Goal: Task Accomplishment & Management: Manage account settings

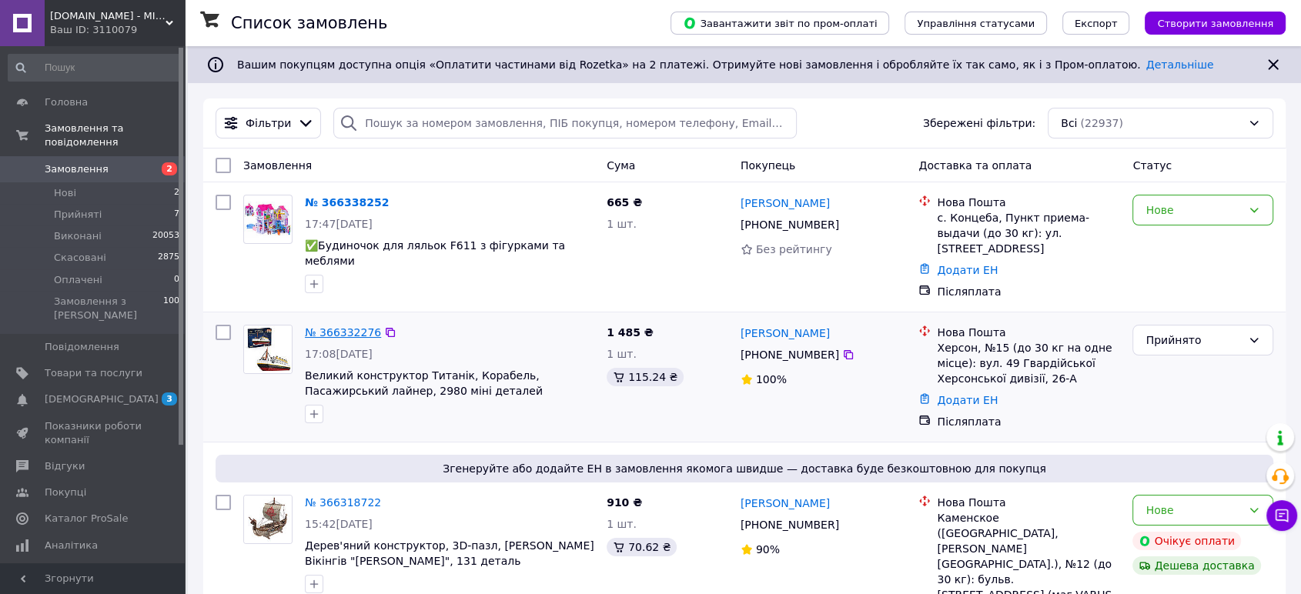
click at [337, 327] on link "№ 366332276" at bounding box center [343, 333] width 76 height 12
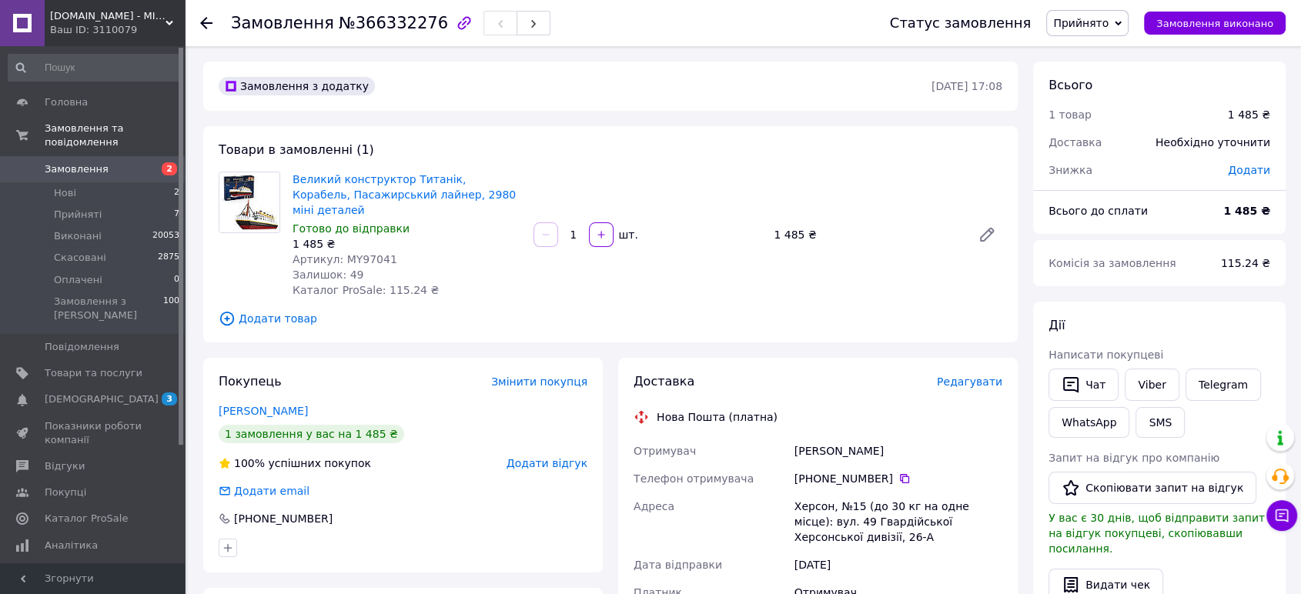
click at [986, 376] on span "Редагувати" at bounding box center [969, 382] width 65 height 12
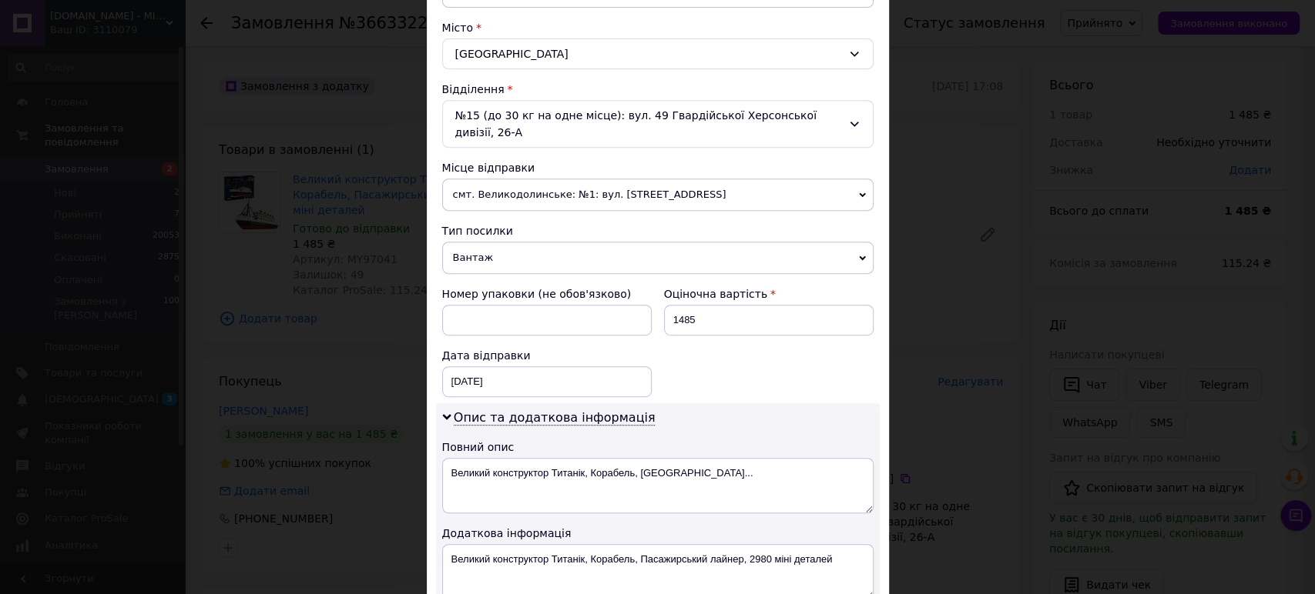
scroll to position [427, 0]
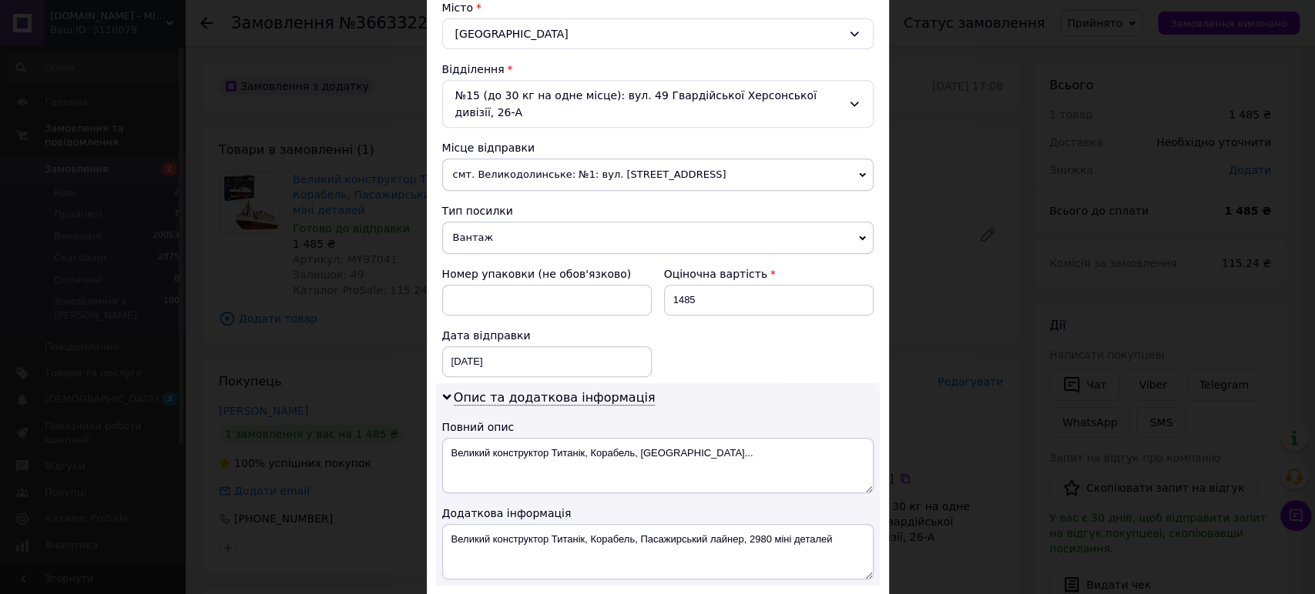
click at [550, 159] on span "смт. Великодолинське: №1: вул. [STREET_ADDRESS]" at bounding box center [657, 175] width 431 height 32
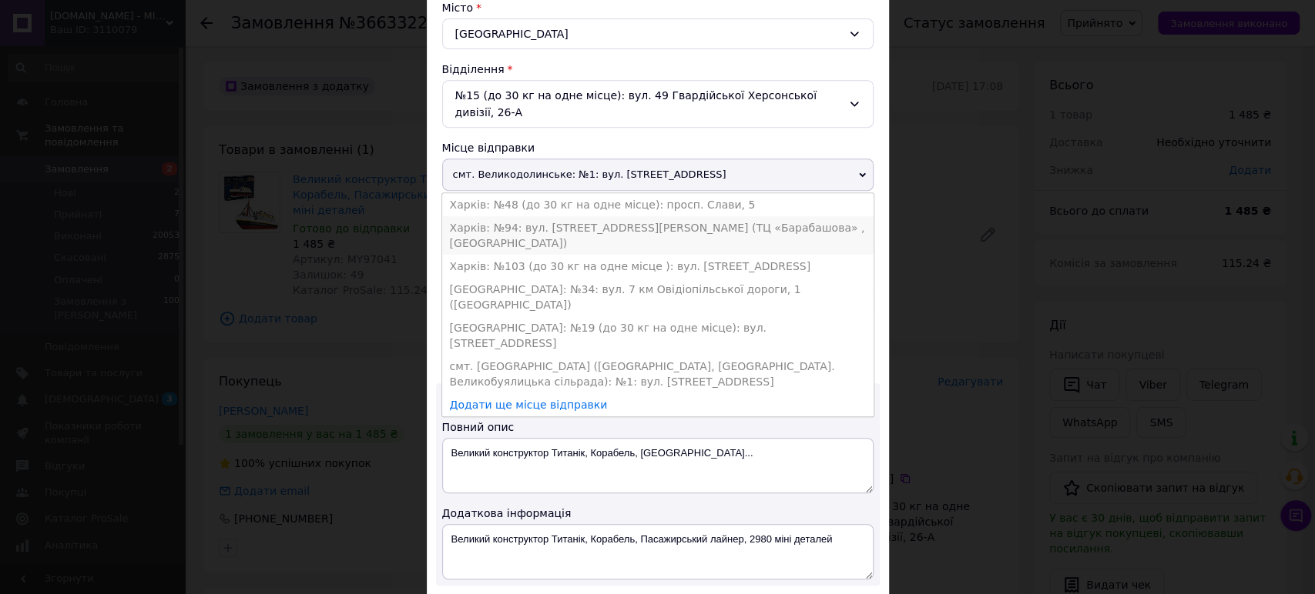
click at [527, 216] on li "Харків: №94: вул. [STREET_ADDRESS][PERSON_NAME] (ТЦ «Барабашова» , [GEOGRAPHIC_…" at bounding box center [657, 235] width 431 height 39
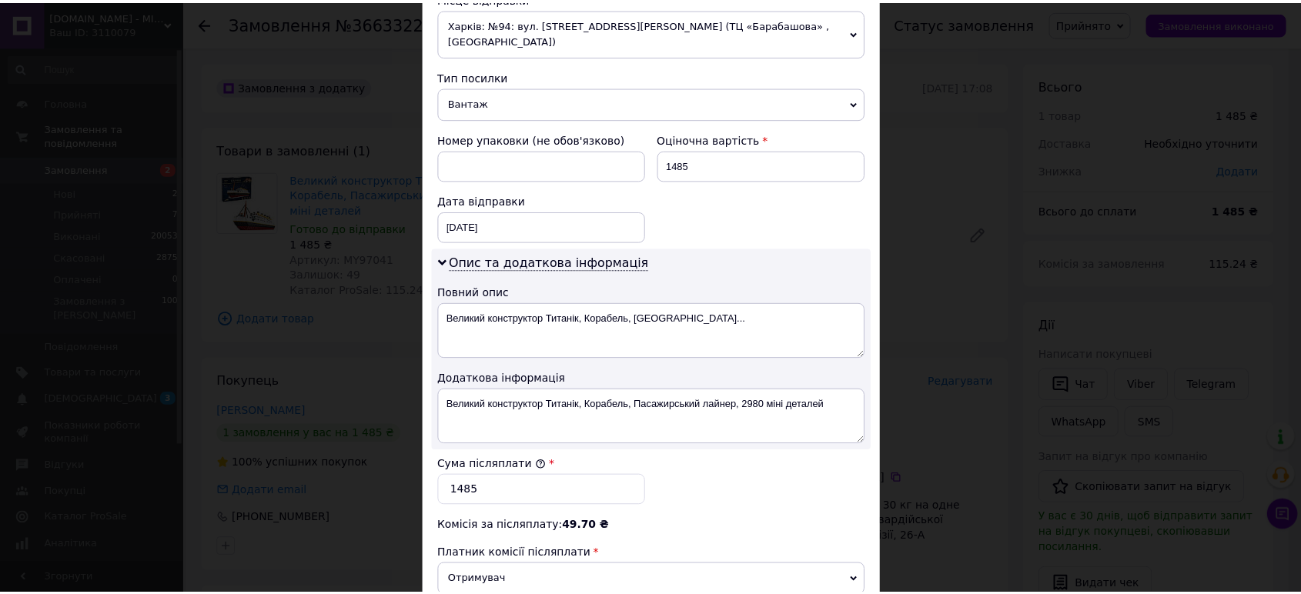
scroll to position [765, 0]
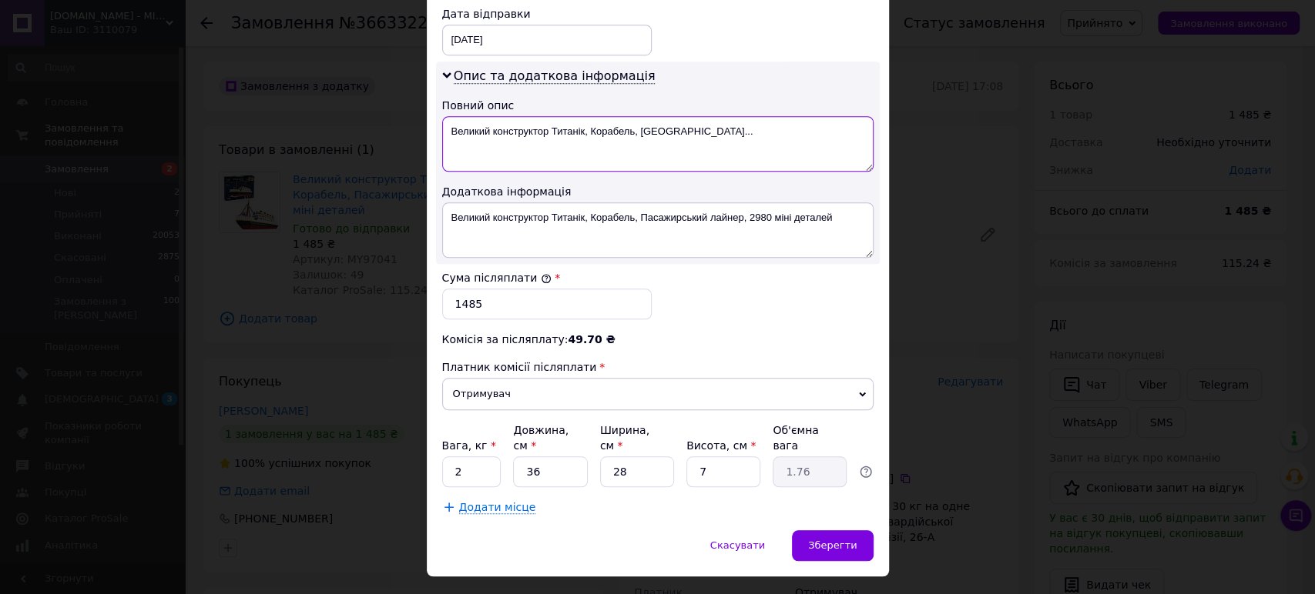
drag, startPoint x: 702, startPoint y: 114, endPoint x: 582, endPoint y: 114, distance: 120.1
click at [582, 116] on textarea "Великий конструктор Титанік, Корабель, Пасажирс..." at bounding box center [657, 143] width 431 height 55
type textarea "Великий конструктор Титанік 97041"
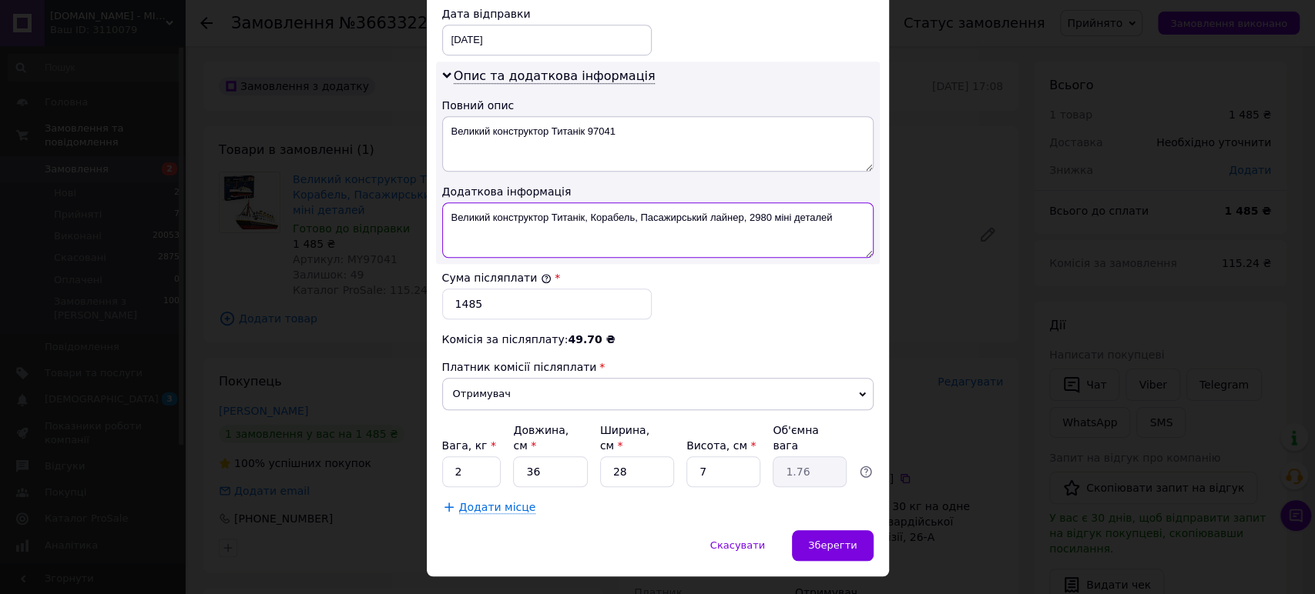
click at [645, 211] on textarea "Великий конструктор Титанік, Корабель, Пасажирський лайнер, 2980 міні деталей" at bounding box center [657, 230] width 431 height 55
click at [750, 203] on textarea "Великий конструктор Титанік, Корабель, Пасажирський лайнер, 2980 міні деталей" at bounding box center [657, 230] width 431 height 55
drag, startPoint x: 745, startPoint y: 199, endPoint x: 581, endPoint y: 201, distance: 164.8
click at [581, 203] on textarea "Великий конструктор Титанік, Корабель, Пасажирський лайнер, 2980 міні деталей" at bounding box center [657, 230] width 431 height 55
drag, startPoint x: 678, startPoint y: 203, endPoint x: 588, endPoint y: 193, distance: 89.8
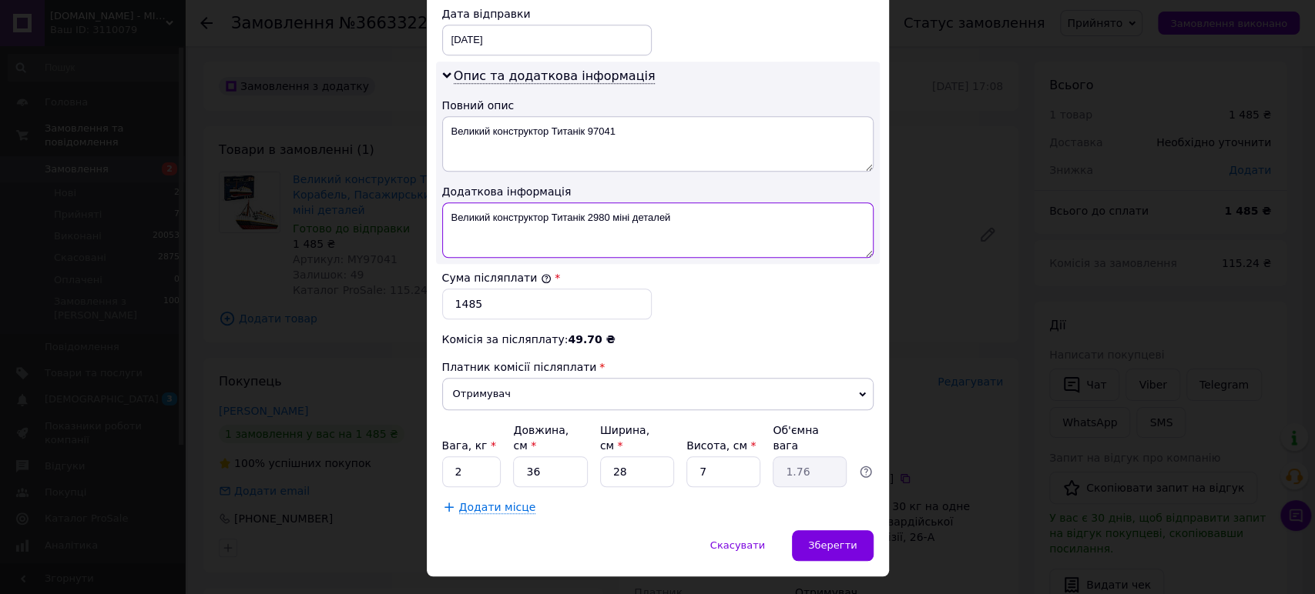
click at [588, 203] on textarea "Великий конструктор Титанік 2980 міні деталей" at bounding box center [657, 230] width 431 height 55
click at [585, 203] on textarea "Великий конструктор Титанік 2980 міні деталей" at bounding box center [657, 230] width 431 height 55
type textarea "Великий конструктор Титанік 2980 міні деталей"
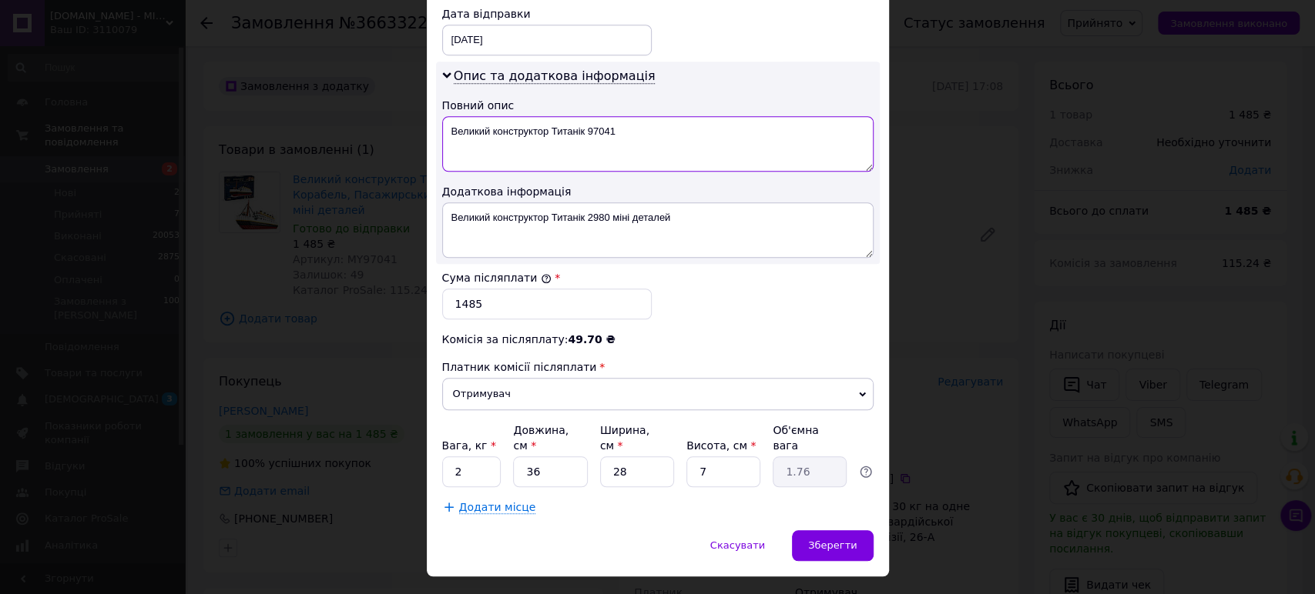
drag, startPoint x: 631, startPoint y: 113, endPoint x: 623, endPoint y: 112, distance: 8.5
click at [623, 116] on textarea "Великий конструктор Титанік 97041" at bounding box center [657, 143] width 431 height 55
paste textarea "2980 міні детале"
click at [721, 116] on textarea "Великий конструктор Титанік 97041 2980 міні детале" at bounding box center [657, 143] width 431 height 55
drag, startPoint x: 692, startPoint y: 107, endPoint x: 610, endPoint y: 109, distance: 81.7
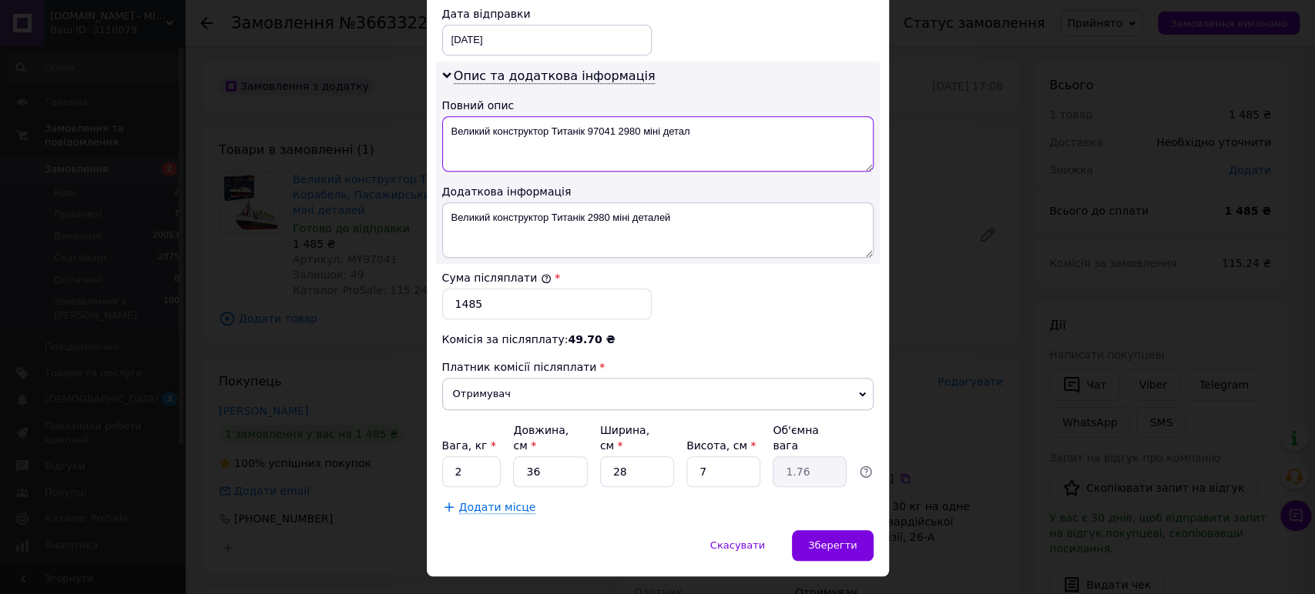
click at [610, 116] on textarea "Великий конструктор Титанік 97041 2980 міні детал" at bounding box center [657, 143] width 431 height 55
click at [605, 116] on textarea "Великий конструктор Титанік 97041" at bounding box center [657, 143] width 431 height 55
type textarea "Великий конструктор Титанік 97041"
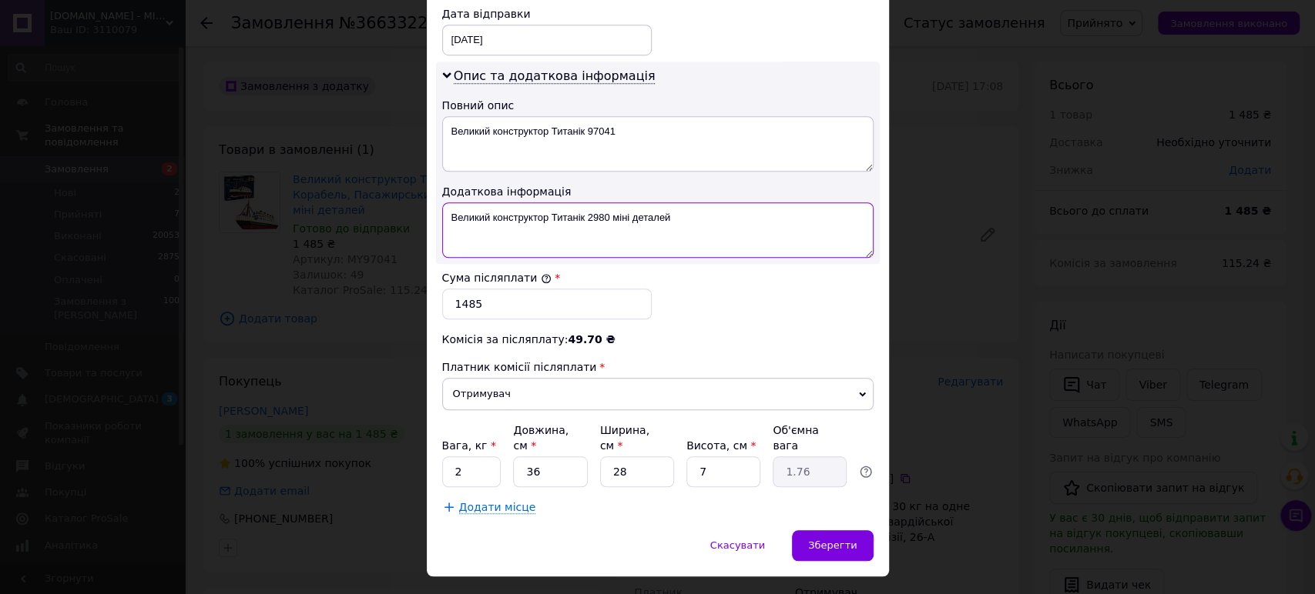
click at [581, 203] on textarea "Великий конструктор Титанік 2980 міні деталей" at bounding box center [657, 230] width 431 height 55
paste textarea "97041"
type textarea "Великий конструктор Титанік 97041 - 2980 міні деталей"
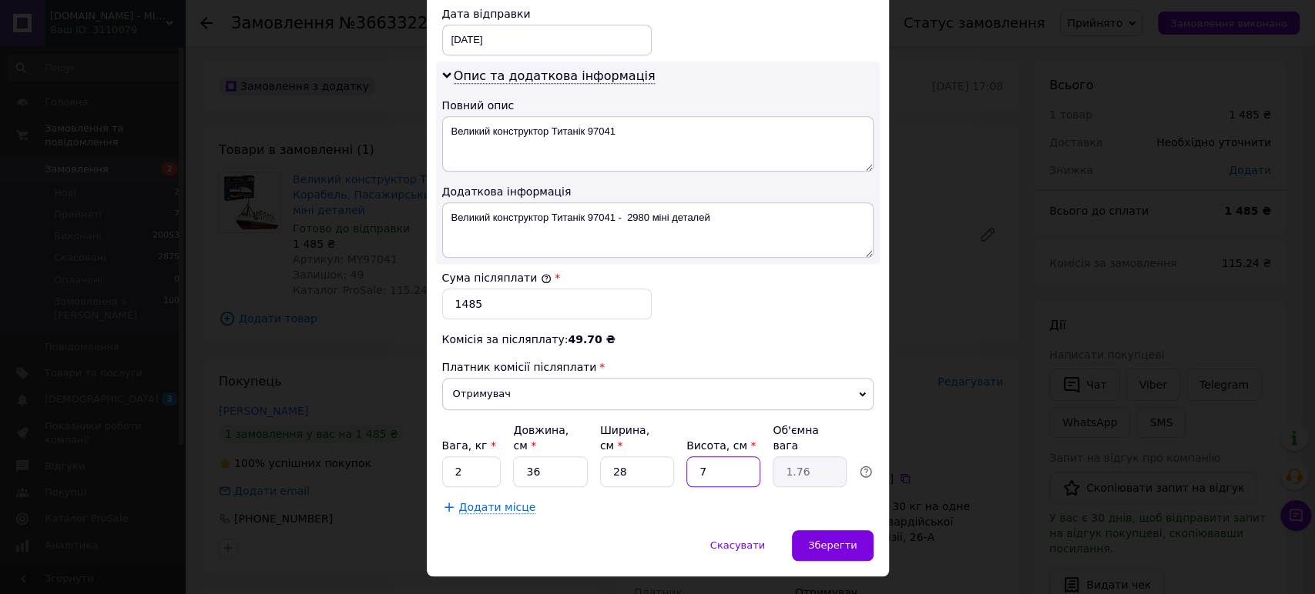
click at [722, 457] on input "7" at bounding box center [723, 472] width 74 height 31
type input "8"
type input "2.02"
click at [706, 457] on input "8" at bounding box center [723, 472] width 74 height 31
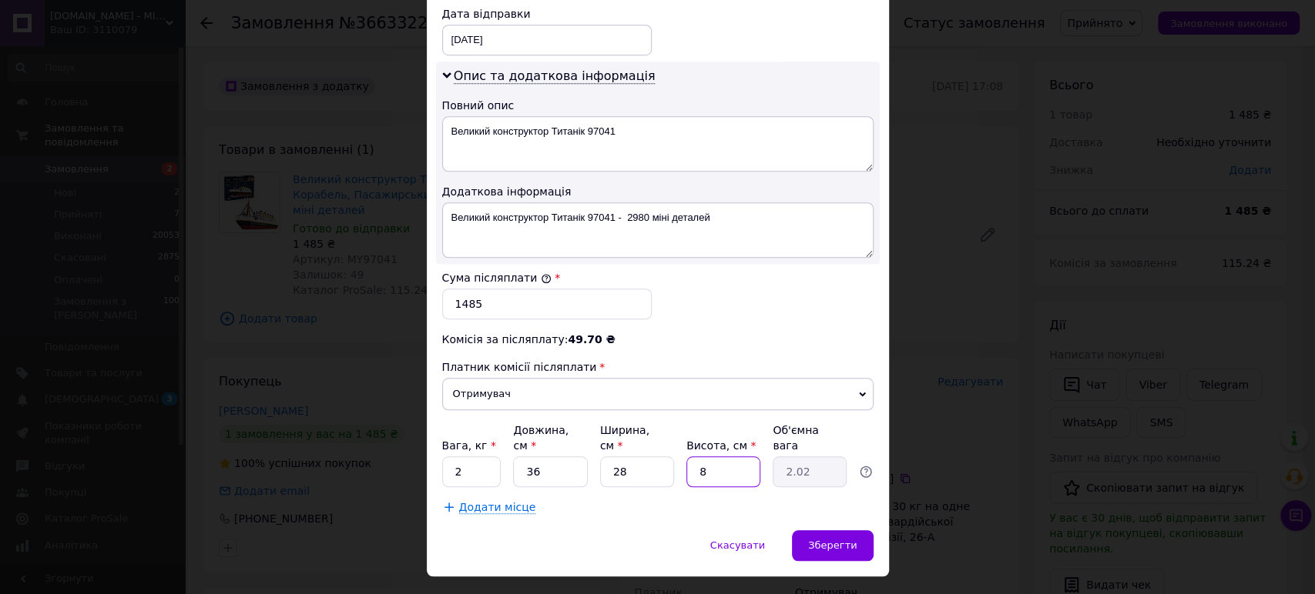
click at [706, 457] on input "8" at bounding box center [723, 472] width 74 height 31
type input "7"
type input "1.76"
click at [813, 360] on div "Платник комісії післяплати" at bounding box center [657, 367] width 431 height 15
click at [846, 540] on span "Зберегти" at bounding box center [832, 546] width 49 height 12
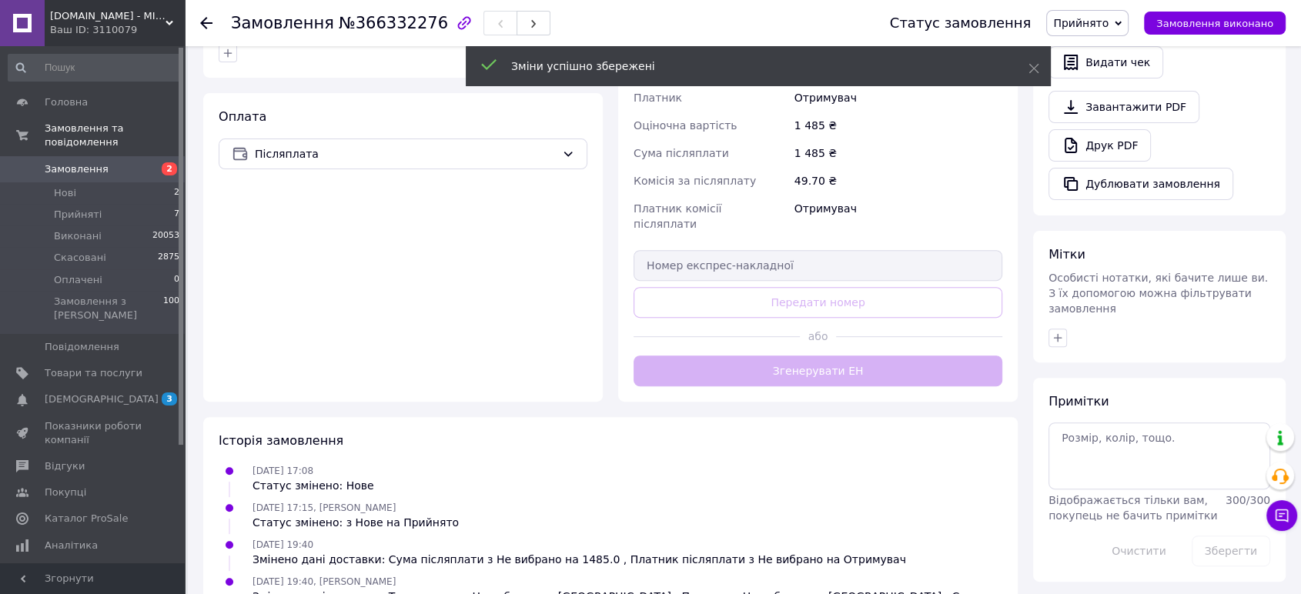
scroll to position [513, 0]
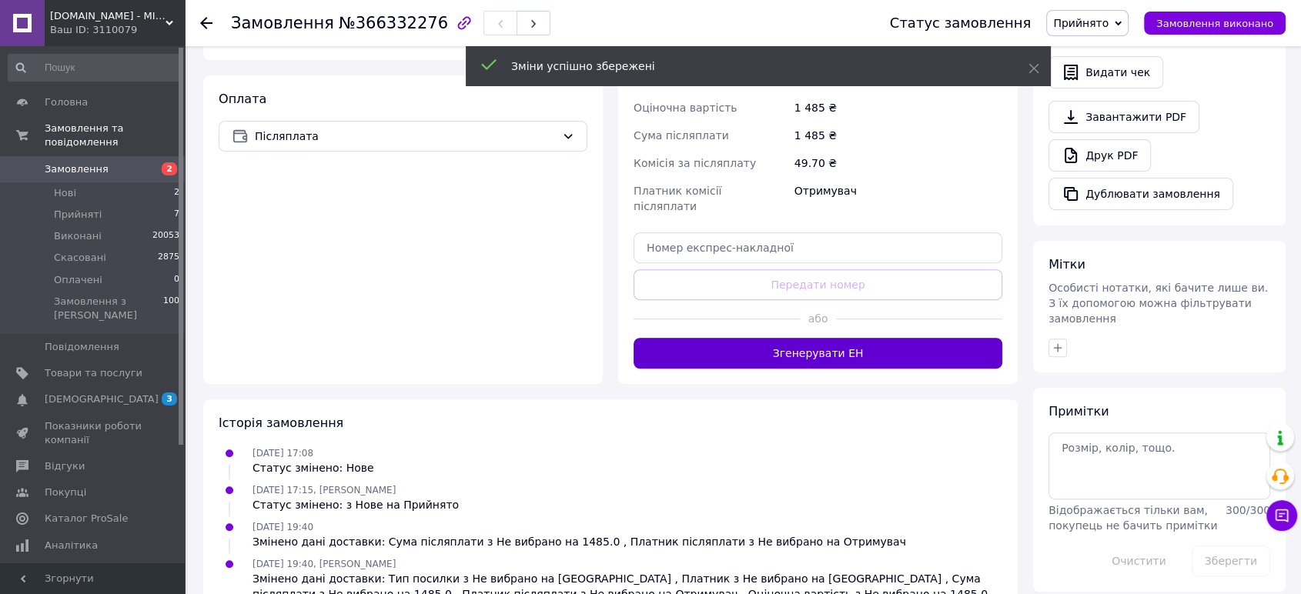
click at [813, 338] on button "Згенерувати ЕН" at bounding box center [818, 353] width 369 height 31
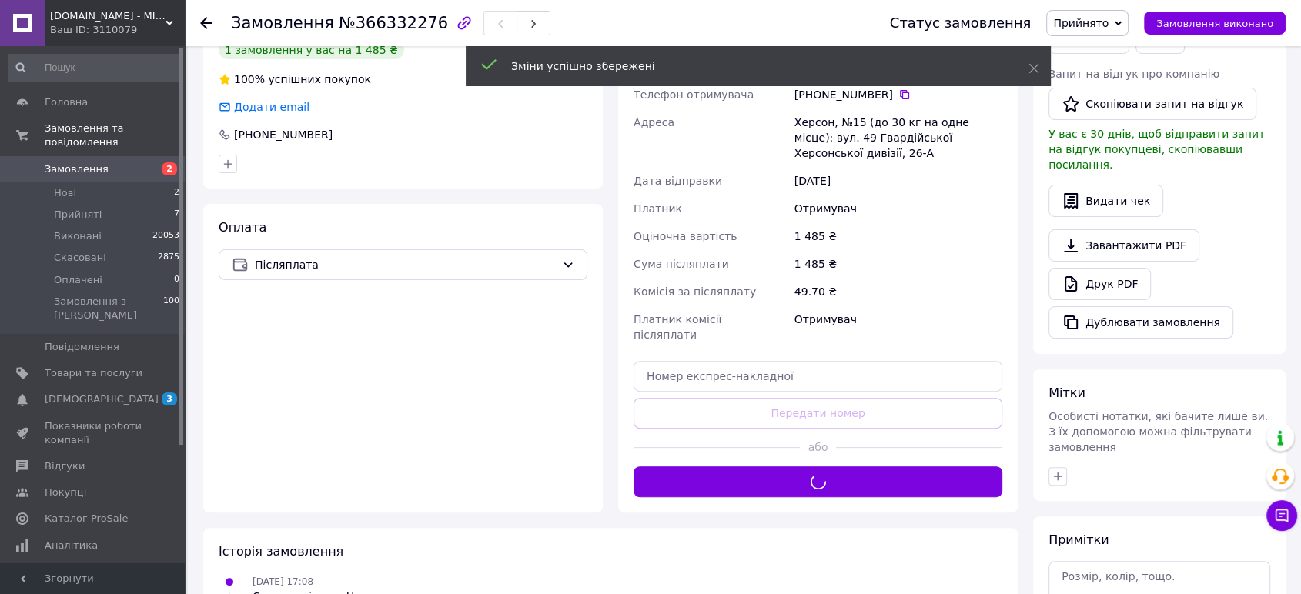
scroll to position [85, 0]
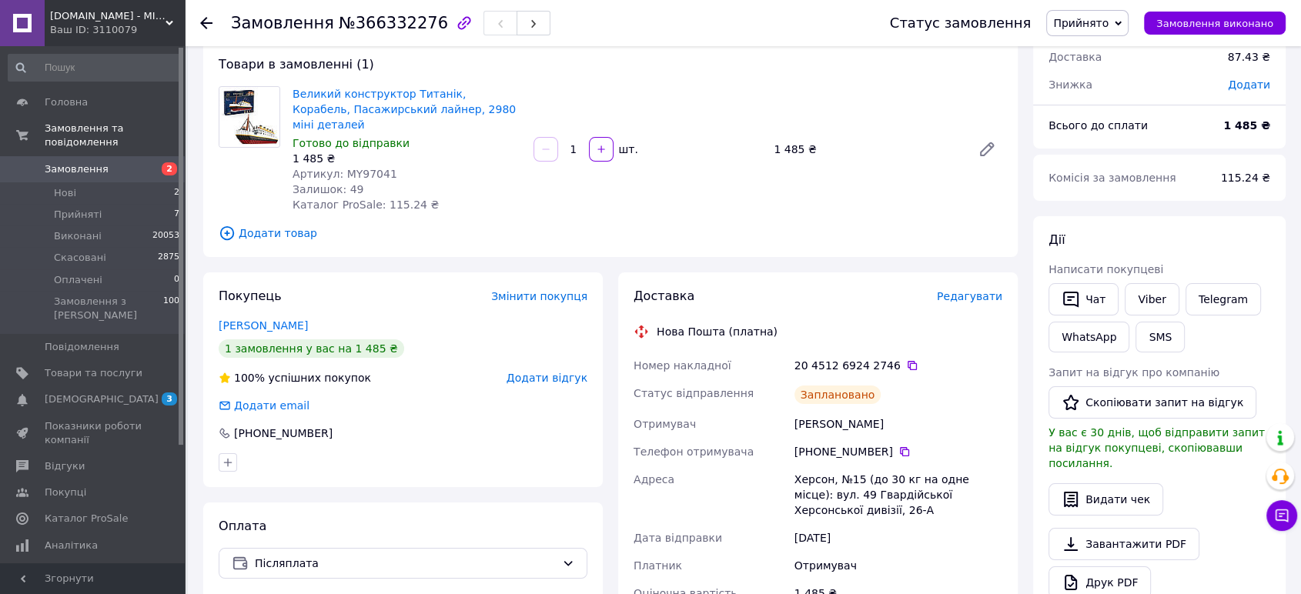
click at [128, 162] on span "Замовлення" at bounding box center [94, 169] width 98 height 14
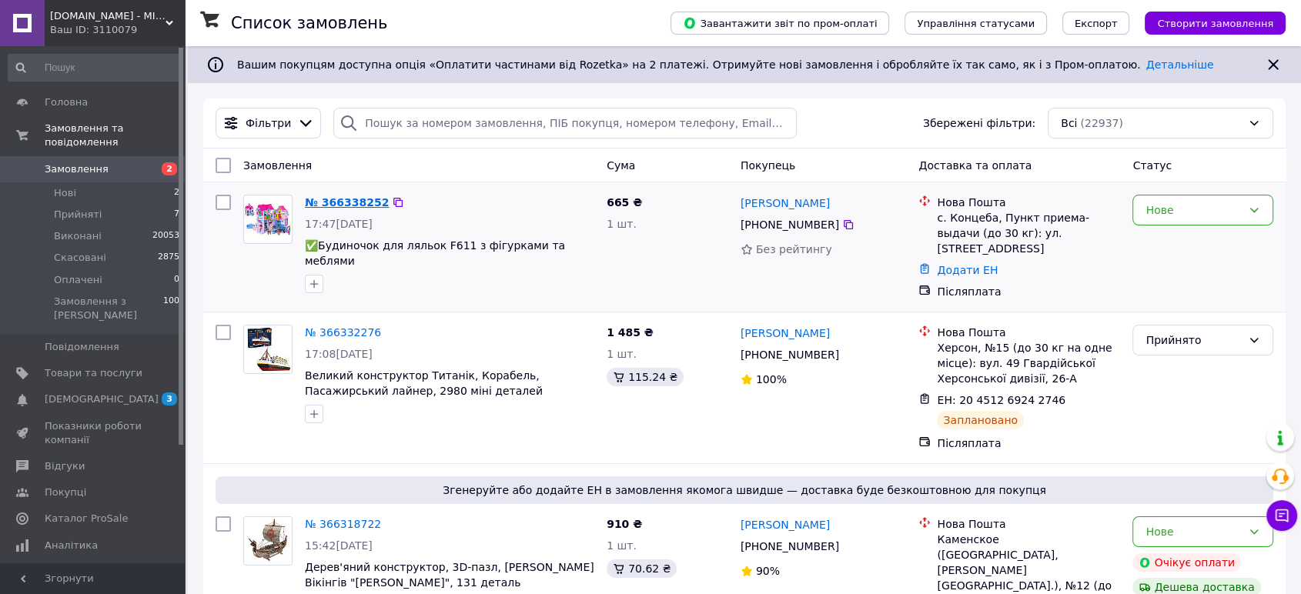
click at [330, 203] on link "№ 366338252" at bounding box center [347, 202] width 84 height 12
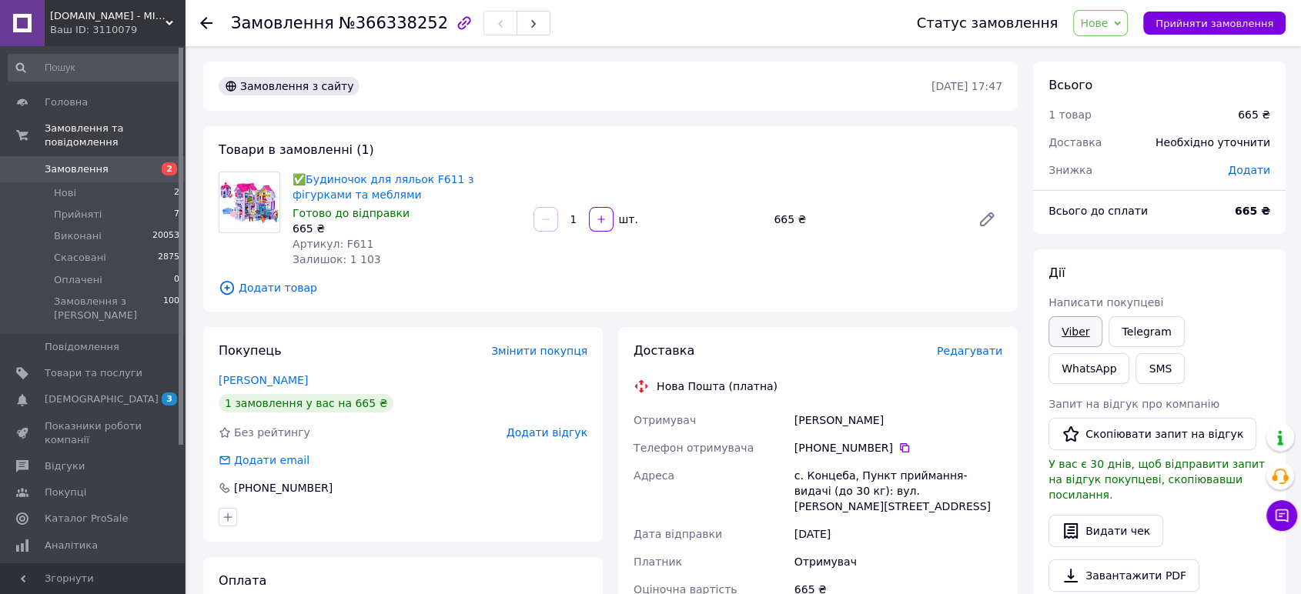
click at [1077, 340] on link "Viber" at bounding box center [1076, 331] width 54 height 31
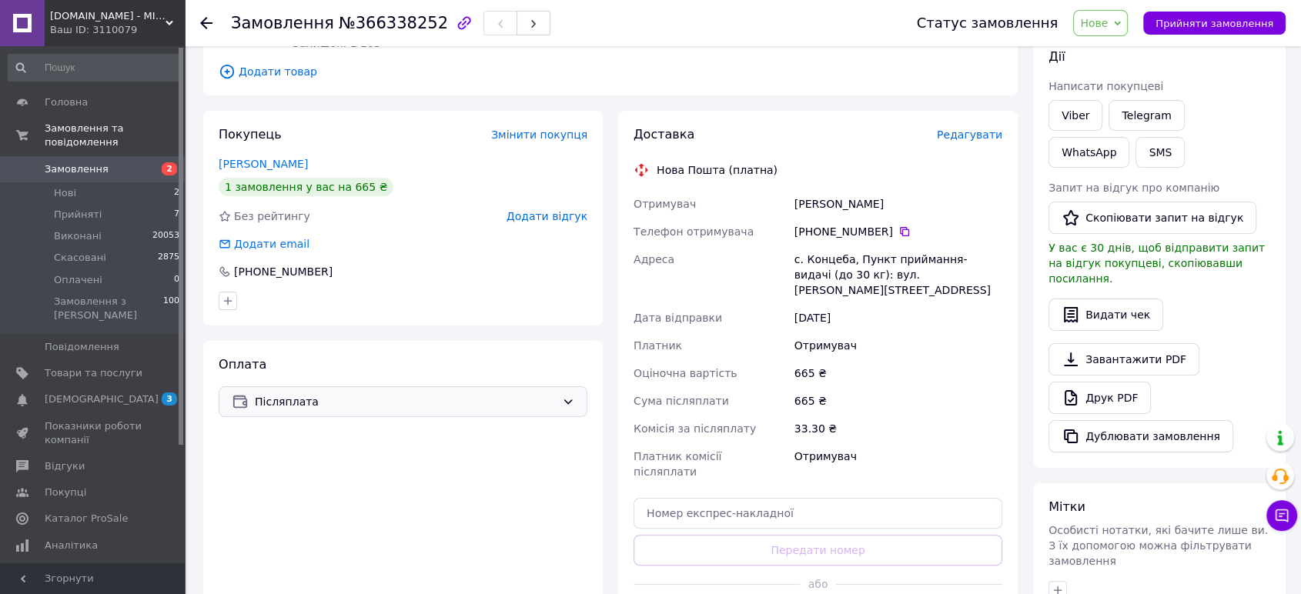
scroll to position [85, 0]
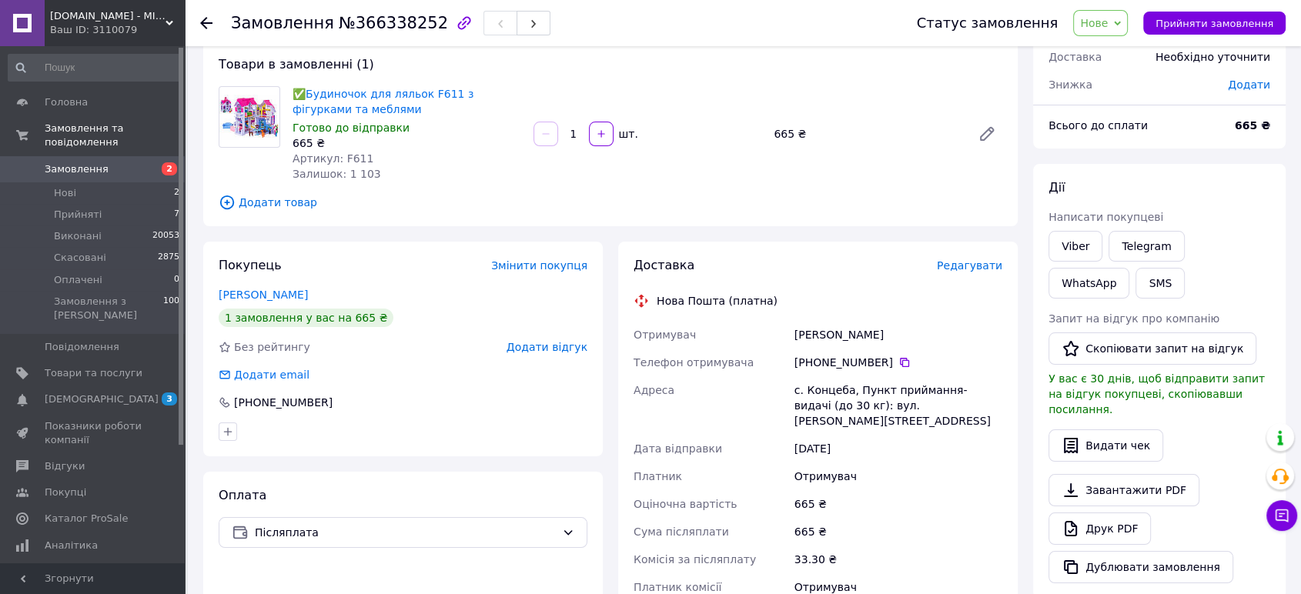
click at [415, 23] on span "№366338252" at bounding box center [393, 23] width 109 height 18
copy span "366338252"
drag, startPoint x: 344, startPoint y: 108, endPoint x: 307, endPoint y: 96, distance: 38.7
click at [307, 96] on span "✅Будиночок для ляльок F611 з фігурками та меблями" at bounding box center [407, 101] width 229 height 31
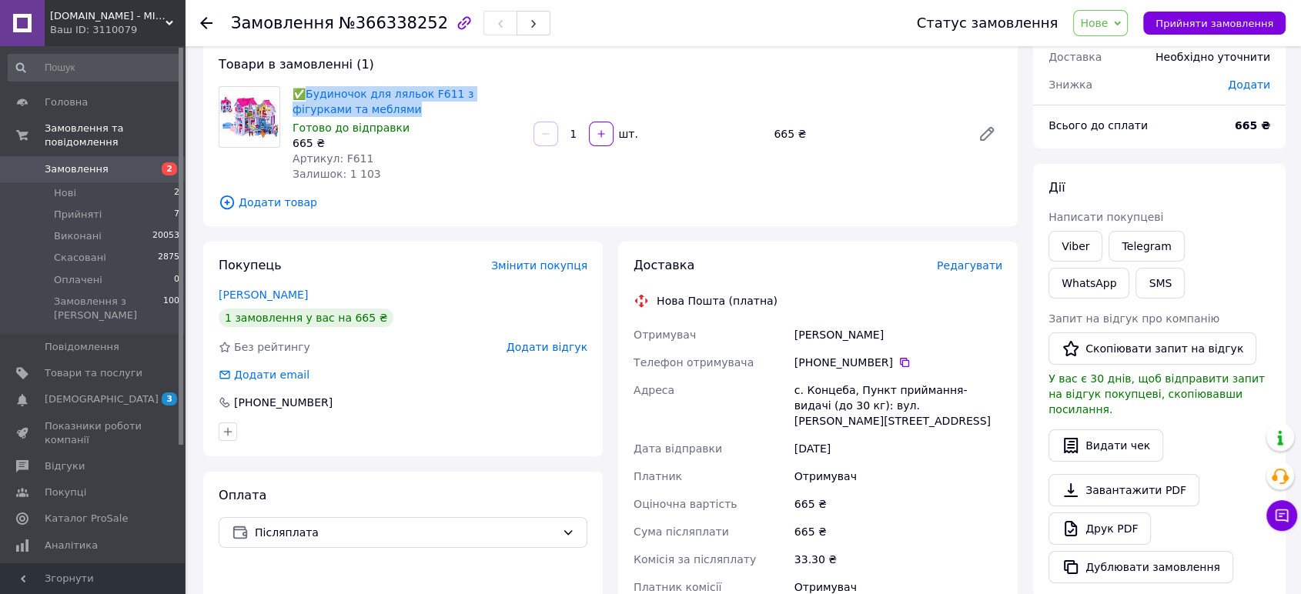
copy link "Будиночок для ляльок F611 з фігурками та меблями"
click at [113, 162] on span "Замовлення" at bounding box center [94, 169] width 98 height 14
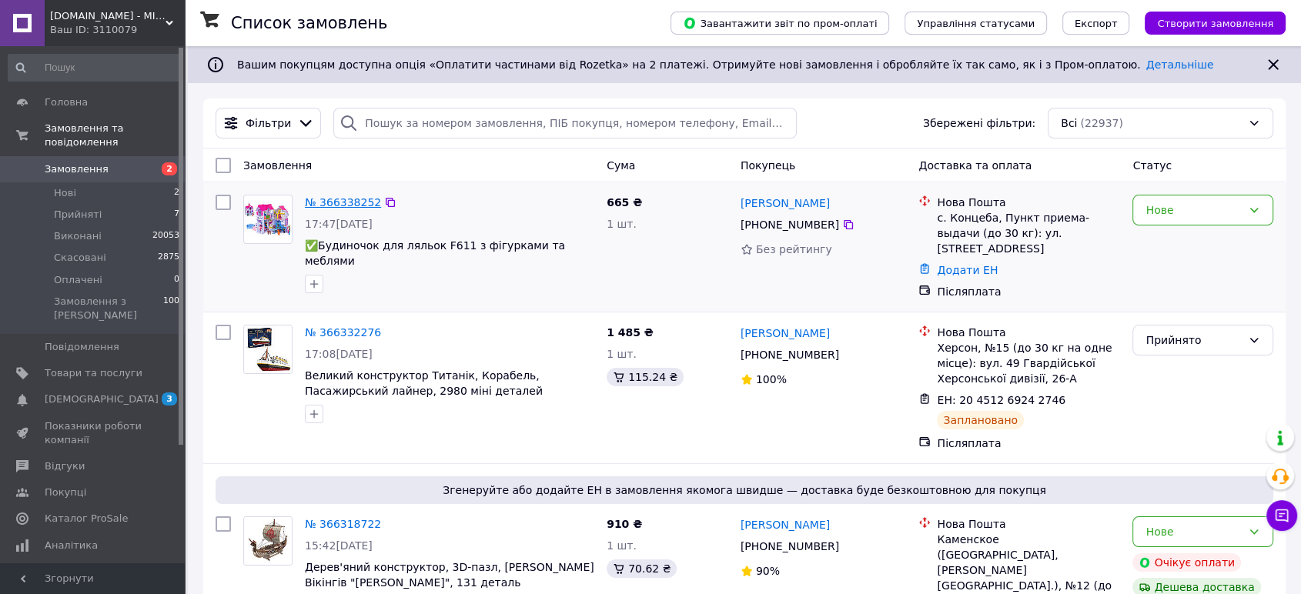
click at [325, 199] on link "№ 366338252" at bounding box center [343, 202] width 76 height 12
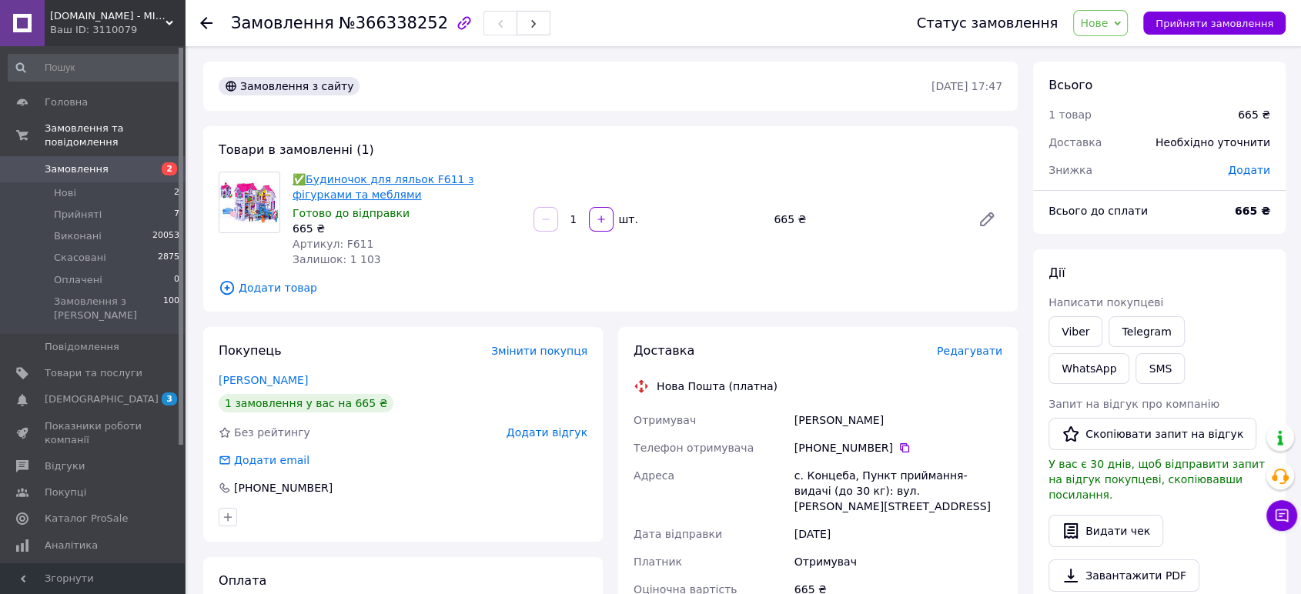
click at [403, 173] on link "✅Будиночок для ляльок F611 з фігурками та меблями" at bounding box center [383, 187] width 181 height 28
click at [88, 367] on span "Товари та послуги" at bounding box center [94, 374] width 98 height 14
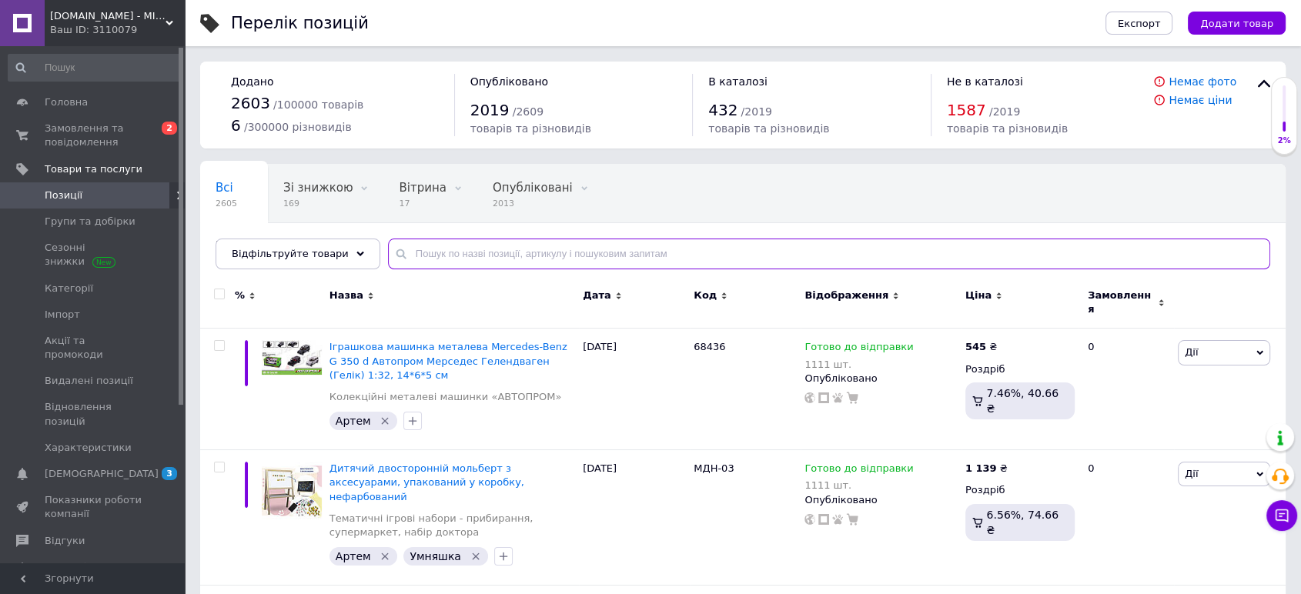
click at [472, 260] on input "text" at bounding box center [829, 254] width 882 height 31
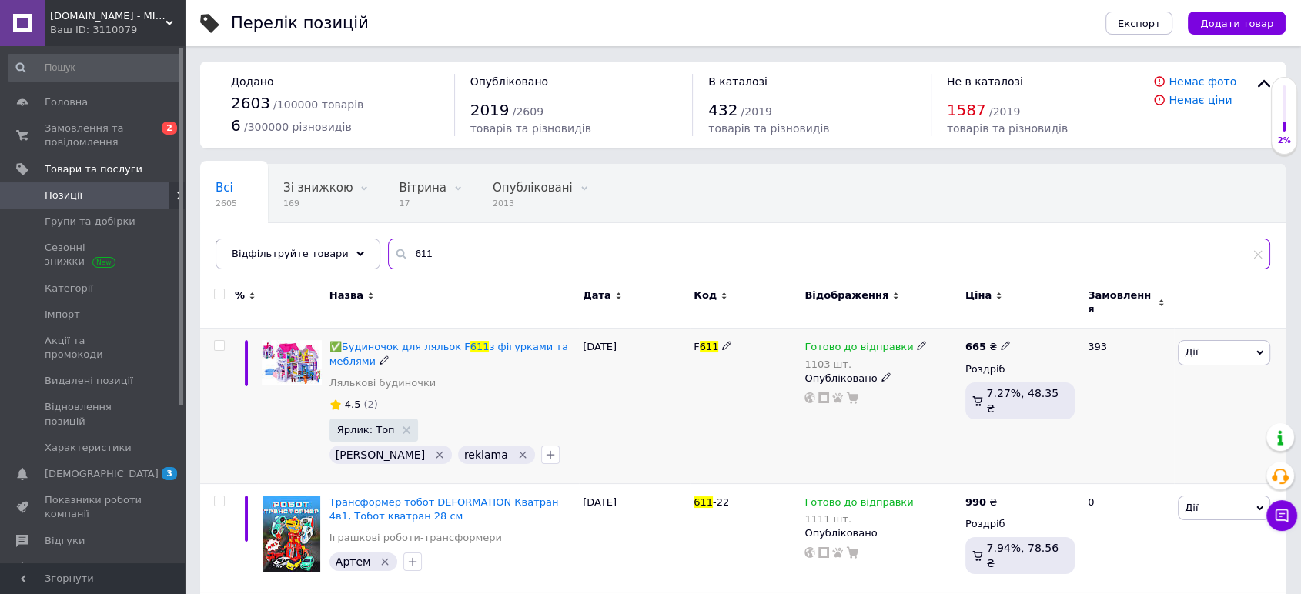
type input "611"
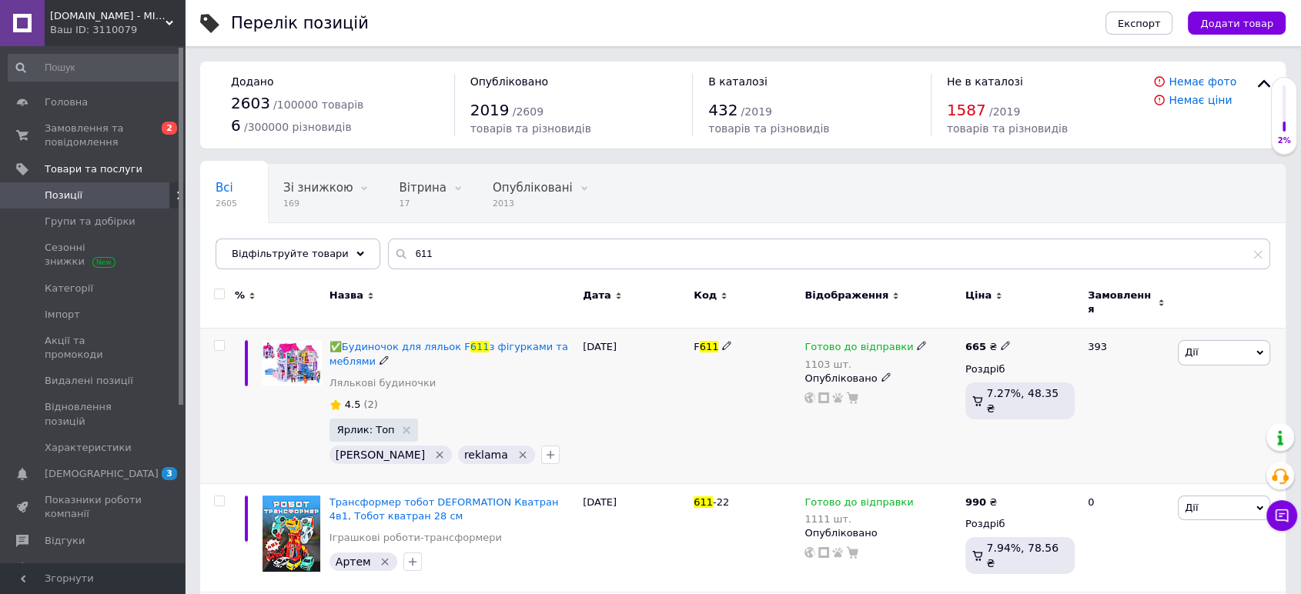
click at [370, 399] on span "(2)" at bounding box center [370, 405] width 14 height 12
click at [355, 399] on span "4.5" at bounding box center [353, 405] width 16 height 12
click at [822, 393] on use at bounding box center [824, 398] width 11 height 11
click at [68, 139] on span "Замовлення та повідомлення" at bounding box center [94, 136] width 98 height 28
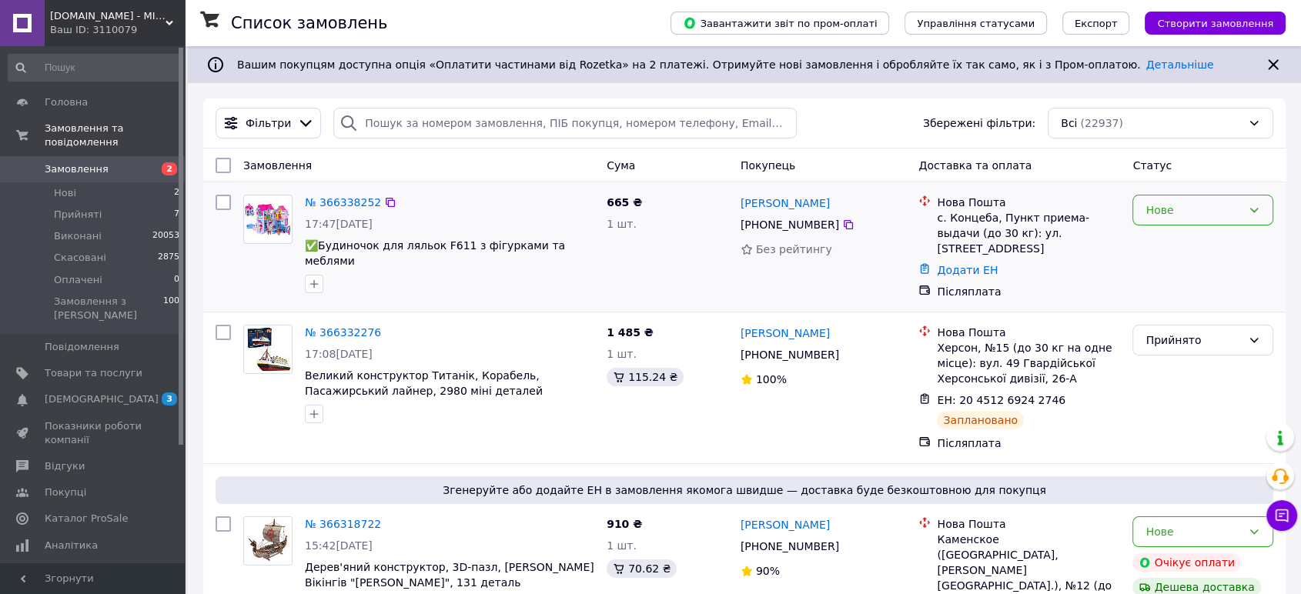
click at [1170, 217] on div "Нове" at bounding box center [1194, 210] width 96 height 17
click at [477, 196] on div "№ 366338252" at bounding box center [449, 202] width 293 height 18
click at [343, 201] on link "№ 366338252" at bounding box center [343, 202] width 76 height 12
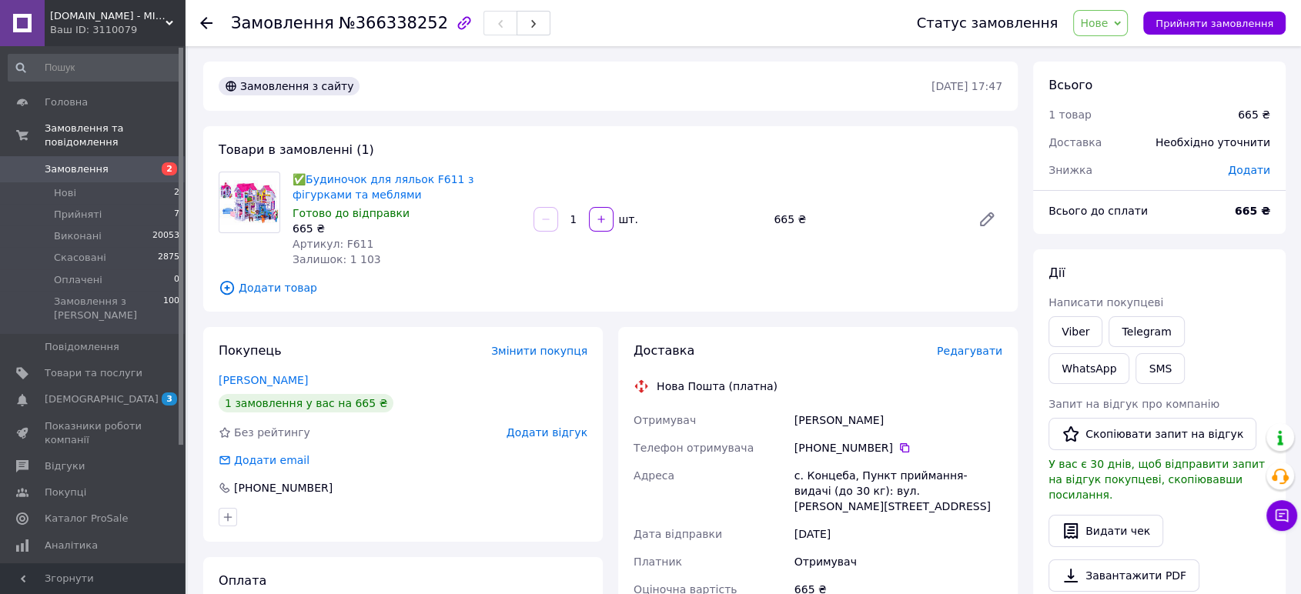
click at [563, 431] on span "Додати відгук" at bounding box center [547, 433] width 81 height 12
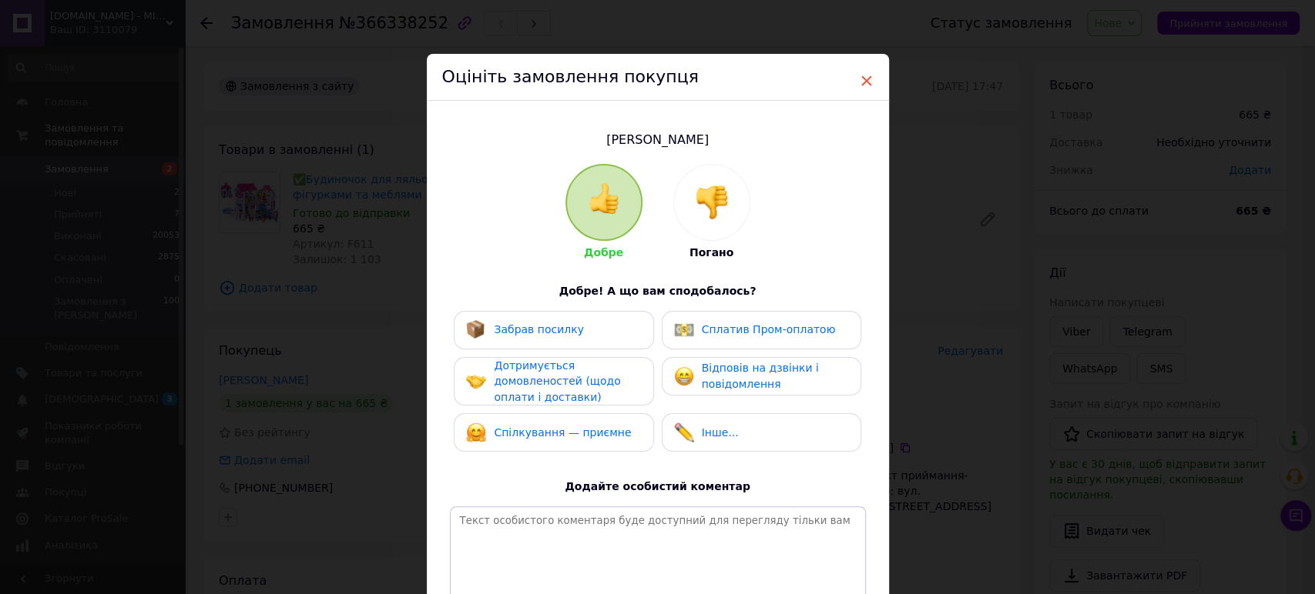
click at [862, 80] on span "×" at bounding box center [866, 81] width 14 height 26
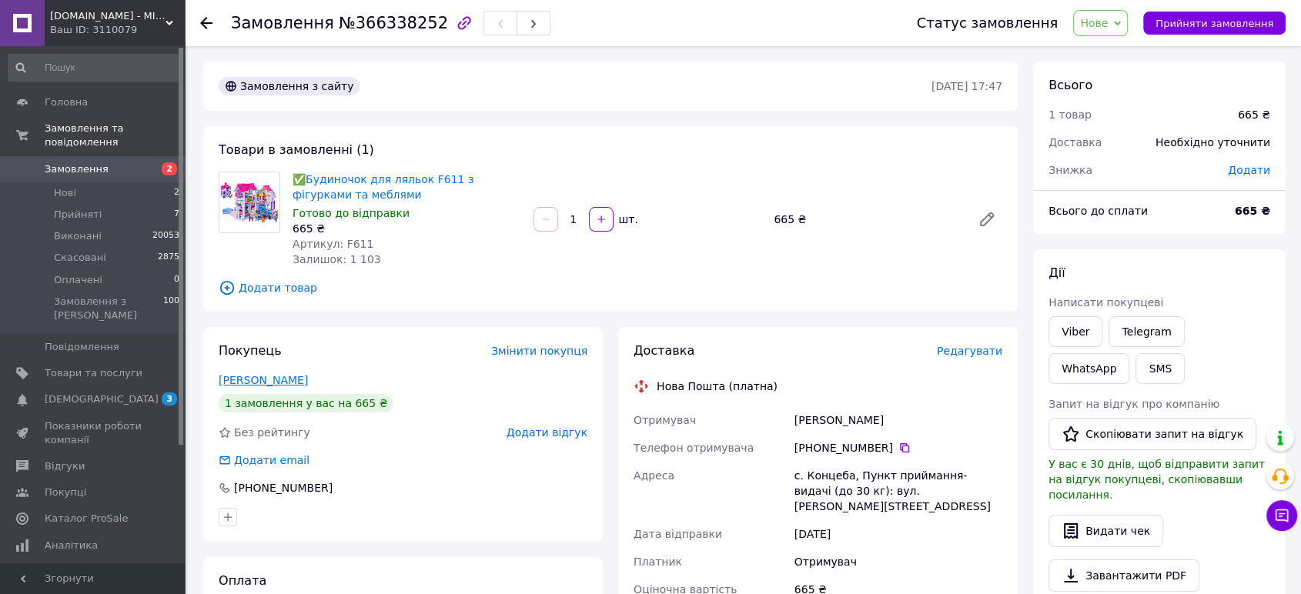
click at [272, 375] on link "[PERSON_NAME]" at bounding box center [263, 380] width 89 height 12
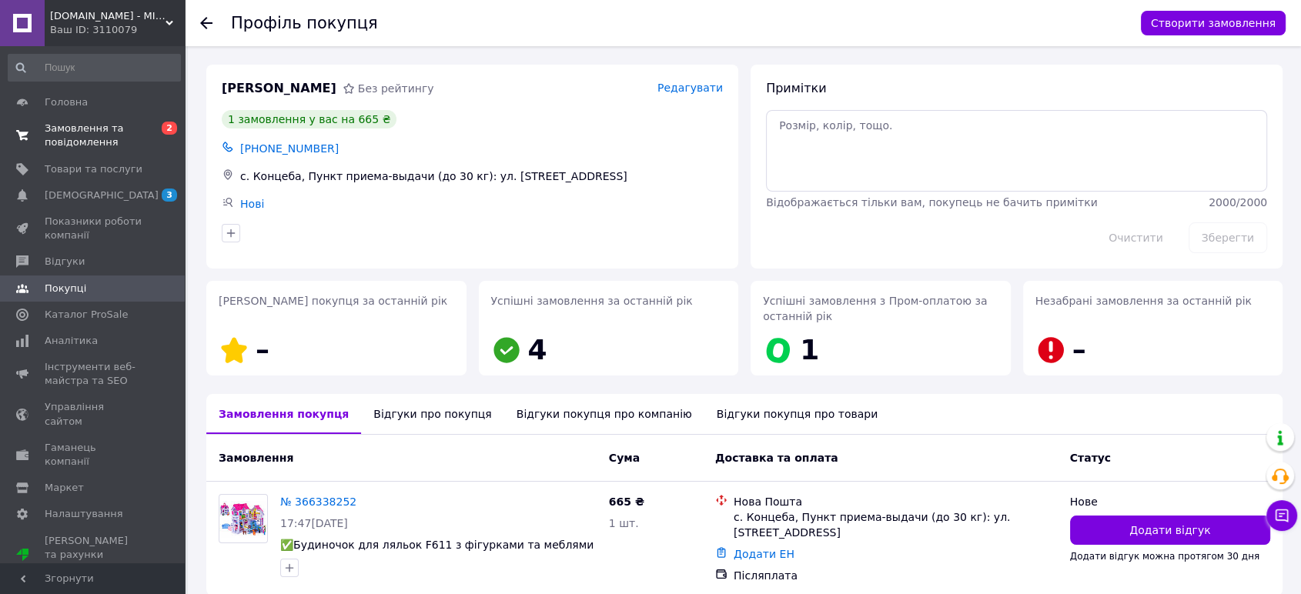
click at [64, 122] on span "Замовлення та повідомлення" at bounding box center [94, 136] width 98 height 28
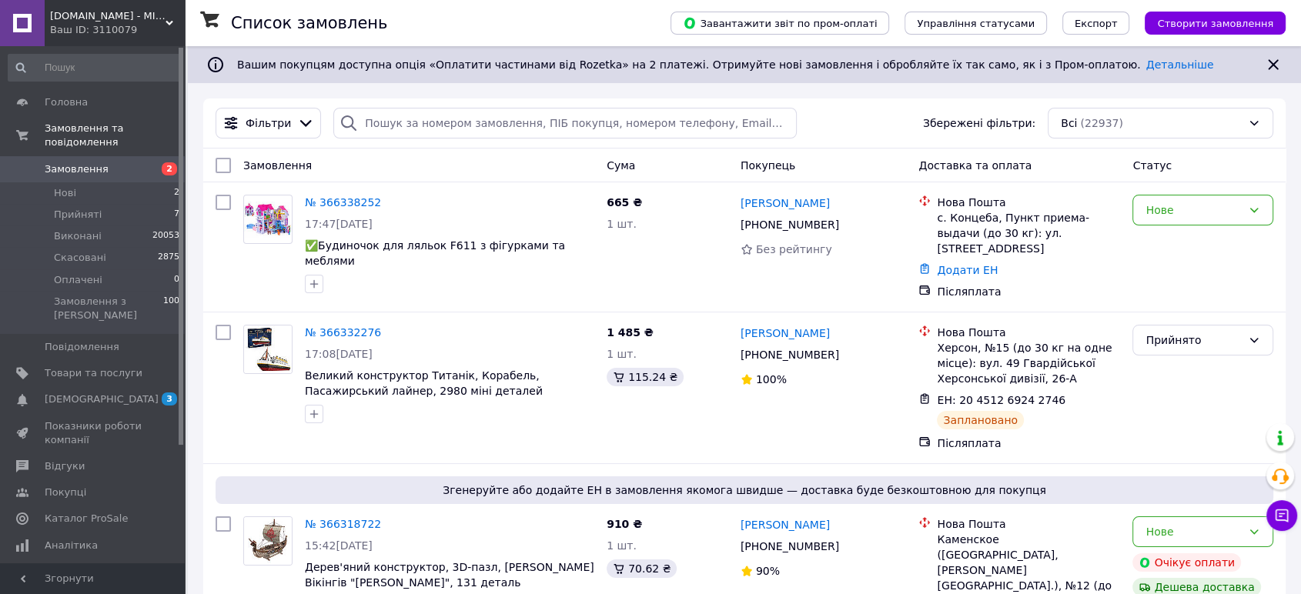
click at [89, 156] on link "Замовлення 2" at bounding box center [94, 169] width 189 height 26
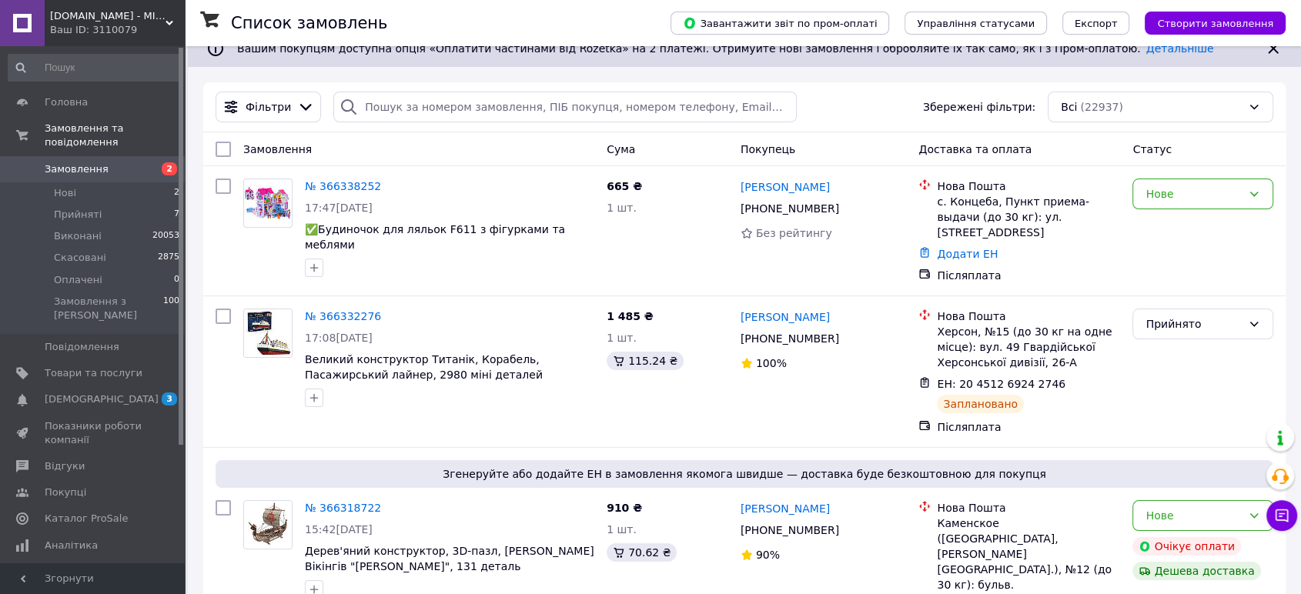
scroll to position [342, 0]
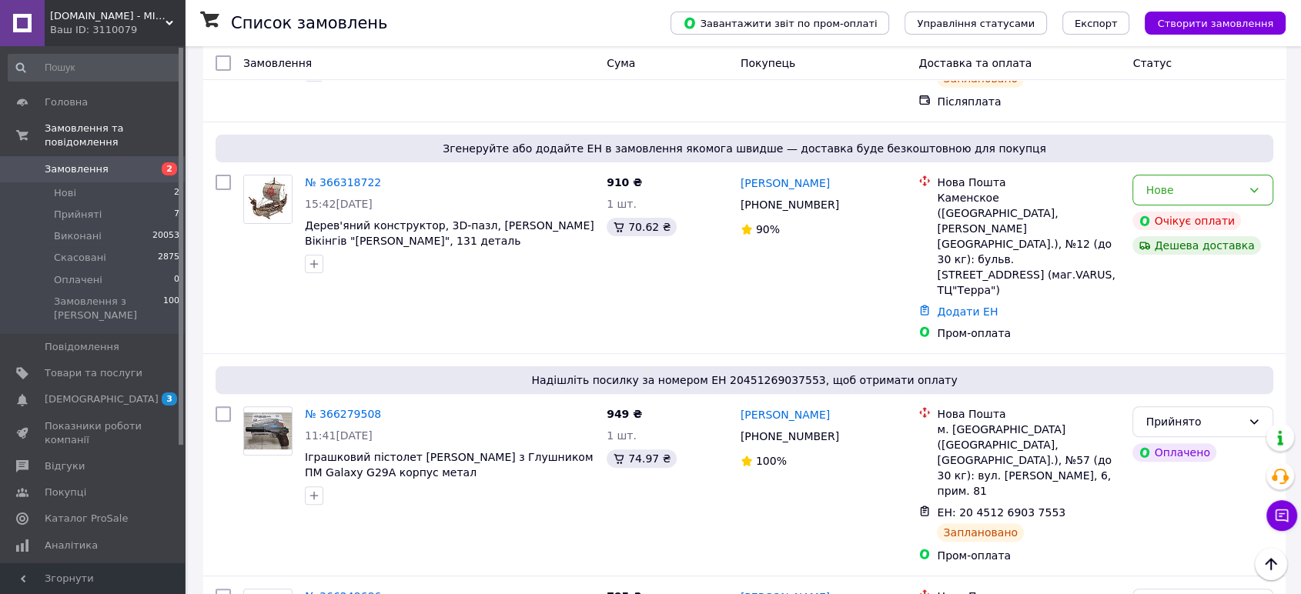
click at [111, 19] on span "[DOMAIN_NAME] - МІРАТОЙС" at bounding box center [108, 16] width 116 height 14
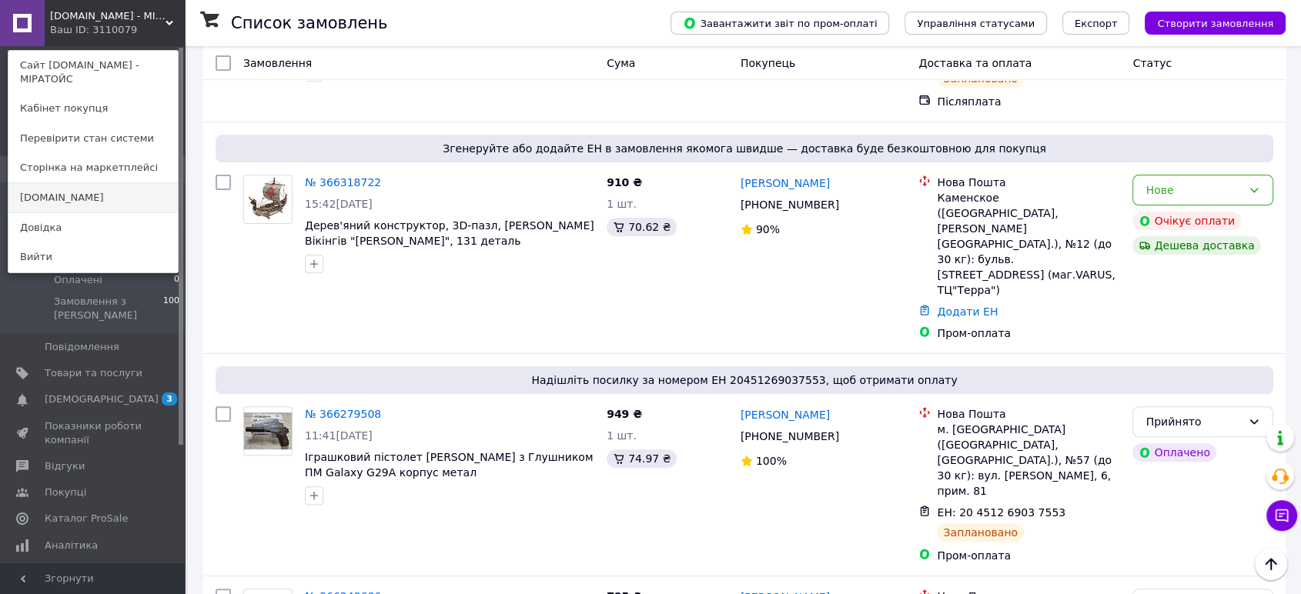
click at [89, 198] on link "[DOMAIN_NAME]" at bounding box center [92, 197] width 169 height 29
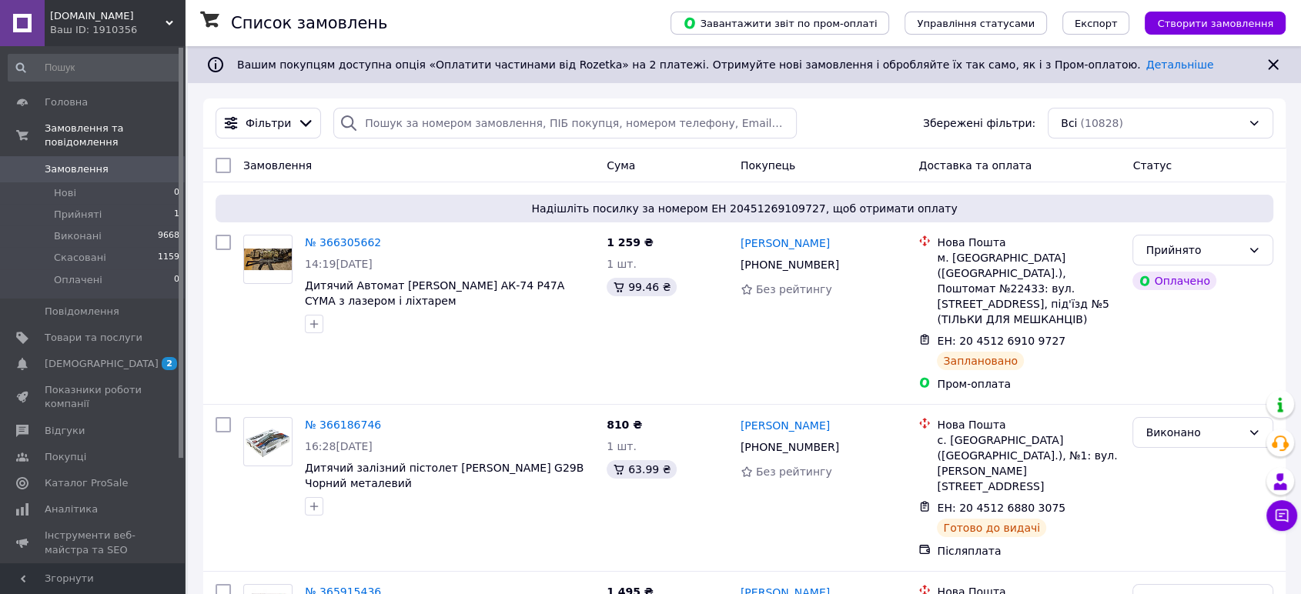
click at [70, 14] on span "[DOMAIN_NAME]" at bounding box center [108, 16] width 116 height 14
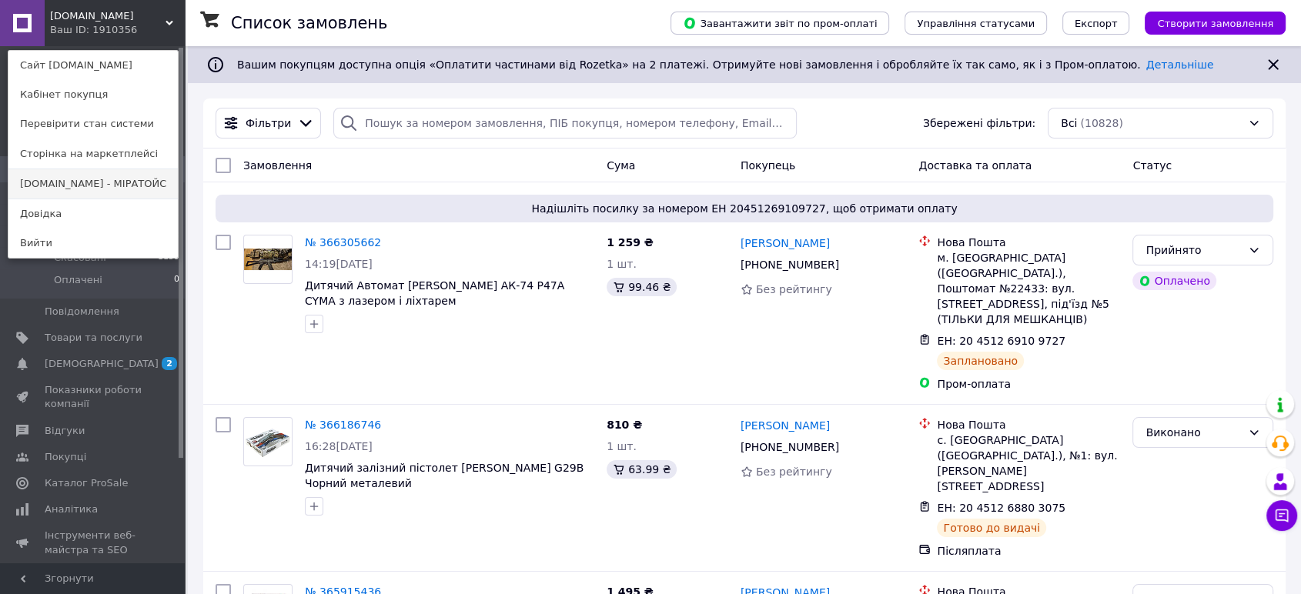
click at [76, 183] on link "[DOMAIN_NAME] - МІРАТОЙС" at bounding box center [92, 183] width 169 height 29
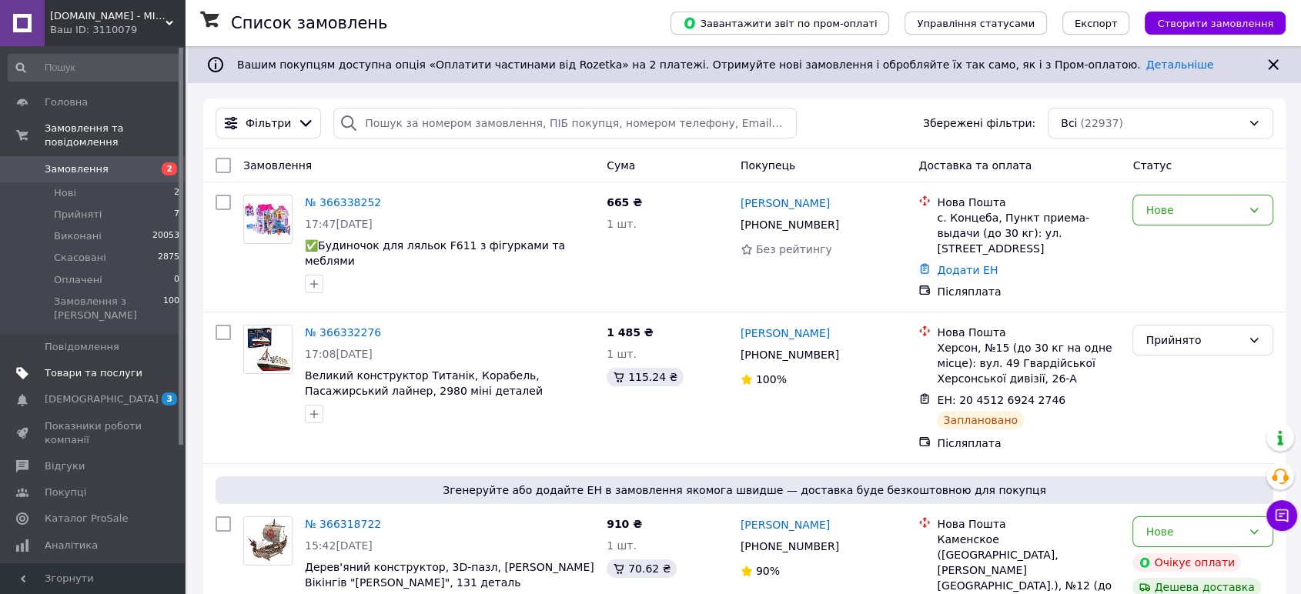
click at [85, 367] on span "Товари та послуги" at bounding box center [94, 374] width 98 height 14
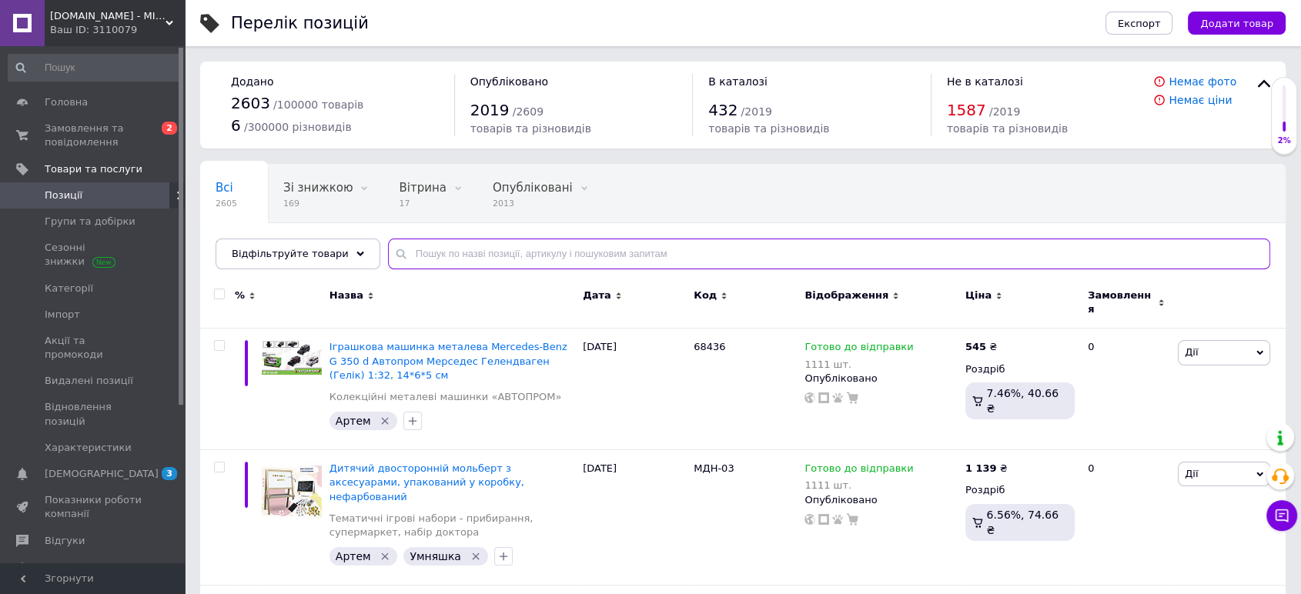
click at [520, 253] on input "text" at bounding box center [829, 254] width 882 height 31
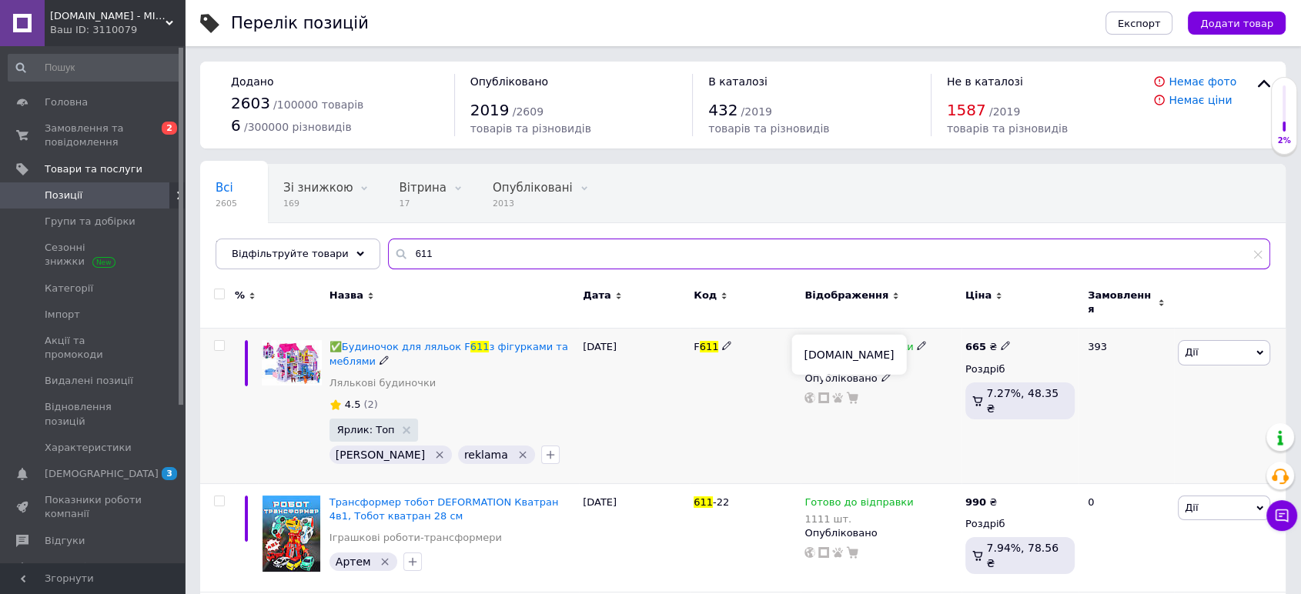
type input "611"
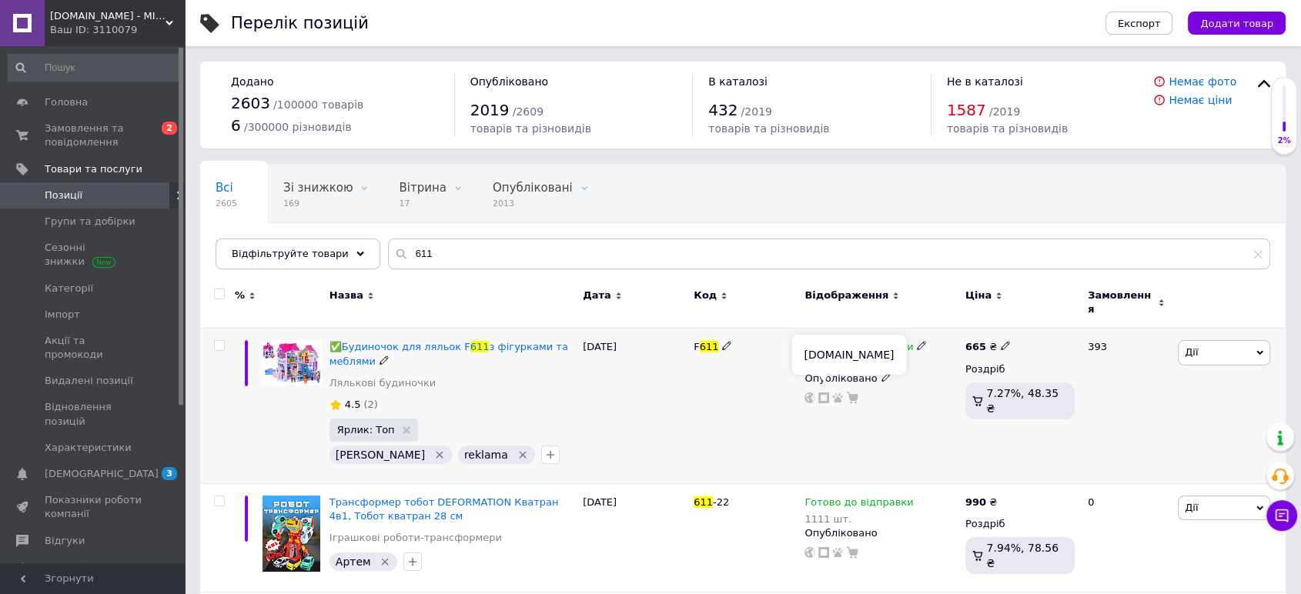
click at [821, 393] on icon at bounding box center [824, 398] width 11 height 11
click at [66, 126] on span "Замовлення та повідомлення" at bounding box center [94, 136] width 98 height 28
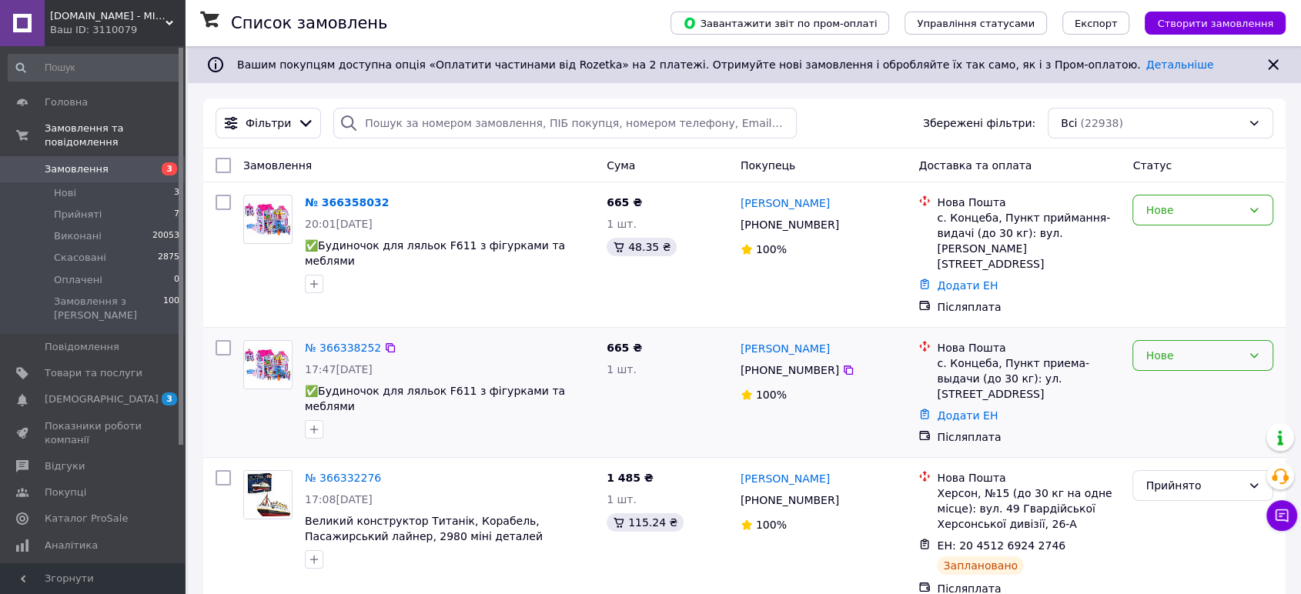
click at [1199, 347] on div "Нове" at bounding box center [1194, 355] width 96 height 17
click at [1184, 410] on li "Скасовано" at bounding box center [1203, 414] width 139 height 28
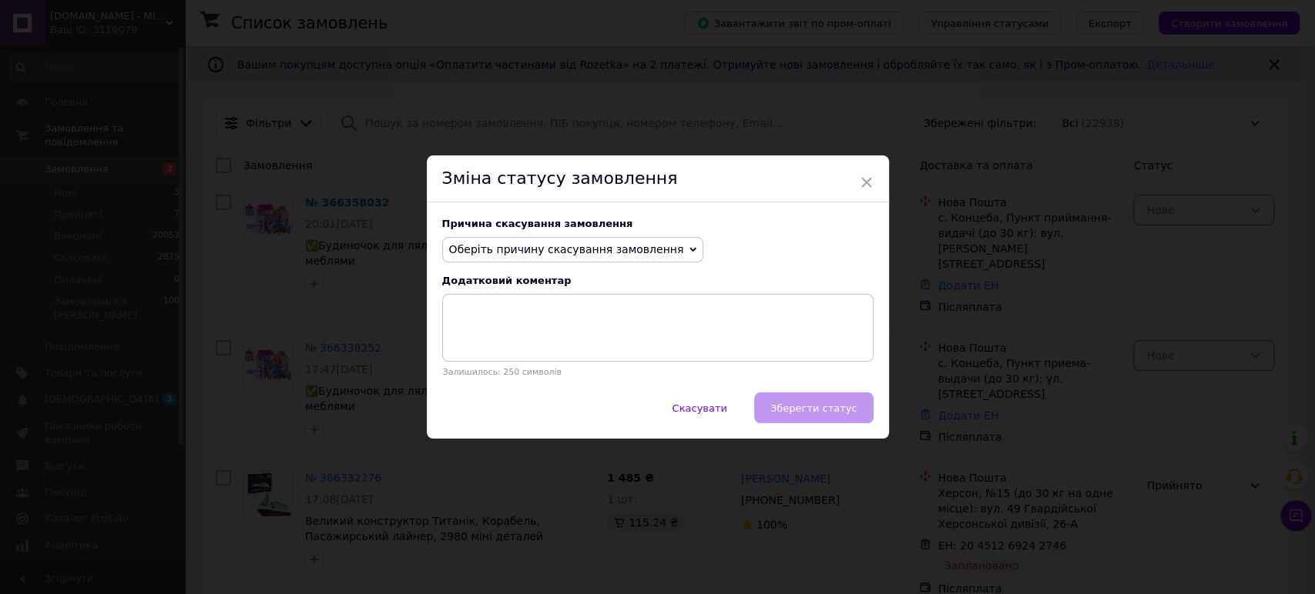
click at [578, 250] on span "Оберіть причину скасування замовлення" at bounding box center [566, 249] width 235 height 12
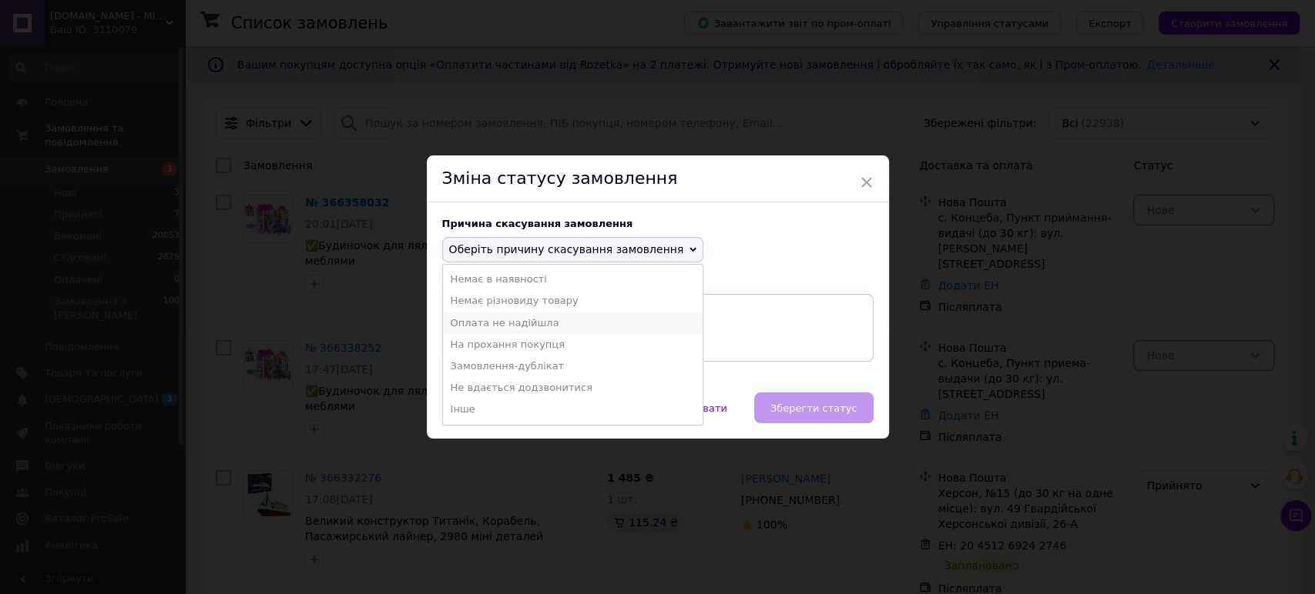
click at [517, 325] on li "Оплата не надійшла" at bounding box center [573, 324] width 260 height 22
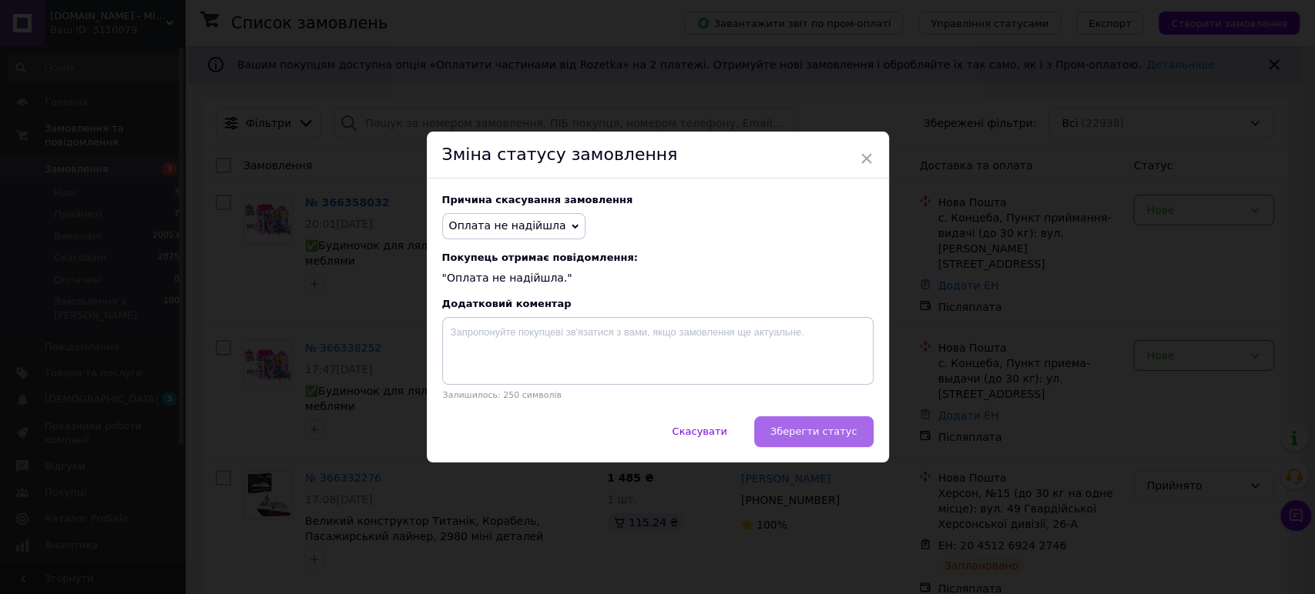
click at [805, 434] on span "Зберегти статус" at bounding box center [813, 432] width 87 height 12
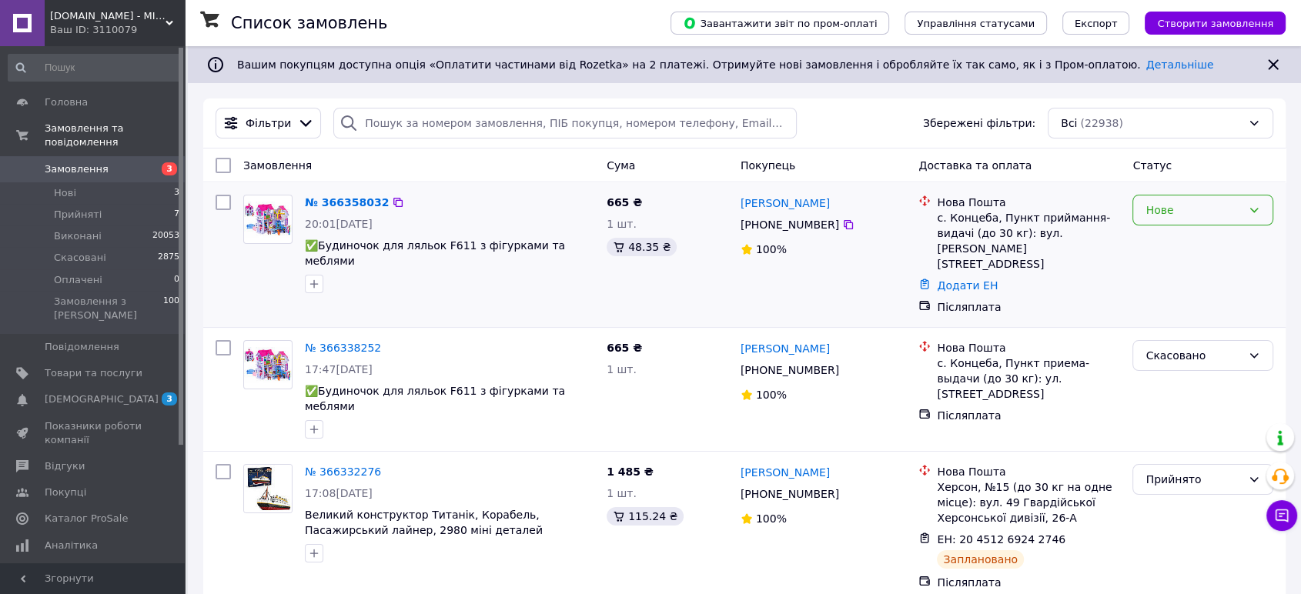
click at [1211, 223] on div "Нове" at bounding box center [1203, 210] width 141 height 31
click at [1190, 245] on li "Прийнято" at bounding box center [1203, 243] width 139 height 28
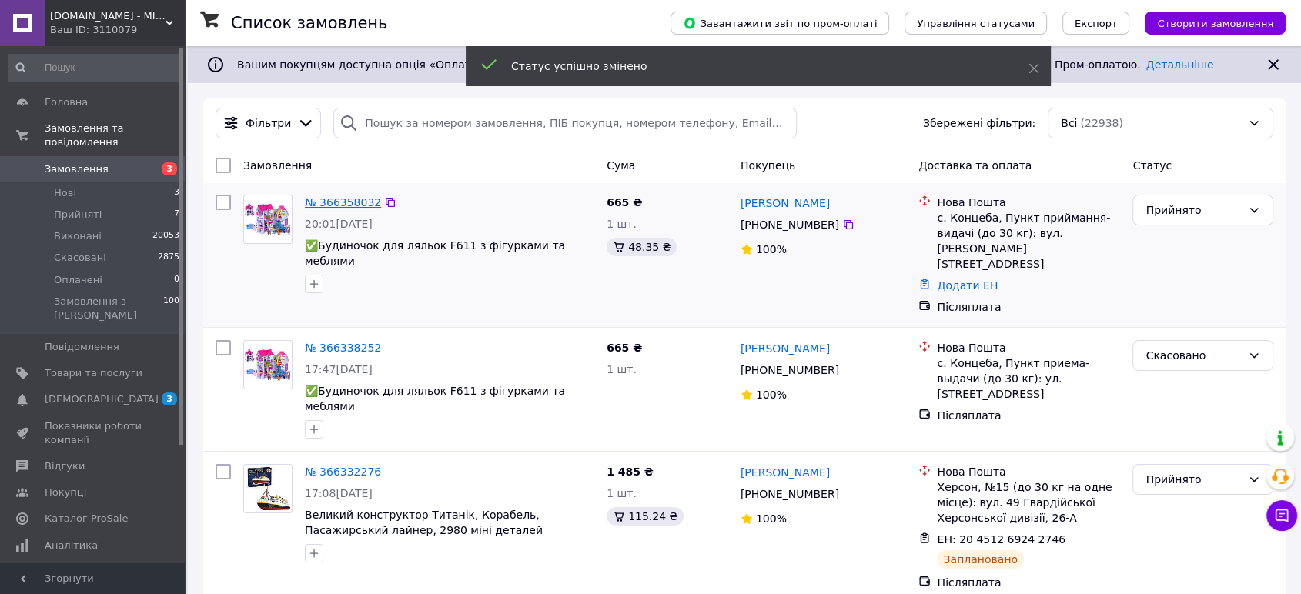
click at [343, 206] on link "№ 366358032" at bounding box center [343, 202] width 76 height 12
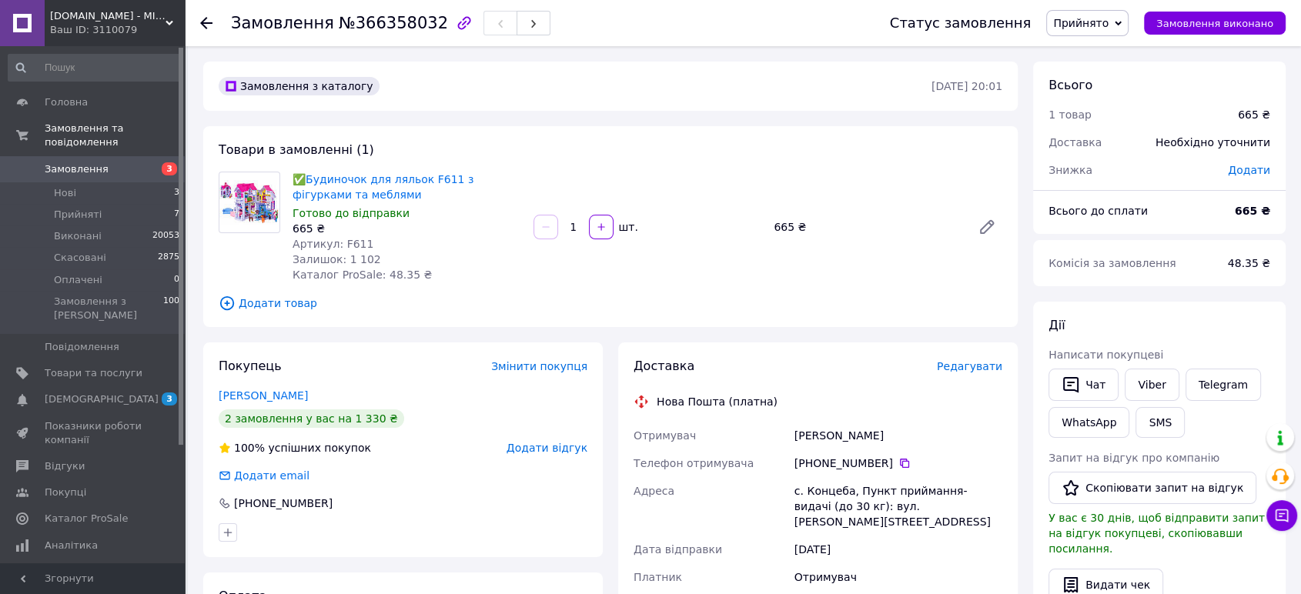
click at [966, 367] on span "Редагувати" at bounding box center [969, 366] width 65 height 12
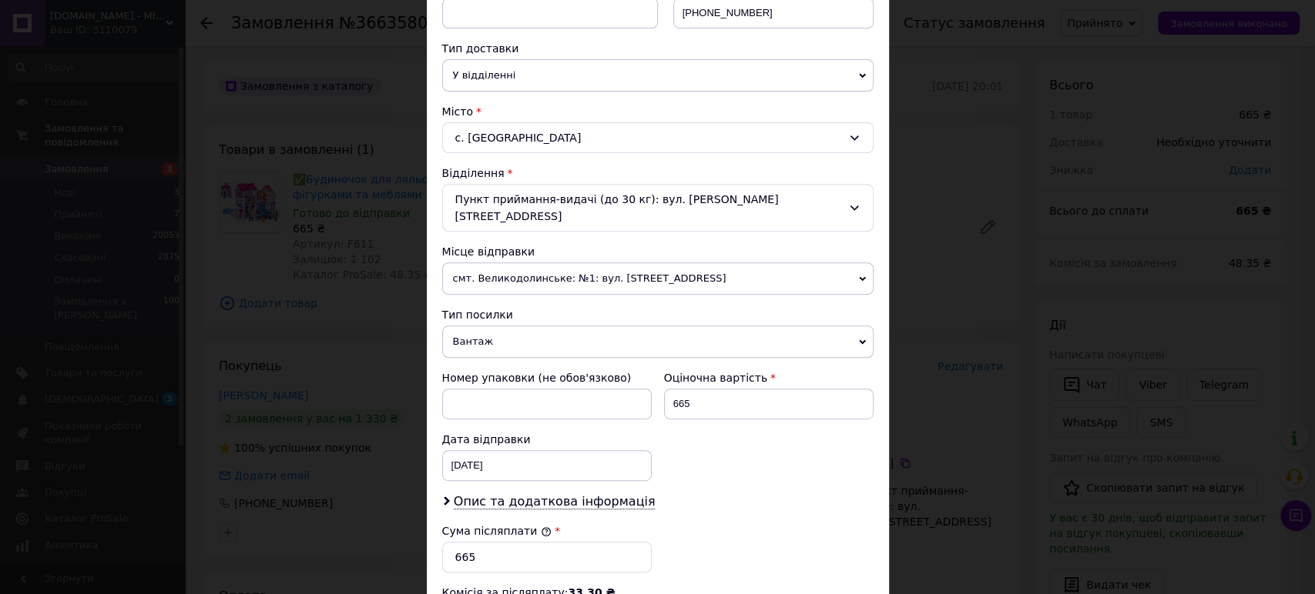
scroll to position [342, 0]
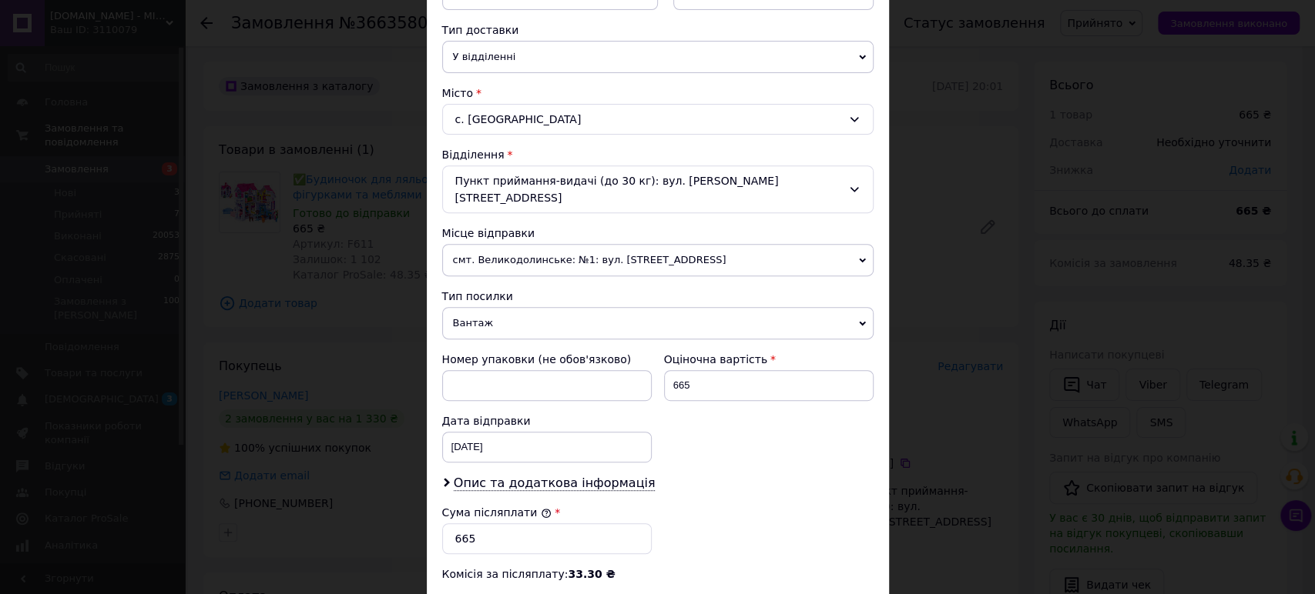
click at [501, 246] on span "смт. Великодолинське: №1: вул. [STREET_ADDRESS]" at bounding box center [657, 260] width 431 height 32
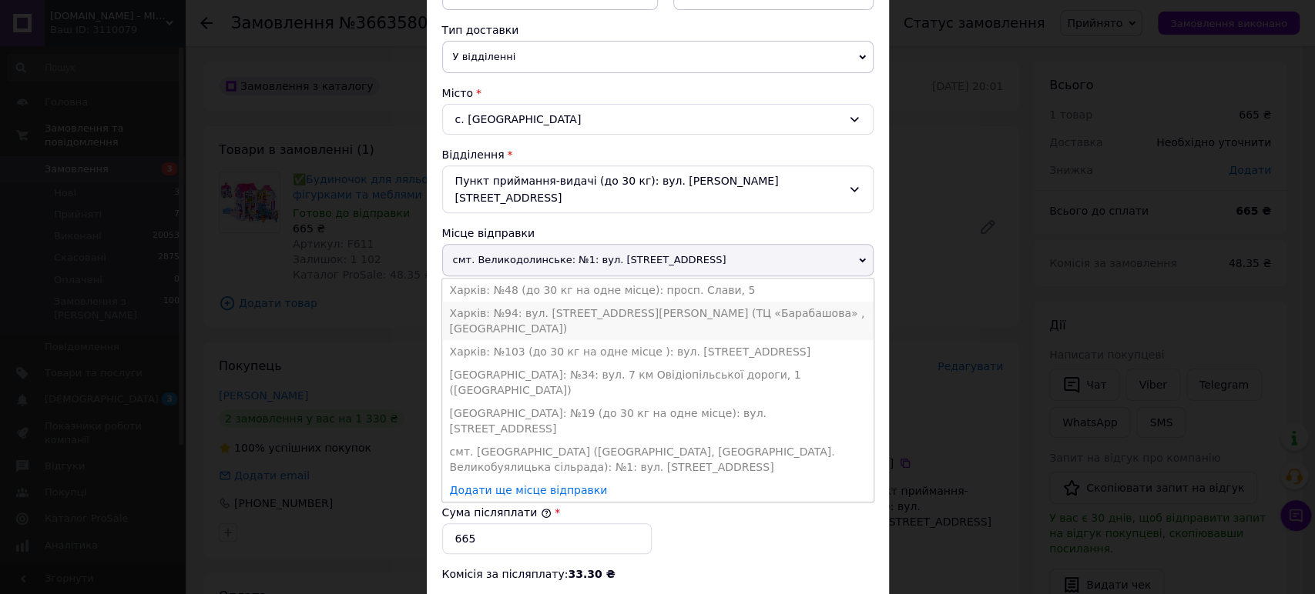
click at [507, 302] on li "Харків: №94: вул. [STREET_ADDRESS][PERSON_NAME] (ТЦ «Барабашова» , [GEOGRAPHIC_…" at bounding box center [657, 321] width 431 height 39
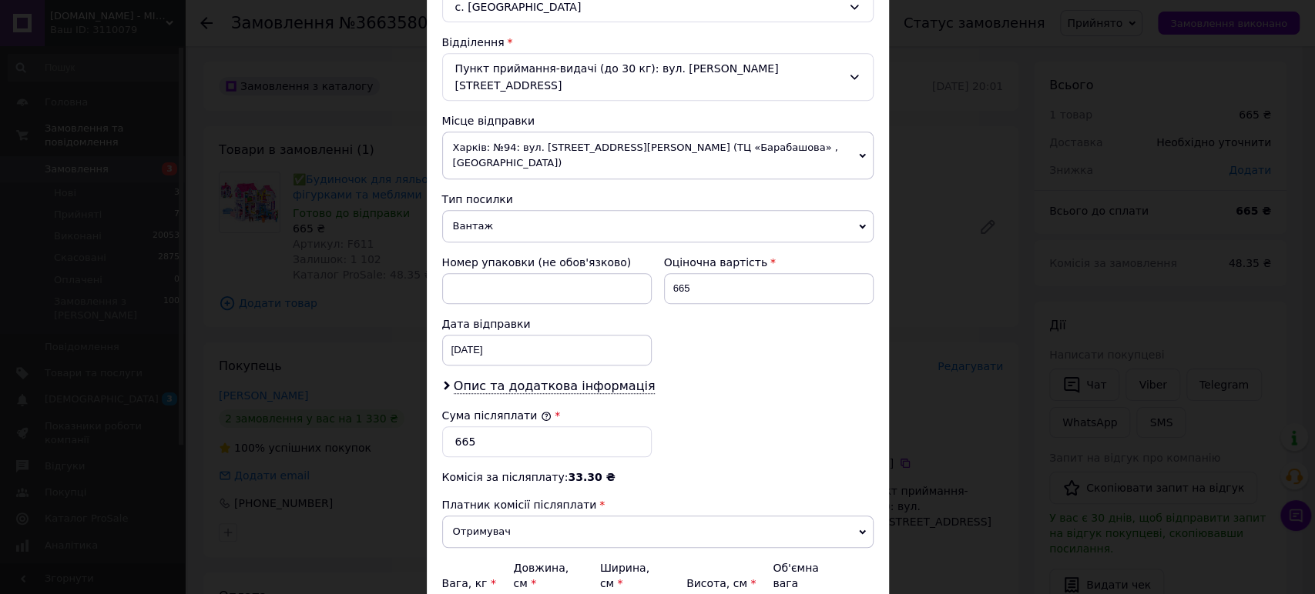
scroll to position [592, 0]
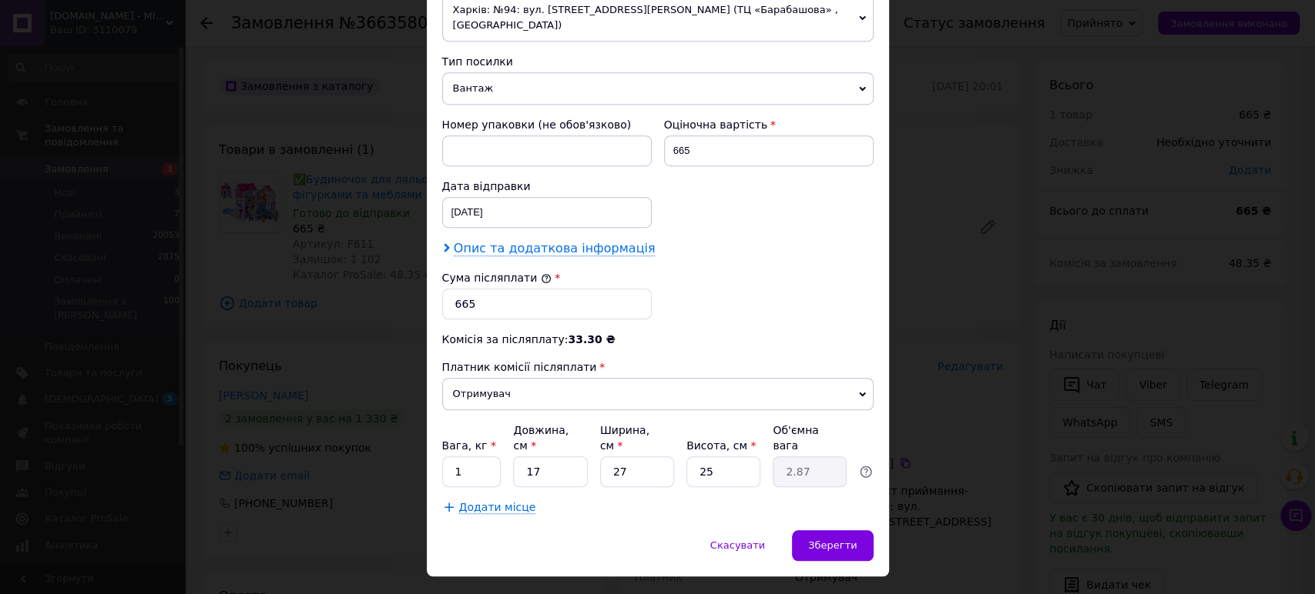
click at [544, 241] on span "Опис та додаткова інформація" at bounding box center [555, 248] width 202 height 15
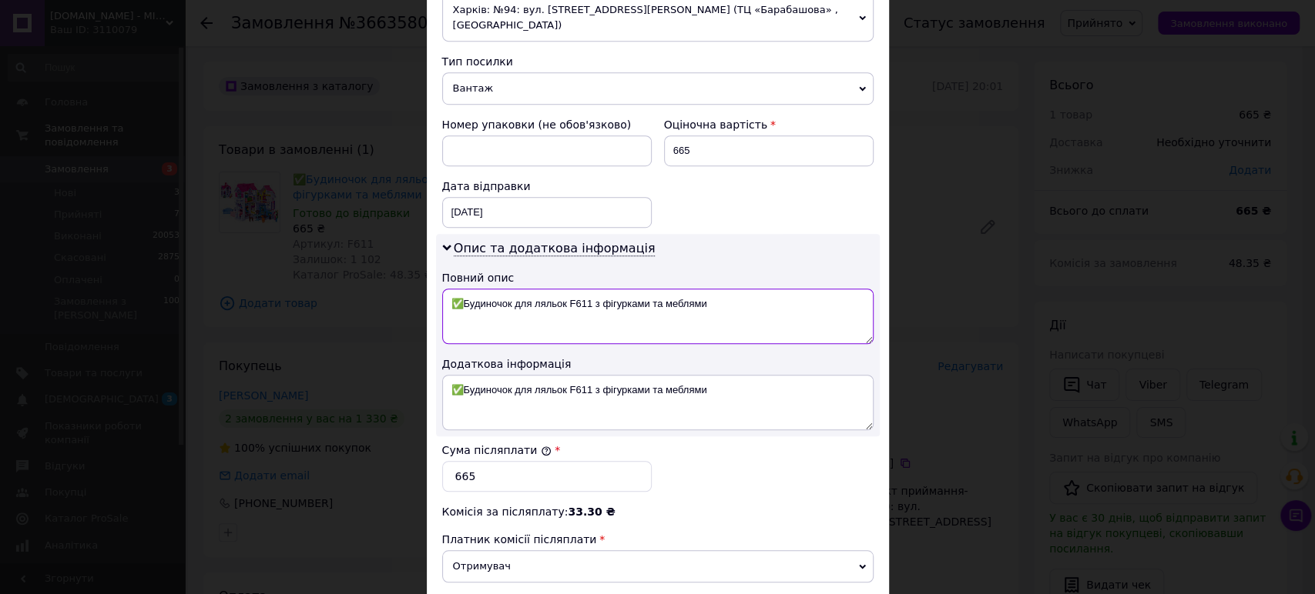
click at [460, 289] on textarea "✅Будиночок для ляльок F611 з фігурками та меблями" at bounding box center [657, 316] width 431 height 55
type textarea "Будиночок для ляльок F611 з фігурками та меблями"
click at [460, 375] on textarea "✅Будиночок для ляльок F611 з фігурками та меблями" at bounding box center [657, 402] width 431 height 55
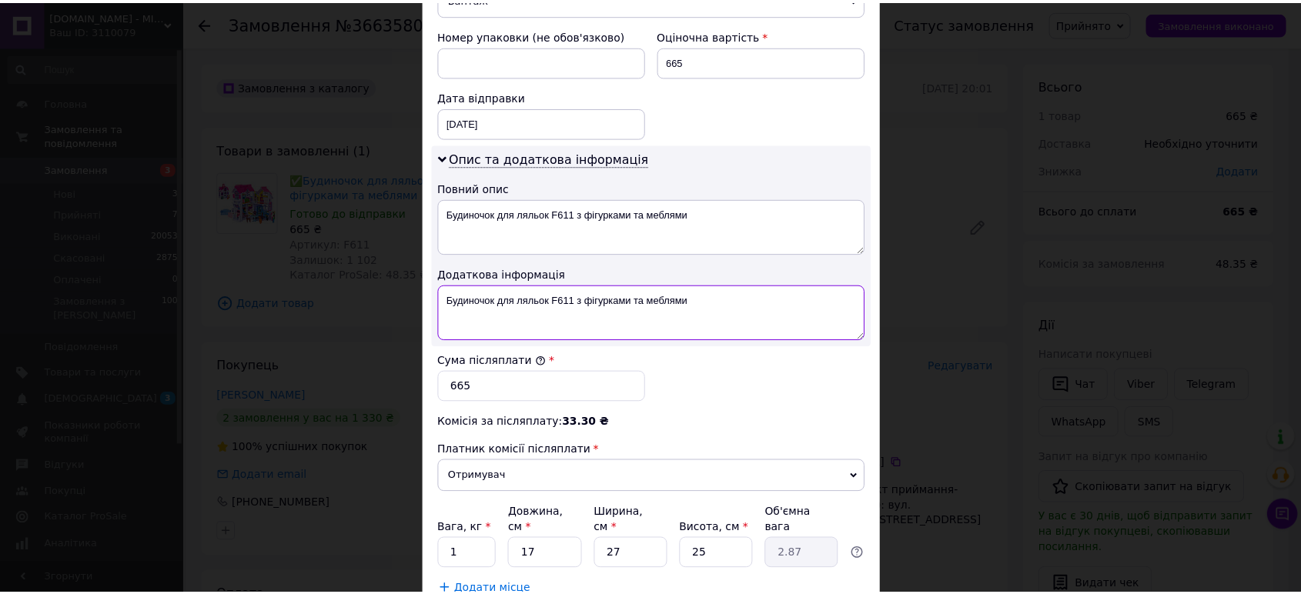
scroll to position [765, 0]
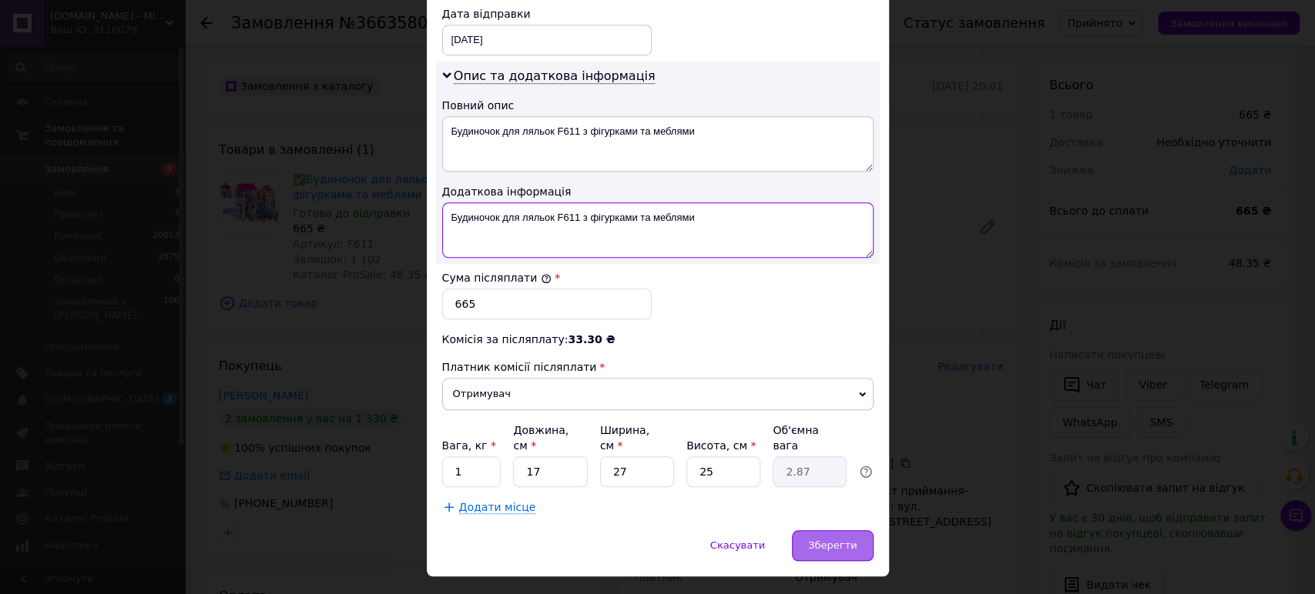
type textarea "Будиночок для ляльок F611 з фігурками та меблями"
click at [836, 540] on span "Зберегти" at bounding box center [832, 546] width 49 height 12
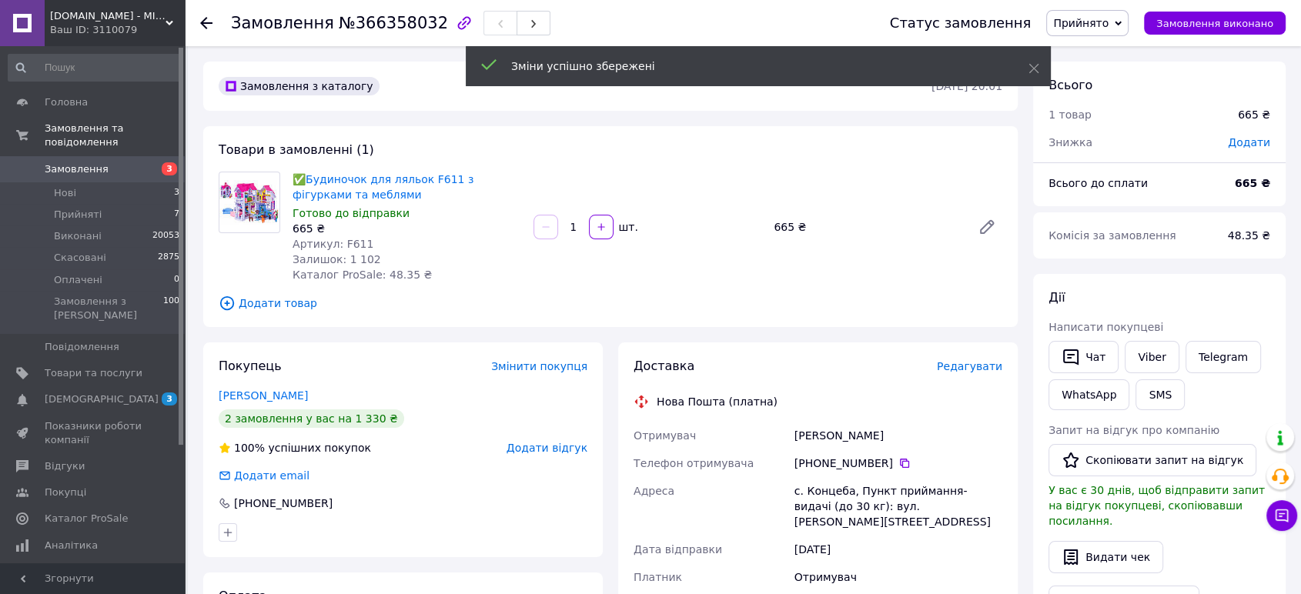
click at [966, 368] on span "Редагувати" at bounding box center [969, 366] width 65 height 12
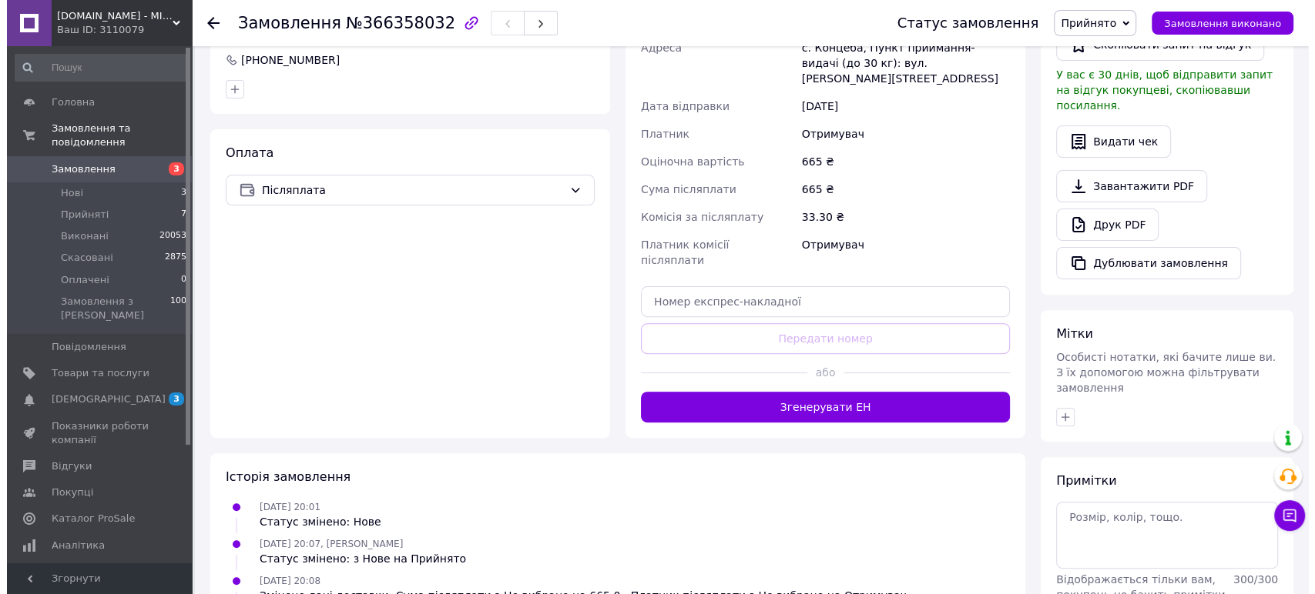
scroll to position [85, 0]
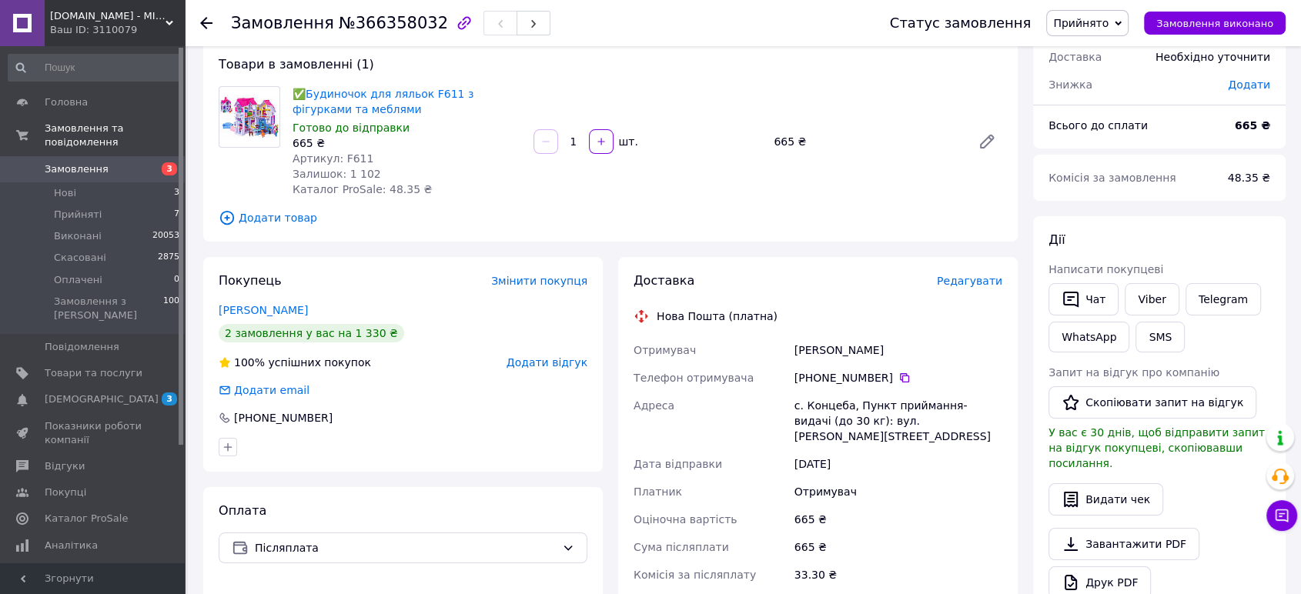
click at [985, 277] on span "Редагувати" at bounding box center [969, 281] width 65 height 12
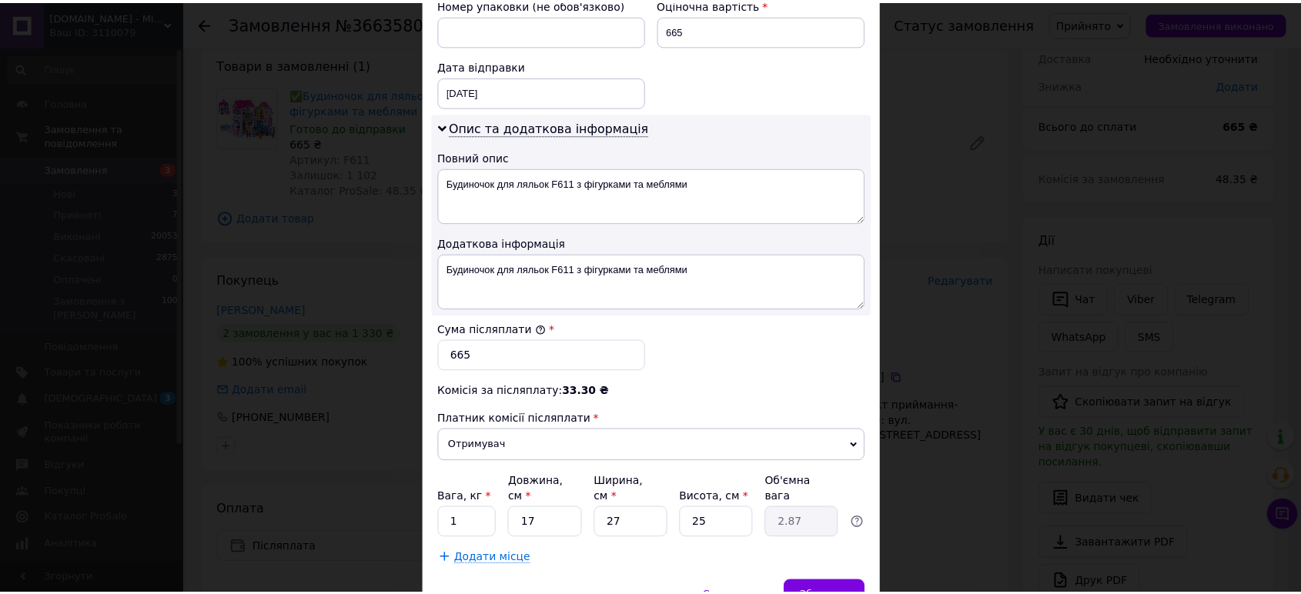
scroll to position [765, 0]
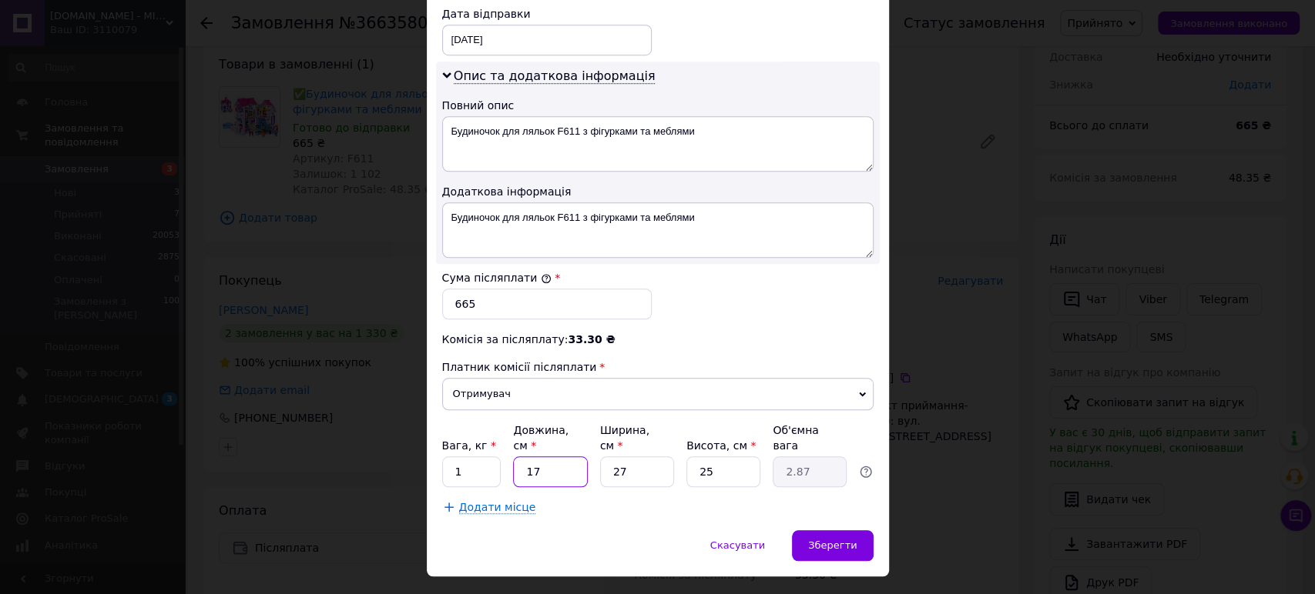
click at [549, 457] on input "17" at bounding box center [550, 472] width 74 height 31
type input "2"
type input "0.34"
type input "20"
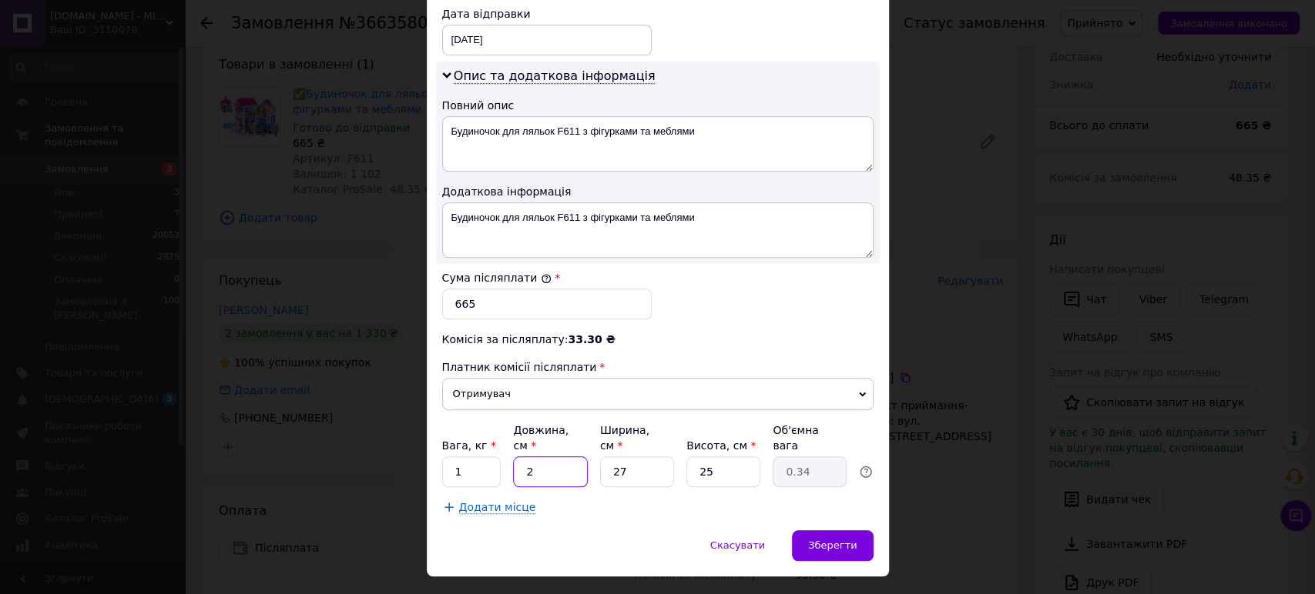
type input "3.38"
type input "20"
click at [633, 457] on input "27" at bounding box center [637, 472] width 74 height 31
type input "2"
type input "0.25"
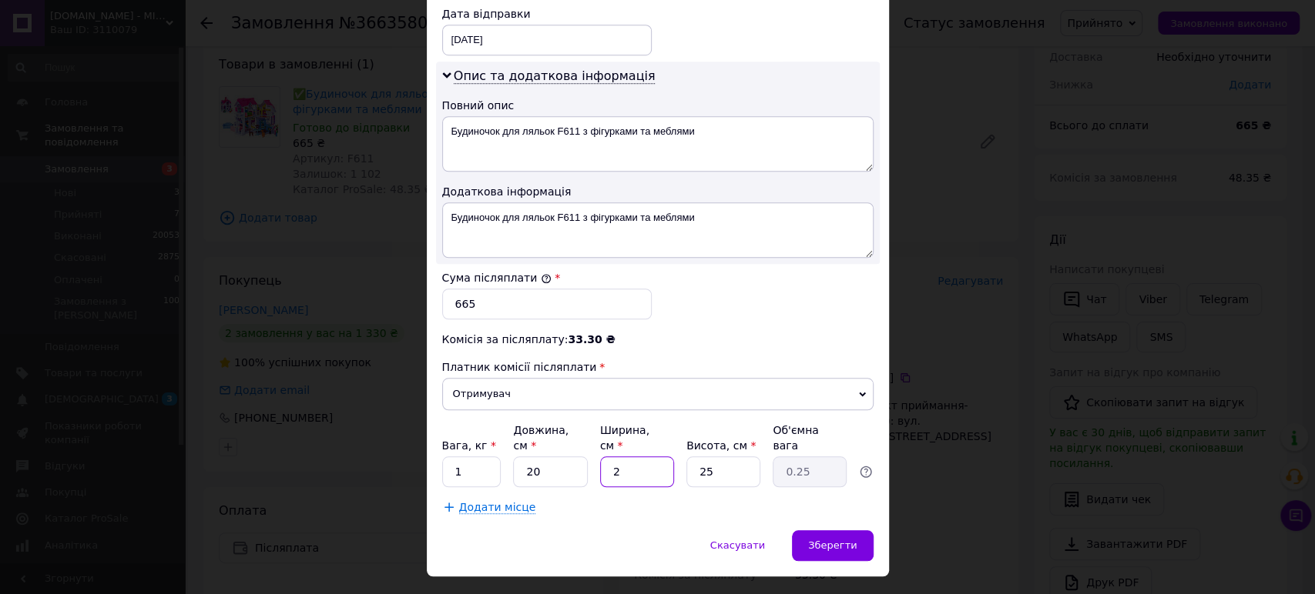
click at [632, 457] on input "2" at bounding box center [637, 472] width 74 height 31
type input "20"
type input "2.5"
type input "20"
click at [729, 457] on input "25" at bounding box center [723, 472] width 74 height 31
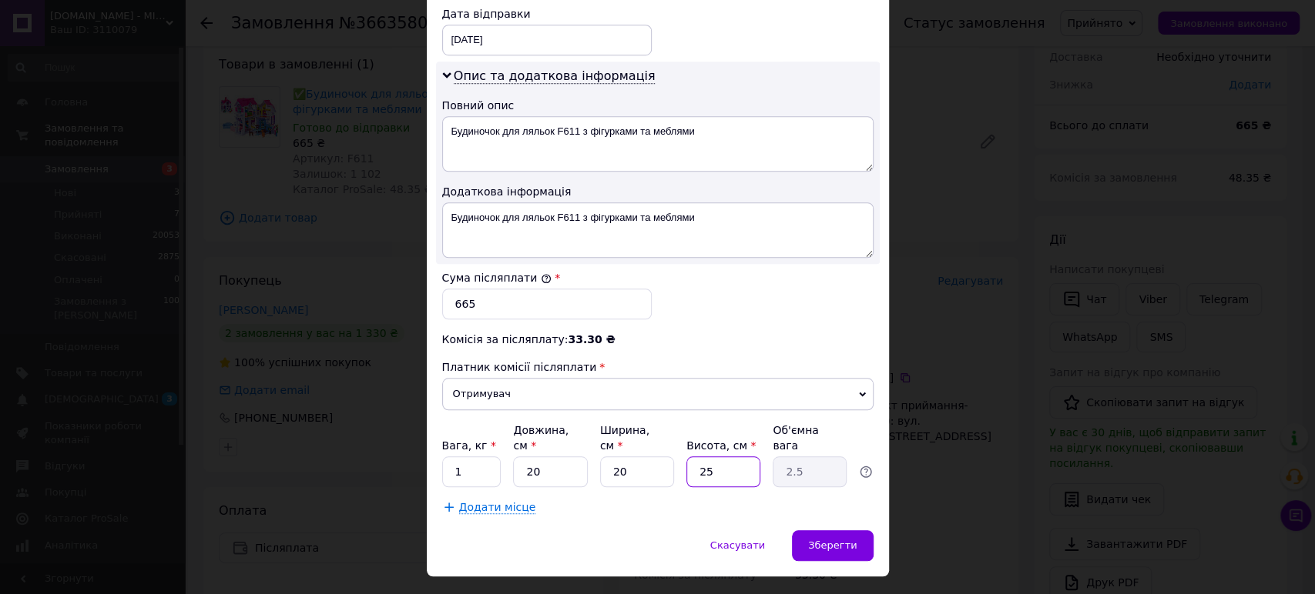
type input "2"
type input "0.2"
click at [729, 457] on input "2" at bounding box center [723, 472] width 74 height 31
type input "20"
type input "2"
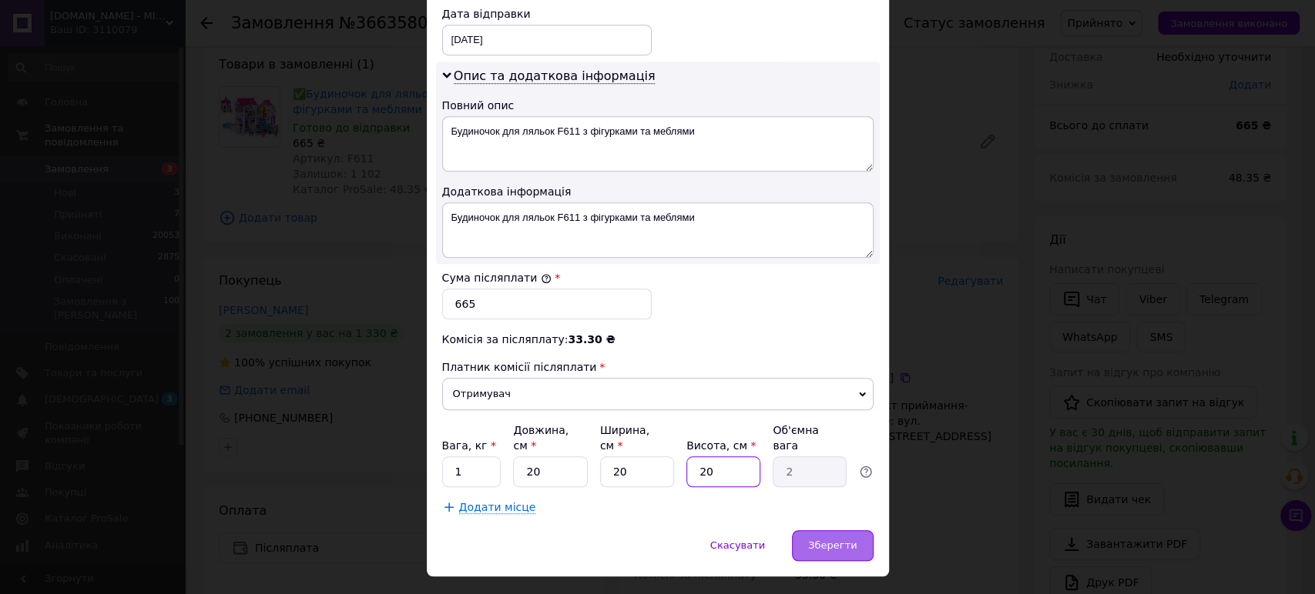
type input "20"
click at [814, 531] on div "Зберегти" at bounding box center [832, 546] width 81 height 31
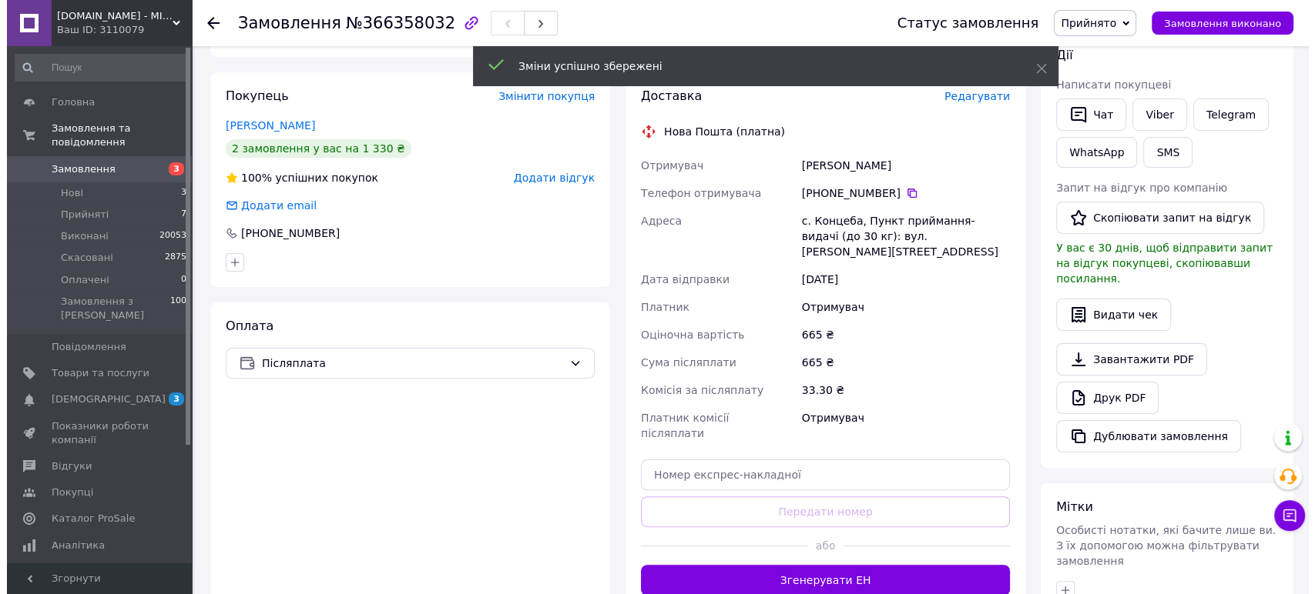
scroll to position [171, 0]
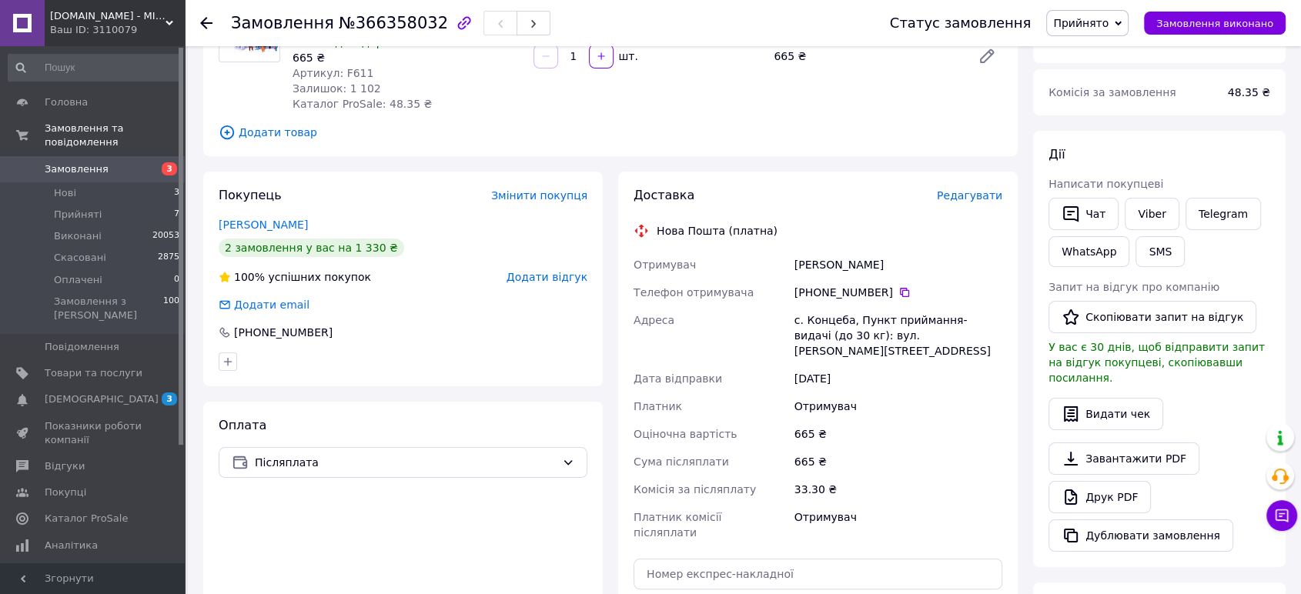
click at [972, 196] on span "Редагувати" at bounding box center [969, 195] width 65 height 12
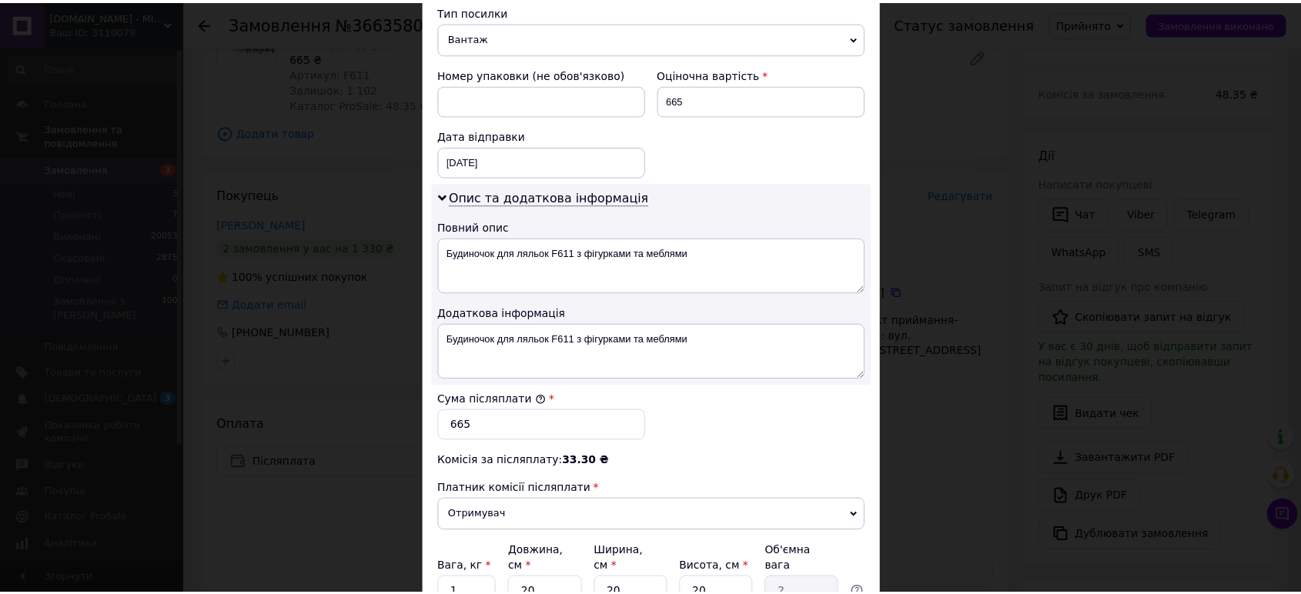
scroll to position [765, 0]
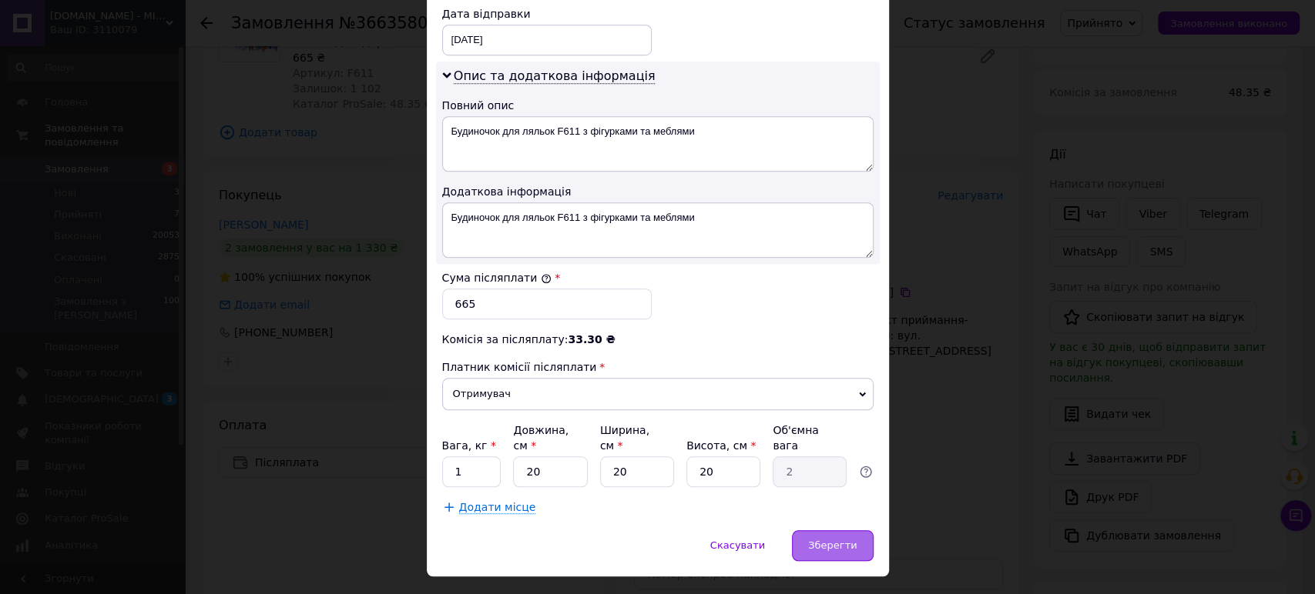
click at [849, 540] on span "Зберегти" at bounding box center [832, 546] width 49 height 12
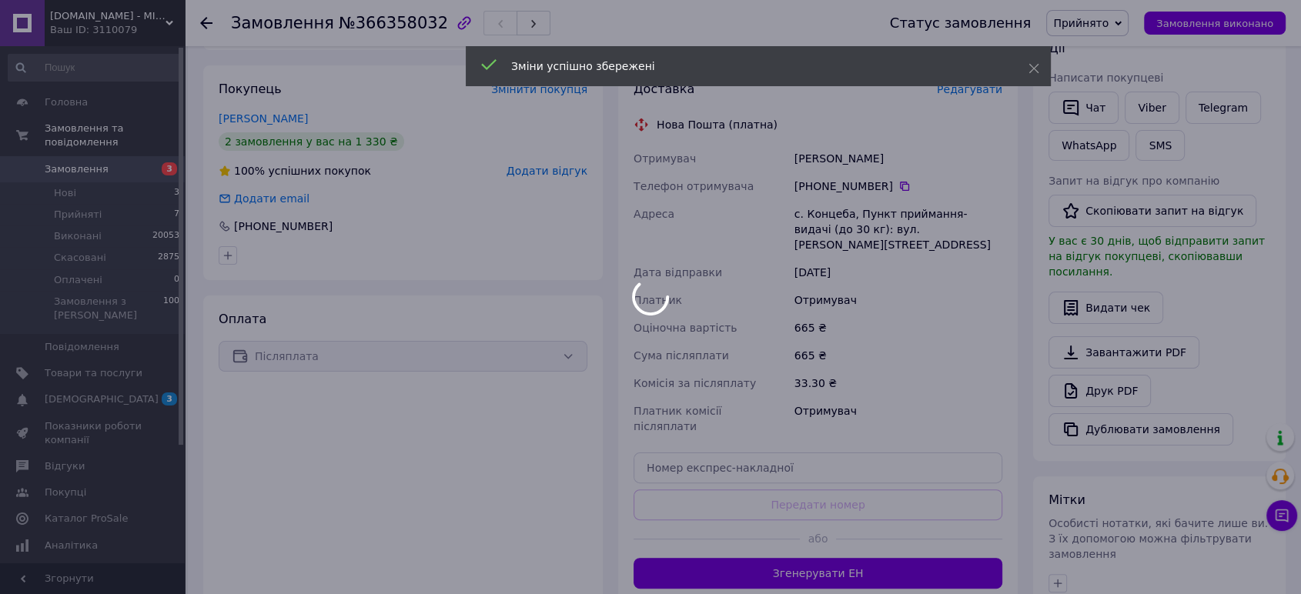
scroll to position [427, 0]
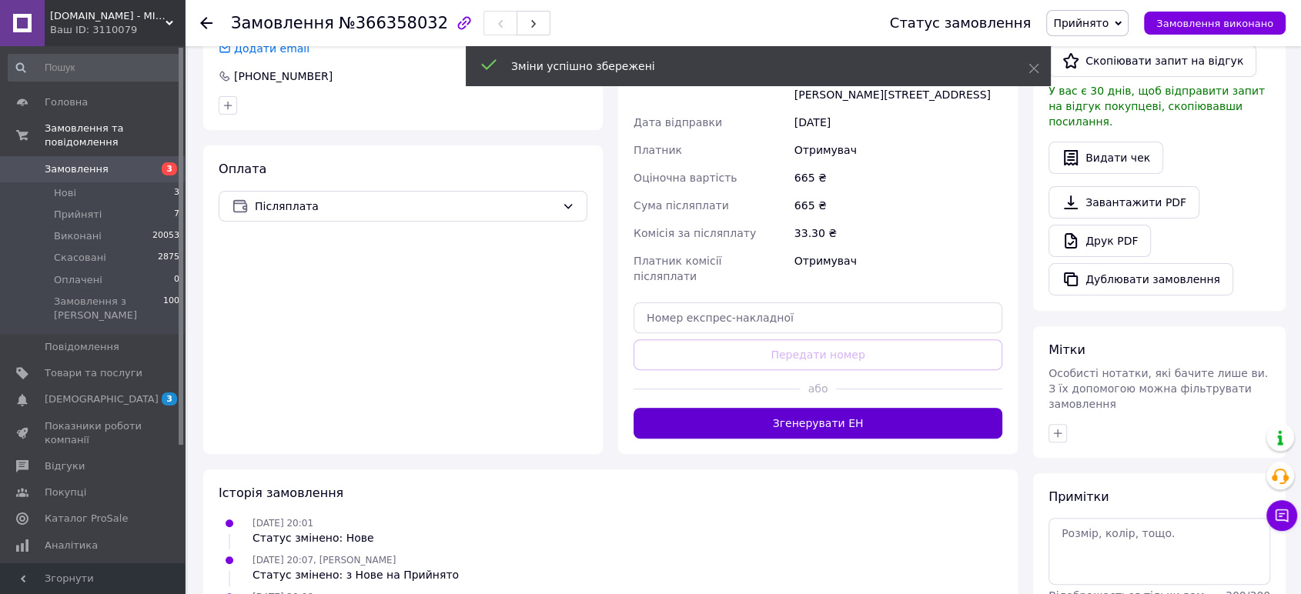
click at [818, 408] on button "Згенерувати ЕН" at bounding box center [818, 423] width 369 height 31
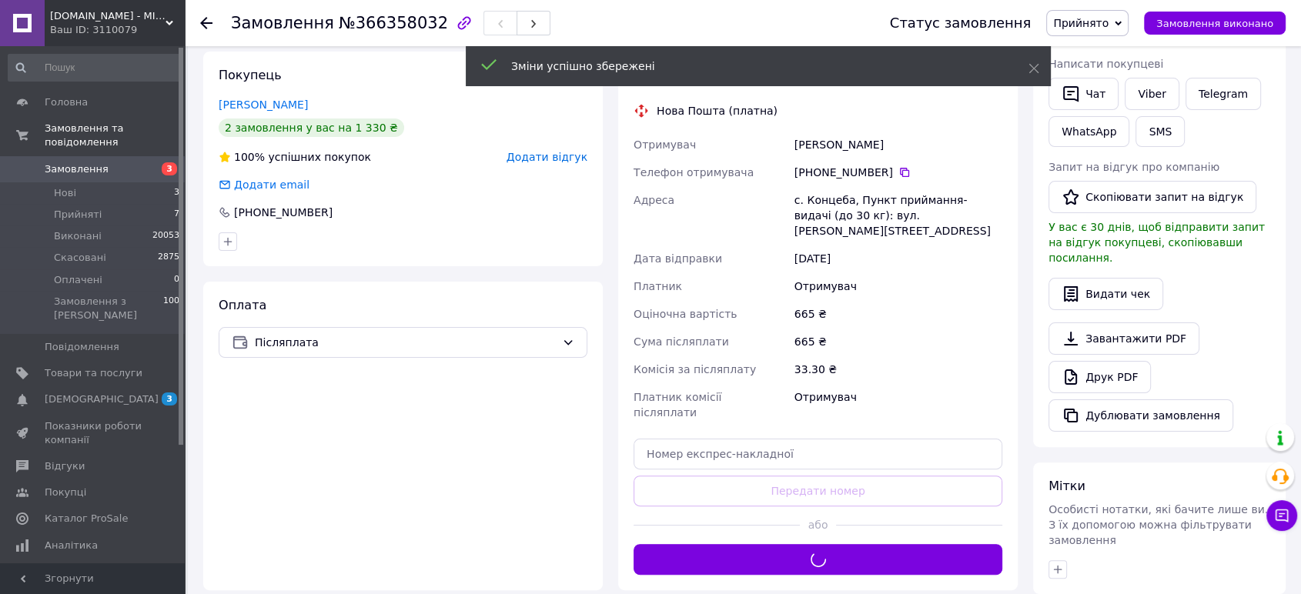
scroll to position [171, 0]
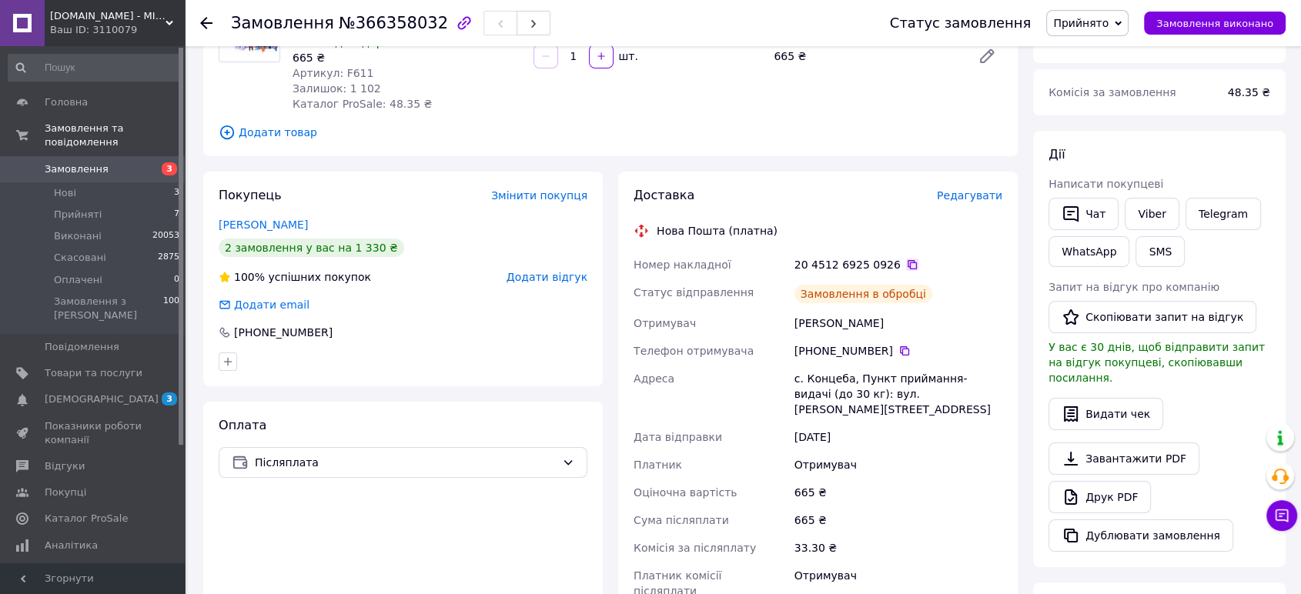
click at [906, 265] on icon at bounding box center [912, 265] width 12 height 12
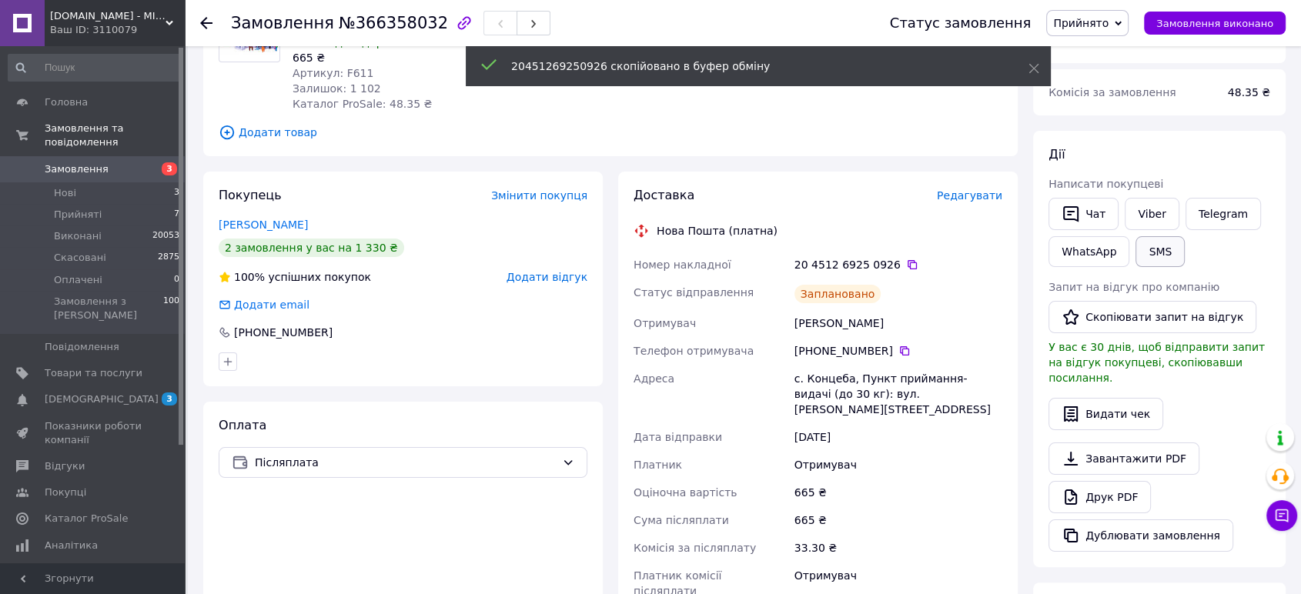
click at [1155, 261] on button "SMS" at bounding box center [1160, 251] width 49 height 31
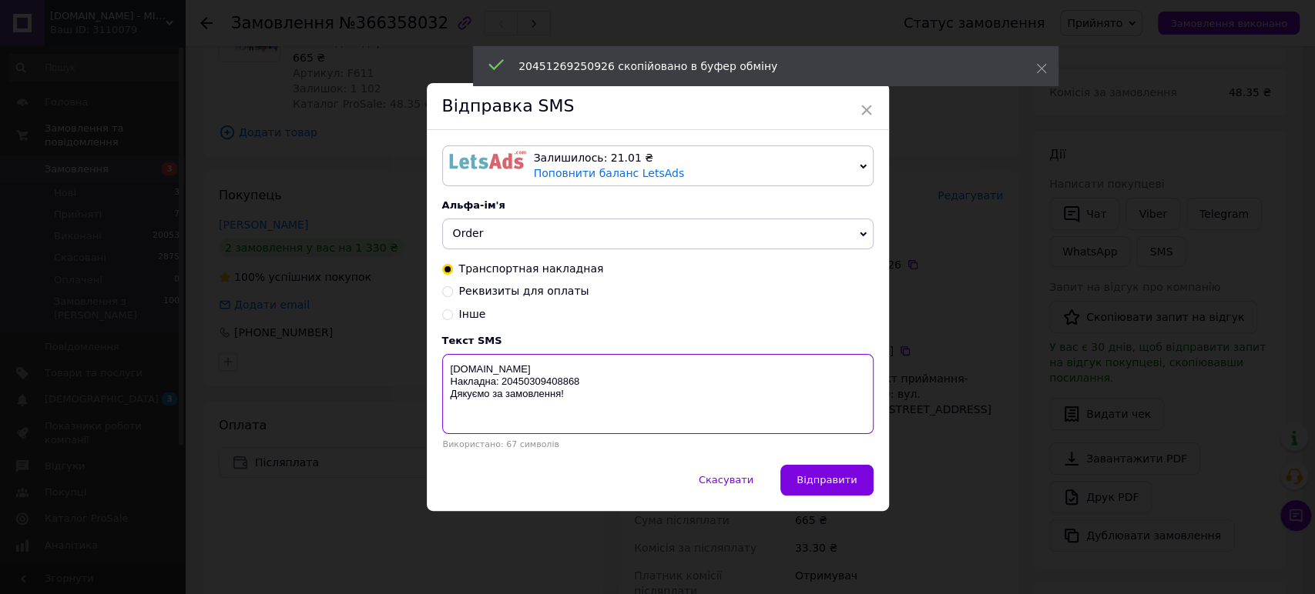
click at [569, 379] on textarea "[DOMAIN_NAME] Накладна: 20450309408868 Дякуємо за замовлення!" at bounding box center [657, 394] width 431 height 80
paste textarea "1269250926"
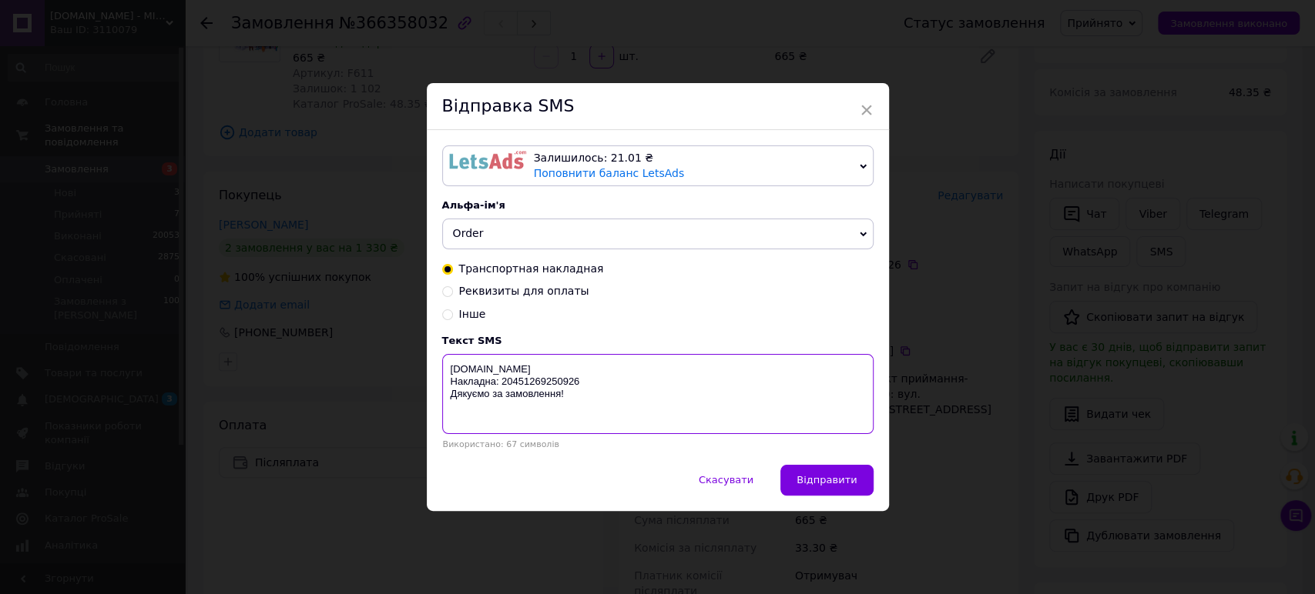
drag, startPoint x: 586, startPoint y: 403, endPoint x: 459, endPoint y: 387, distance: 128.1
click at [447, 381] on textarea "[DOMAIN_NAME] Накладна: 20451269250926 Дякуємо за замовлення!" at bounding box center [657, 394] width 431 height 80
type textarea "[DOMAIN_NAME] Накладна: 20451269250926 Дякуємо за замовлення!"
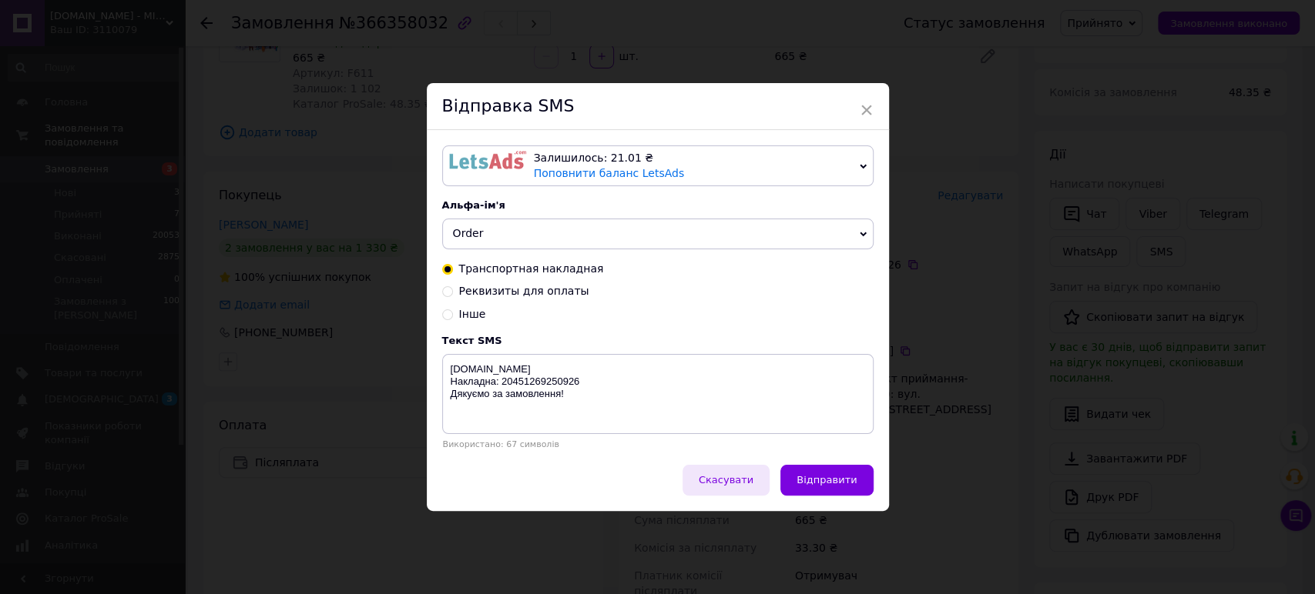
click at [743, 494] on button "Скасувати" at bounding box center [725, 480] width 87 height 31
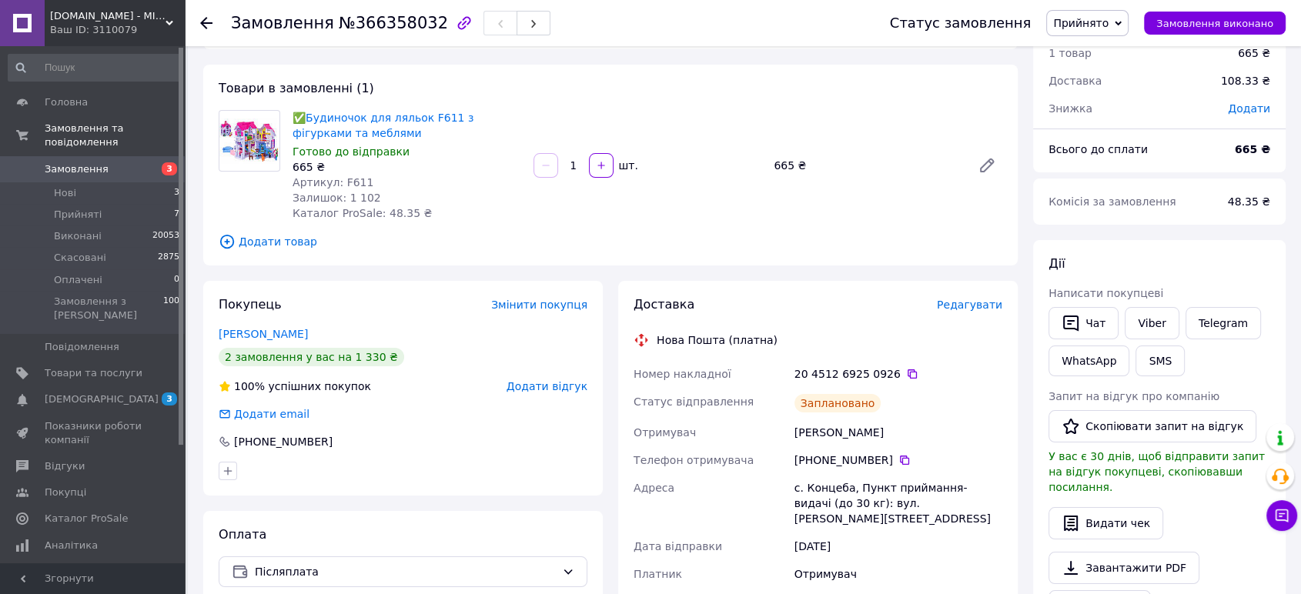
scroll to position [0, 0]
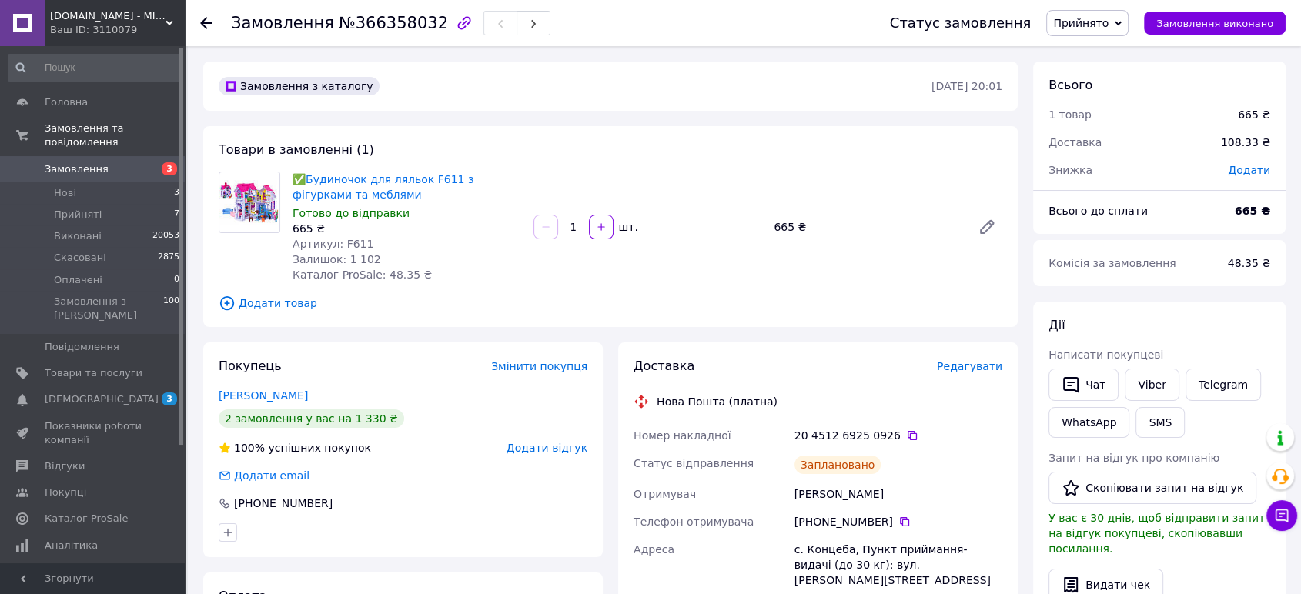
click at [85, 162] on span "Замовлення" at bounding box center [77, 169] width 64 height 14
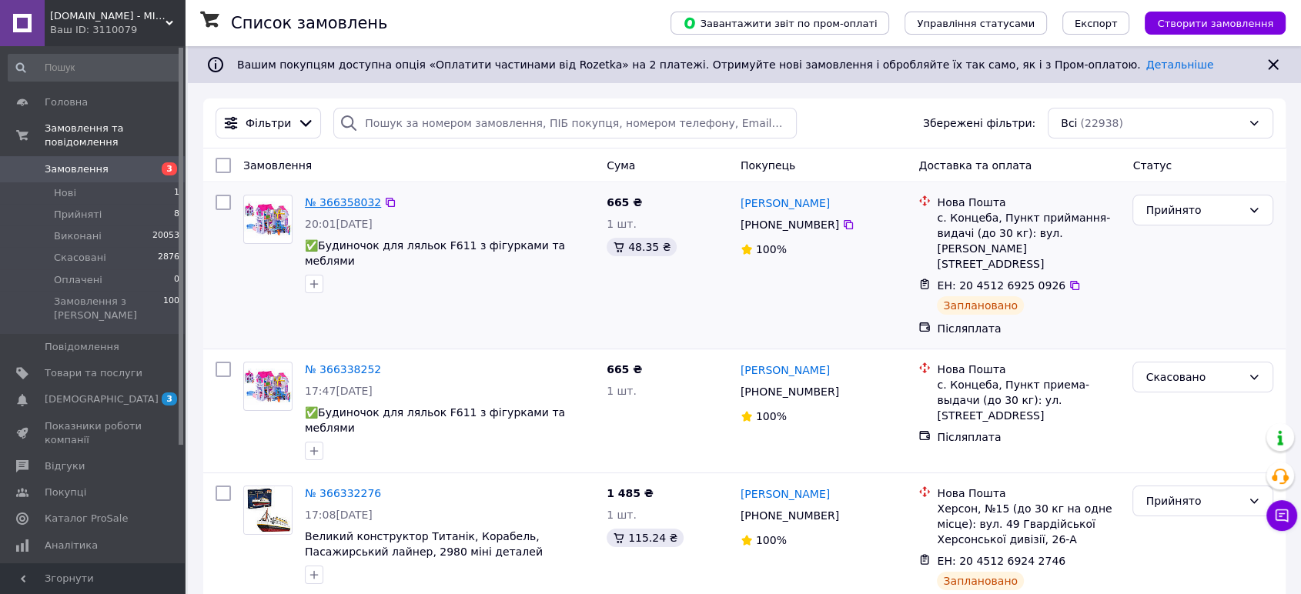
click at [335, 203] on link "№ 366358032" at bounding box center [343, 202] width 76 height 12
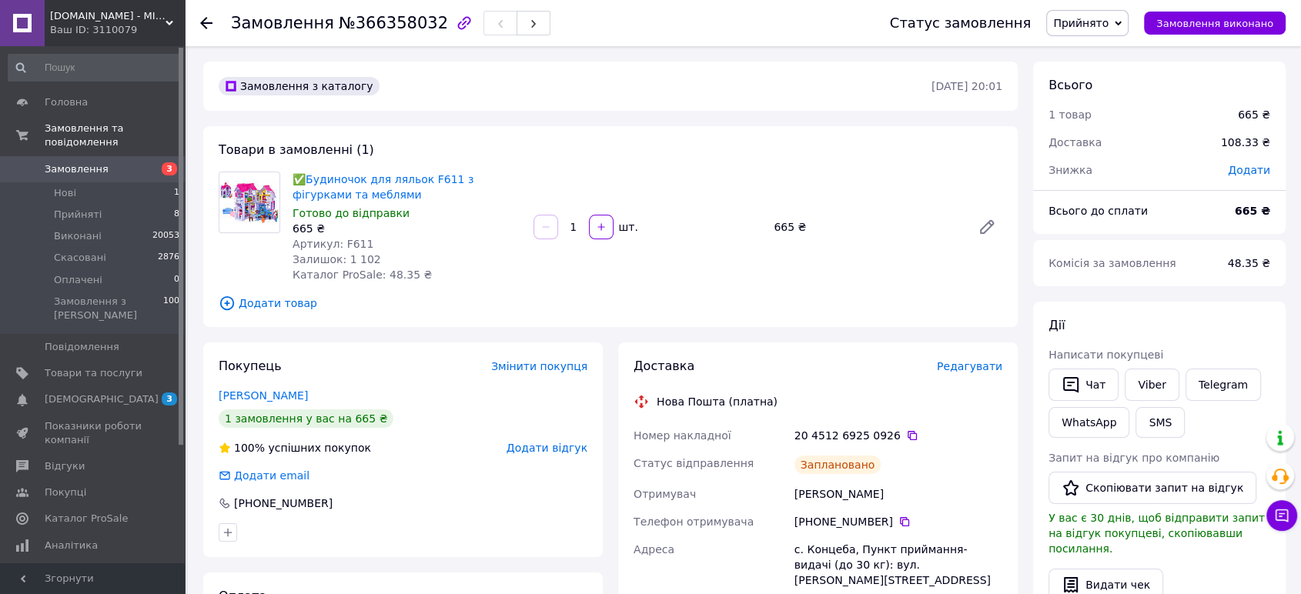
click at [109, 162] on span "Замовлення" at bounding box center [94, 169] width 98 height 14
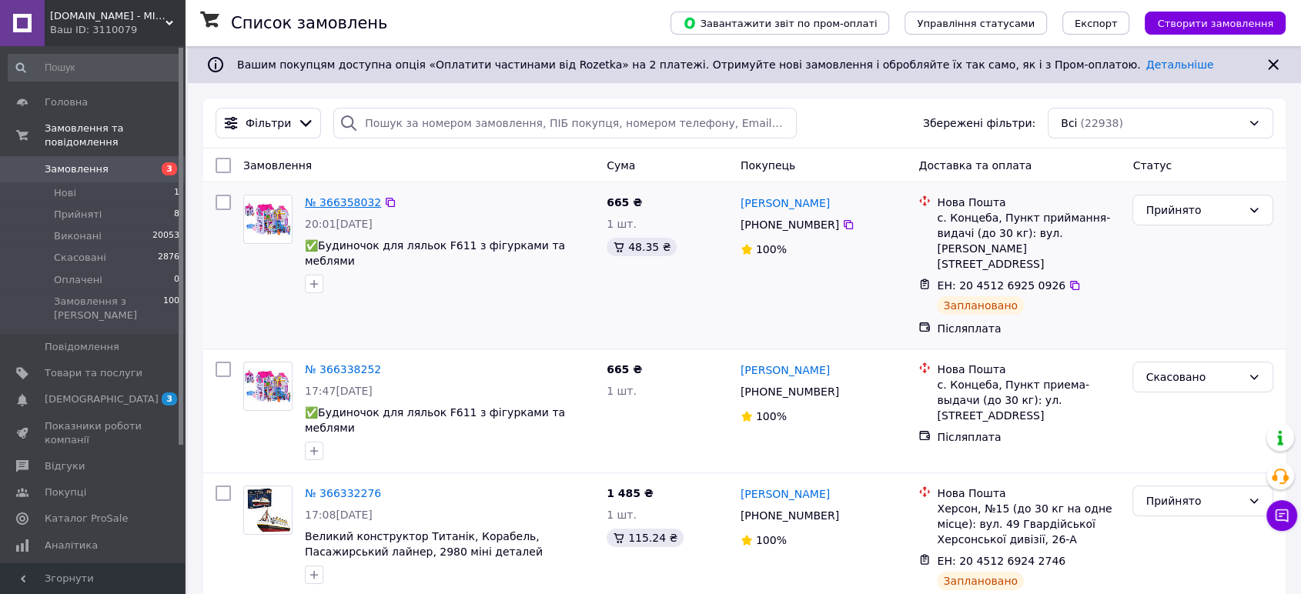
click at [320, 203] on link "№ 366358032" at bounding box center [343, 202] width 76 height 12
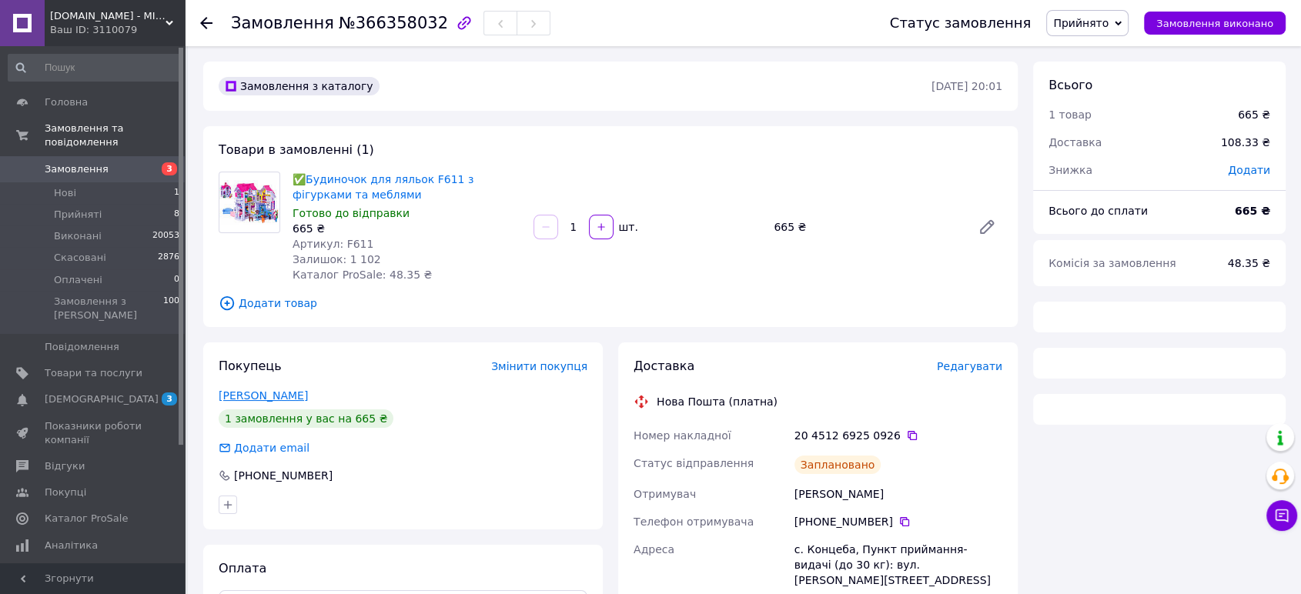
click at [270, 395] on link "[PERSON_NAME]" at bounding box center [263, 396] width 89 height 12
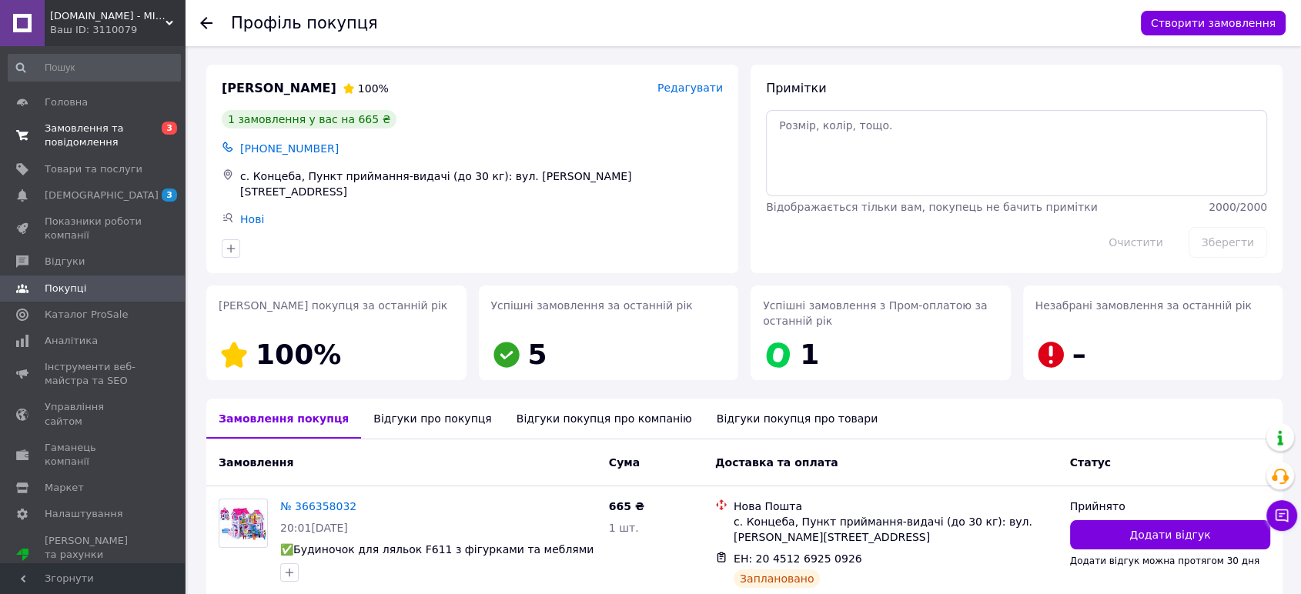
click at [89, 139] on span "Замовлення та повідомлення" at bounding box center [94, 136] width 98 height 28
